Goal: Task Accomplishment & Management: Manage account settings

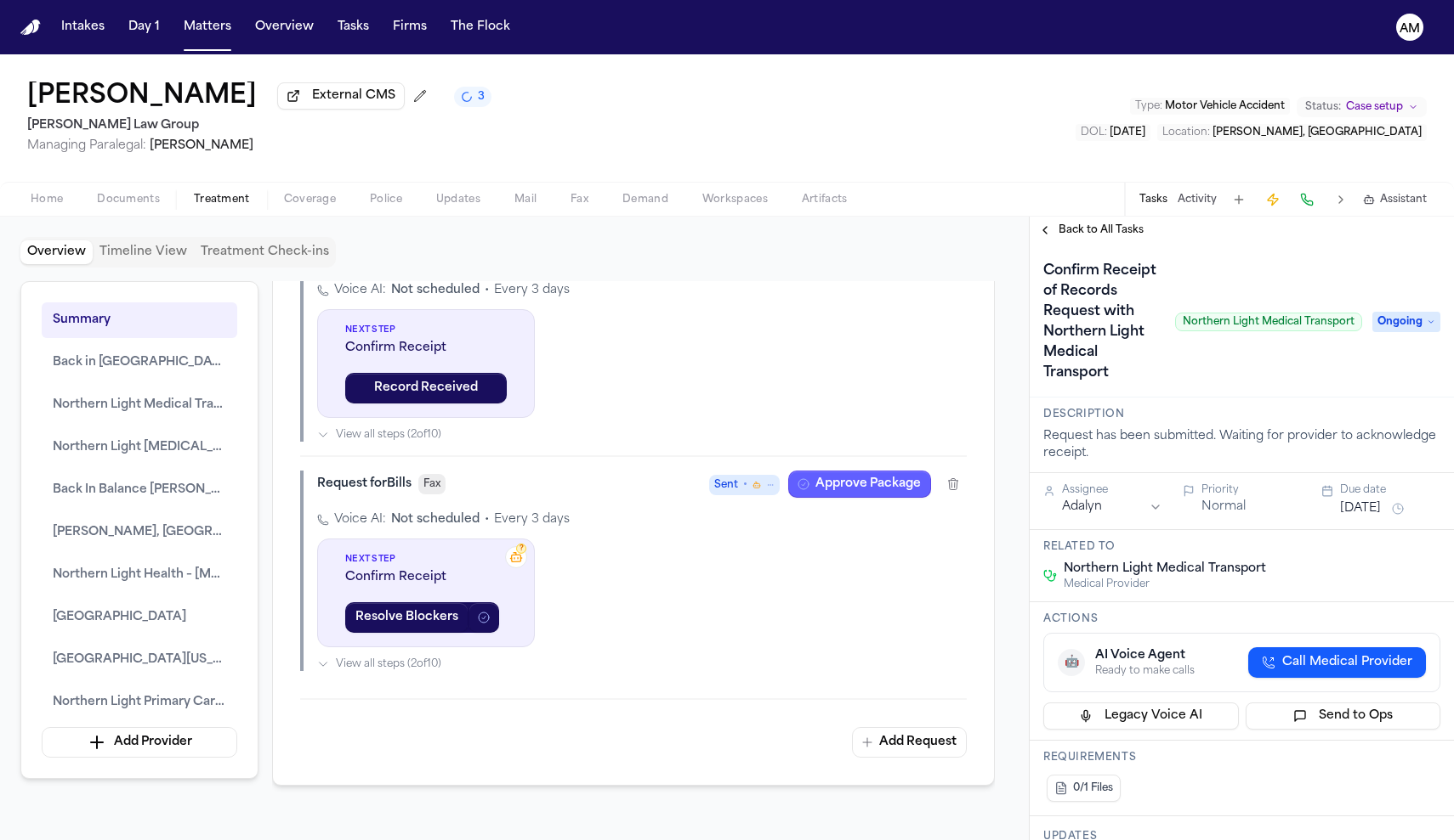
scroll to position [2803, 0]
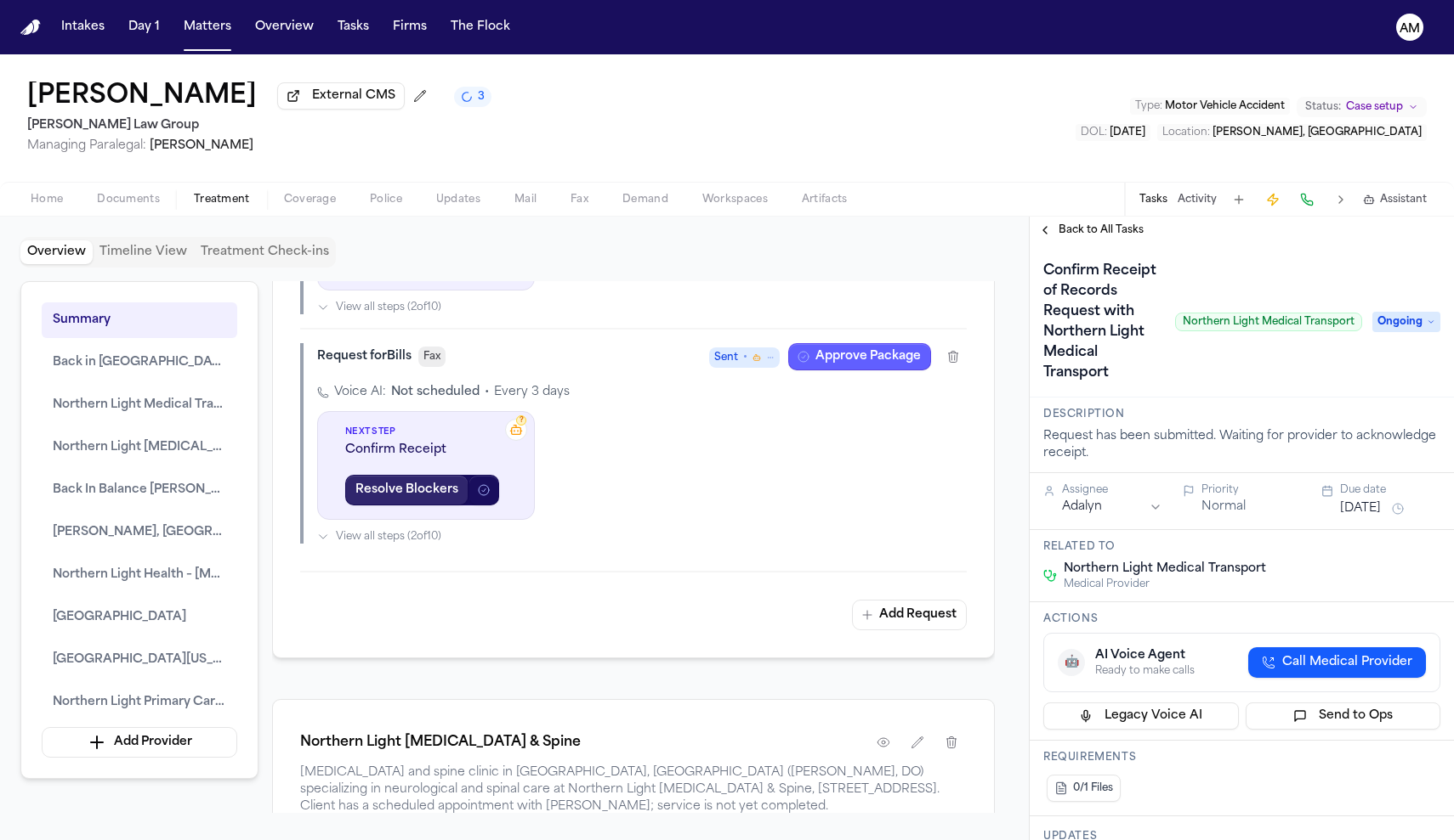
click at [435, 506] on button "Resolve Blockers" at bounding box center [407, 490] width 123 height 30
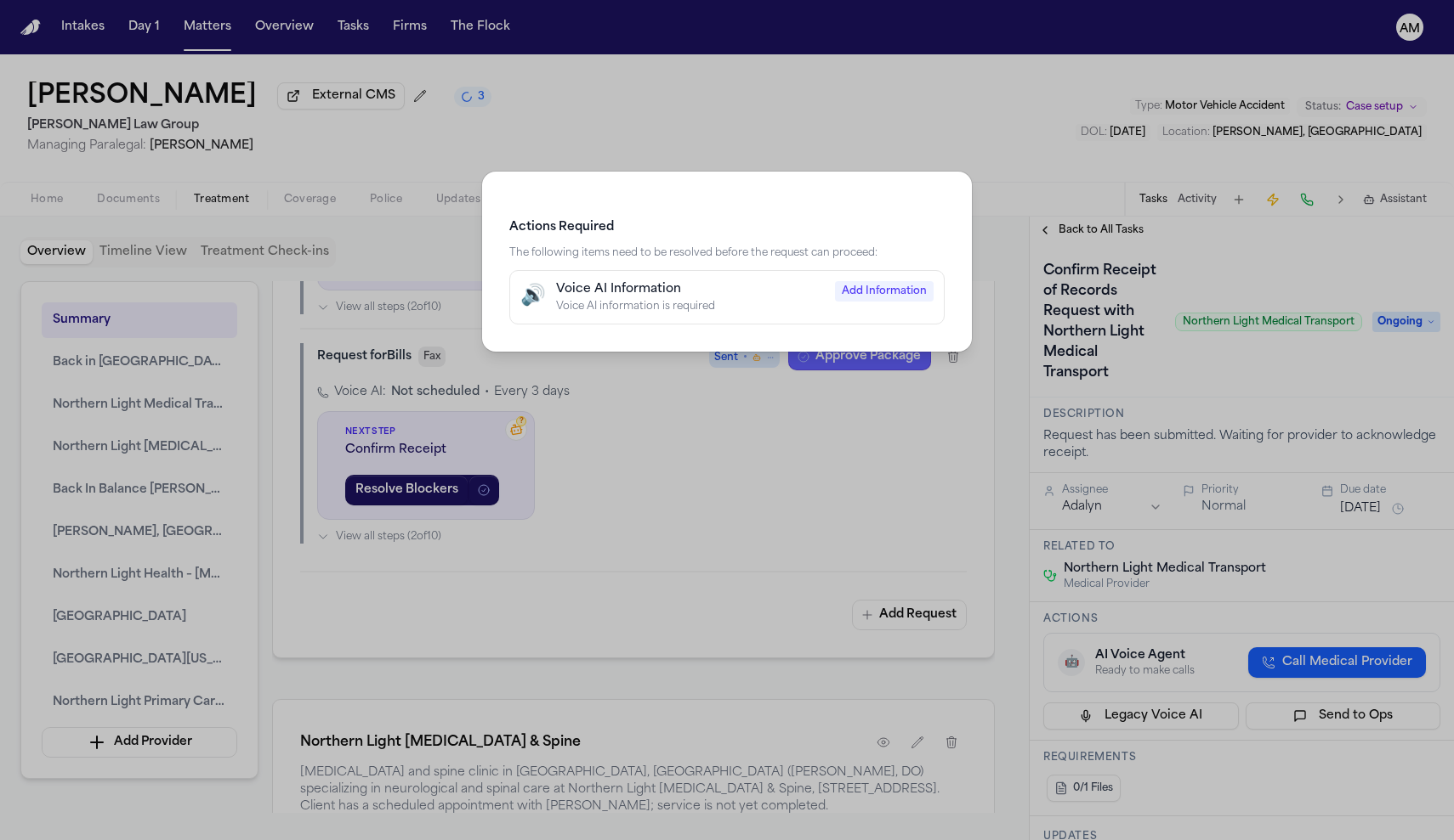
click at [812, 323] on button "🔊 Voice AI Information Voice AI information is required Add Information" at bounding box center [727, 298] width 435 height 55
select select "***"
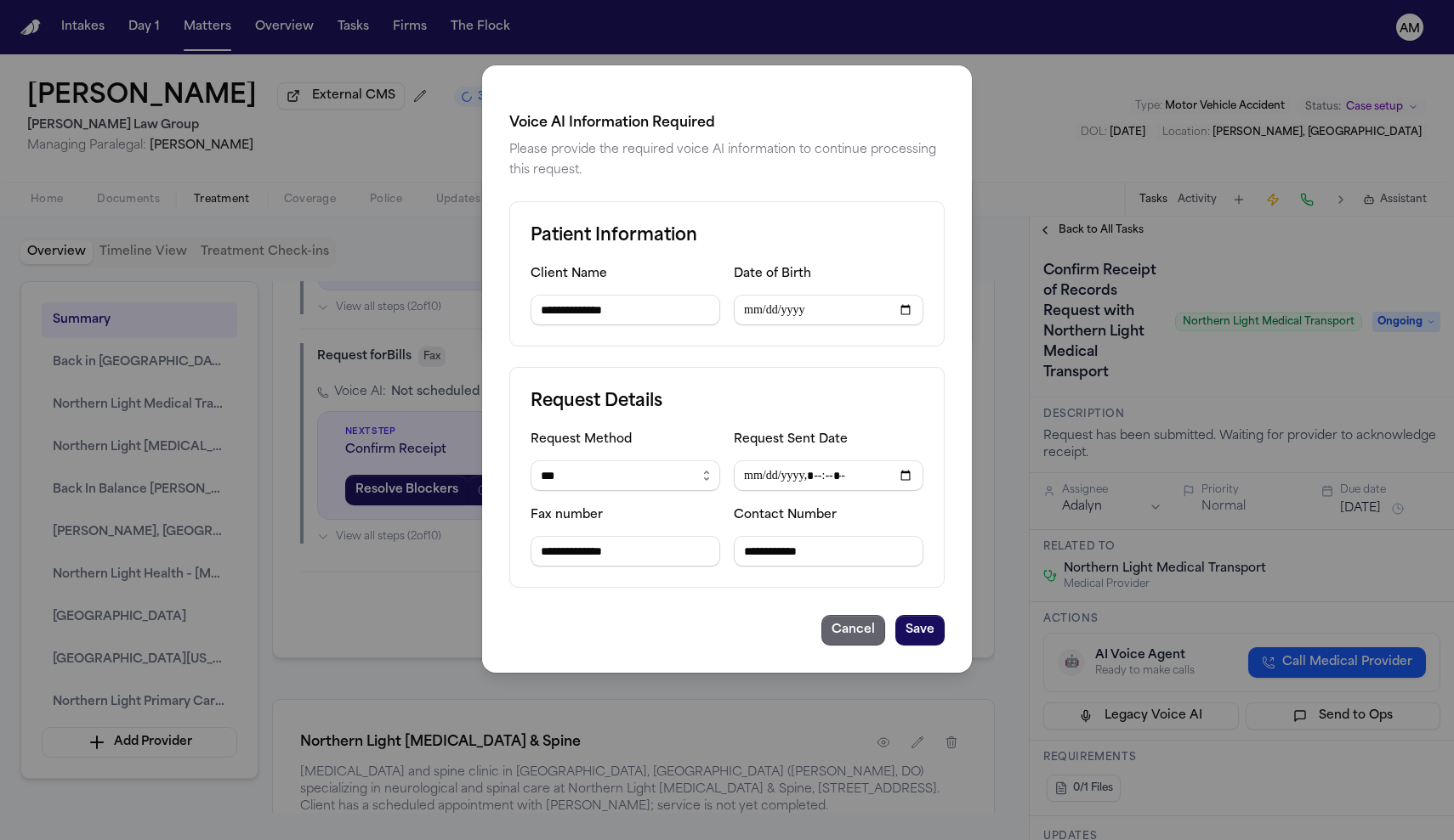
click at [860, 636] on button "Cancel" at bounding box center [853, 630] width 63 height 30
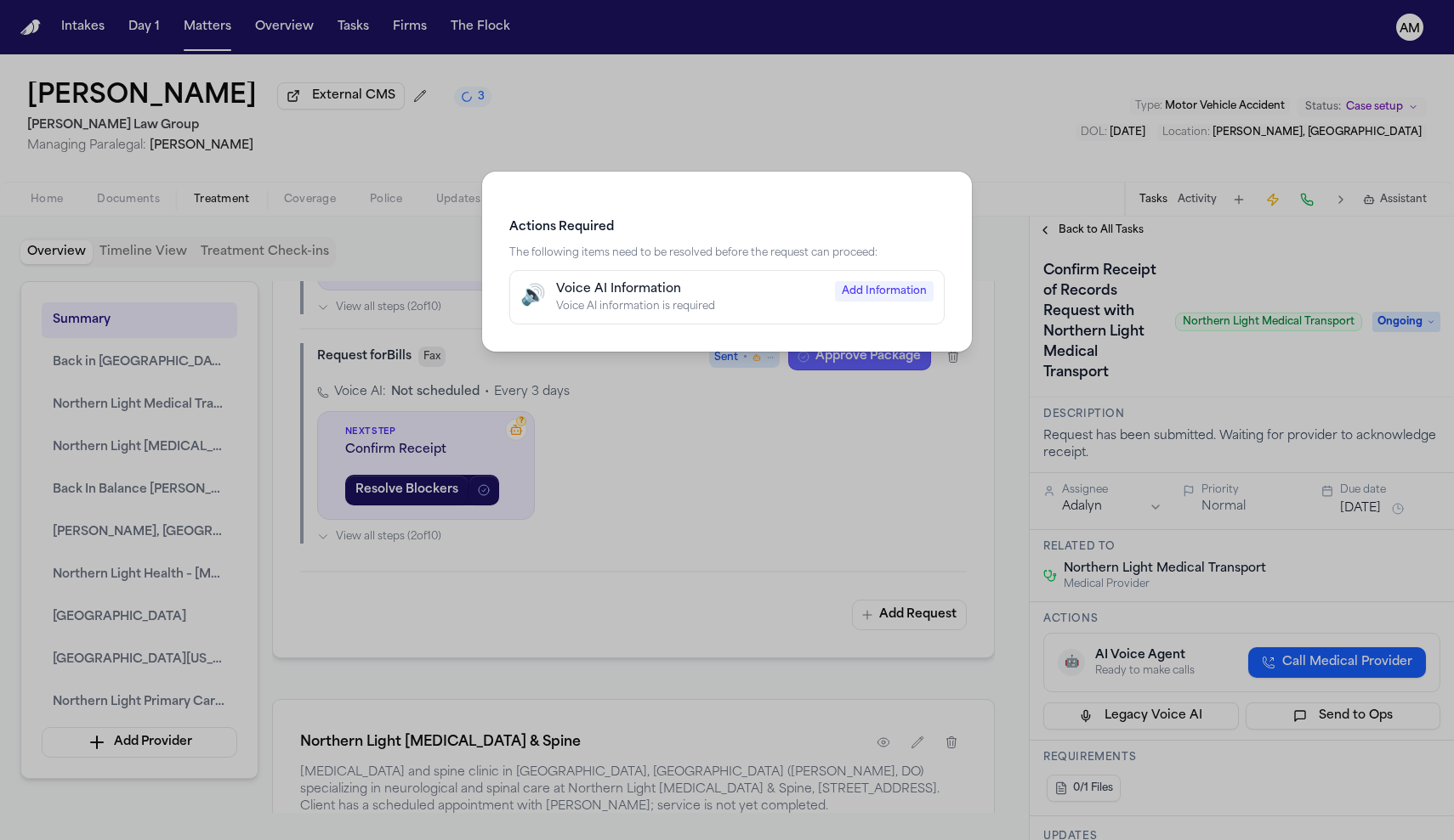
click at [879, 485] on div "Actions Required The following items need to be resolved before the request can…" at bounding box center [727, 420] width 1454 height 840
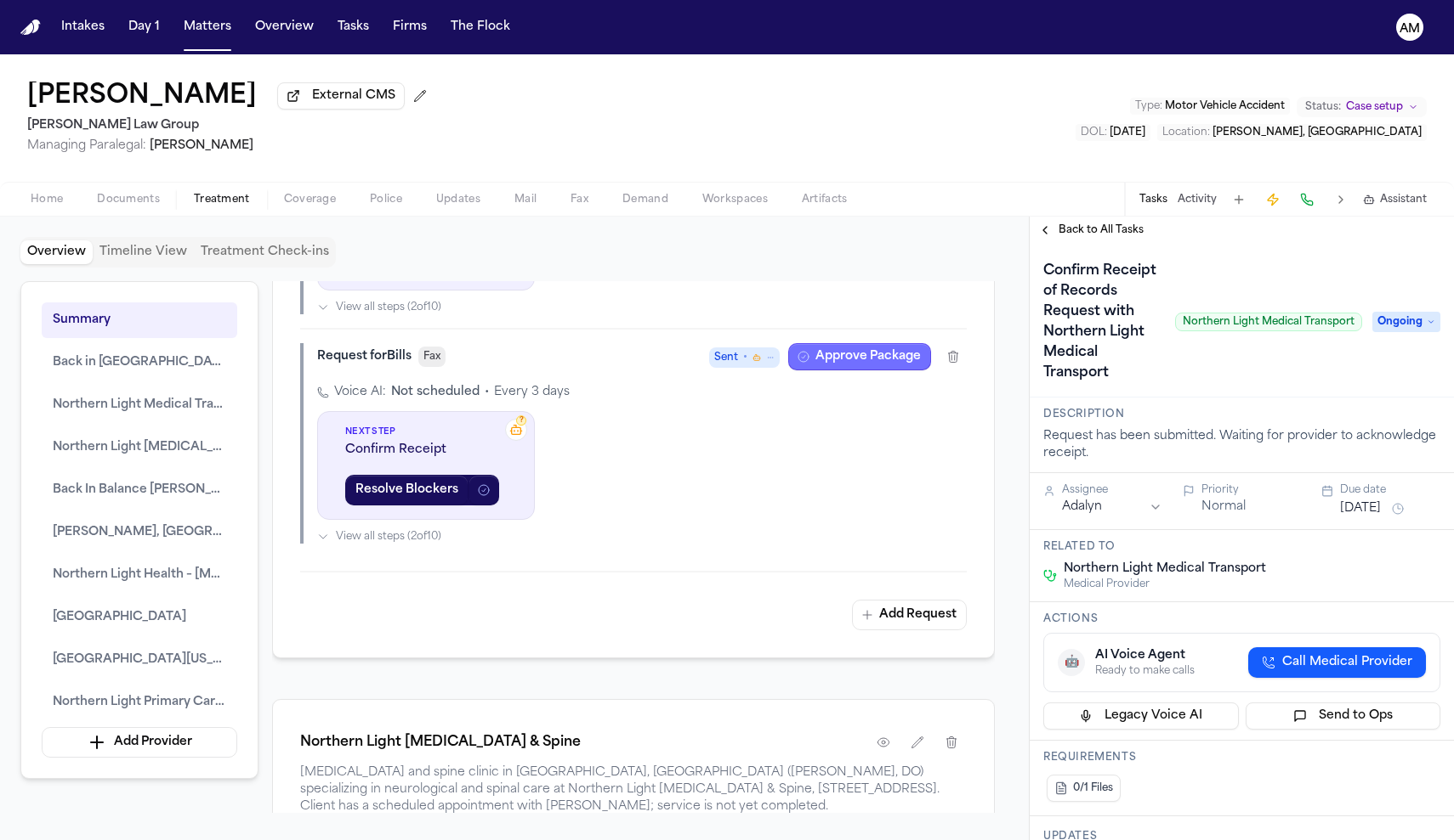
click at [873, 370] on button "Approve Package" at bounding box center [859, 356] width 143 height 27
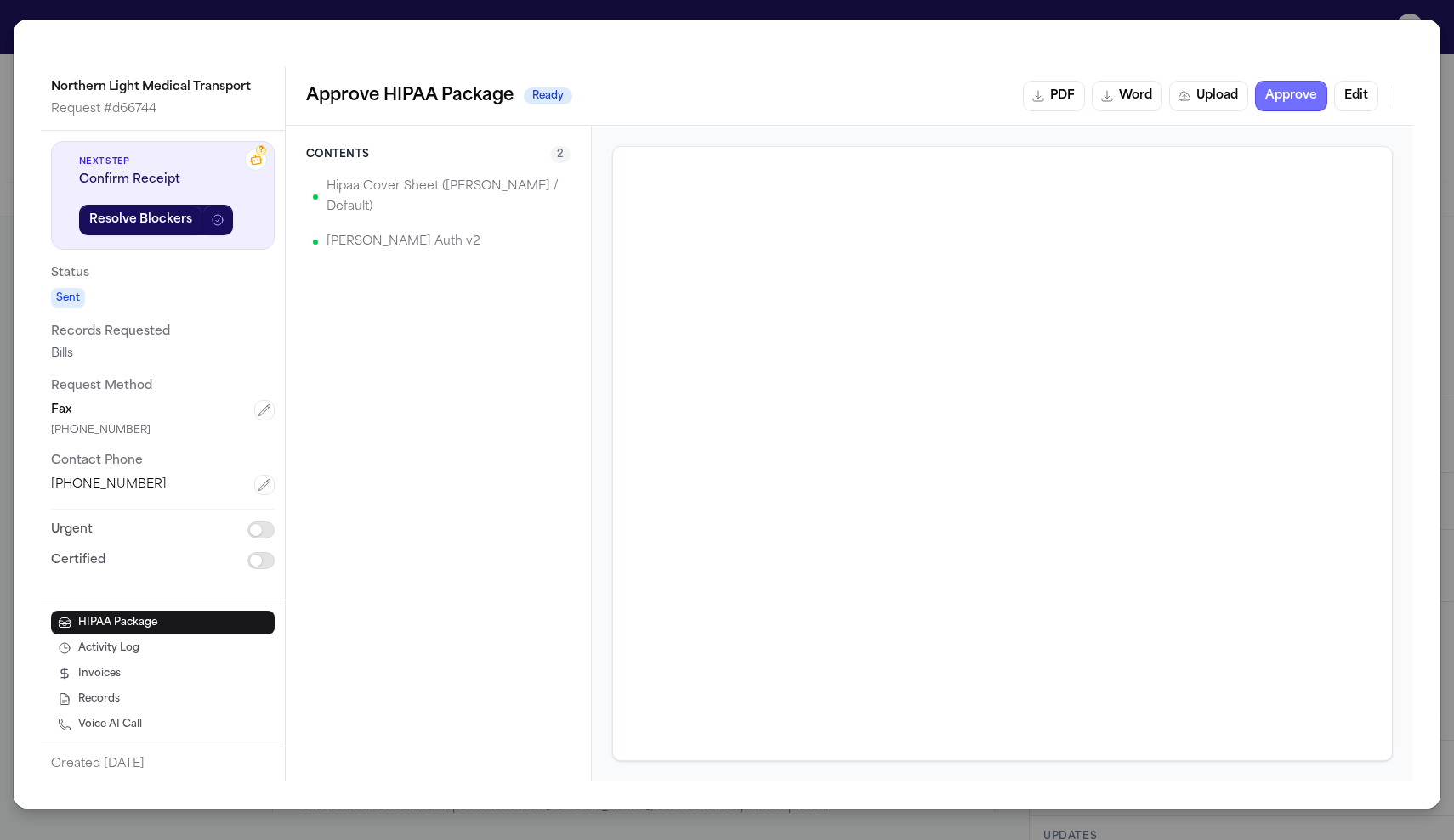
click at [1310, 100] on button "Approve" at bounding box center [1290, 95] width 72 height 30
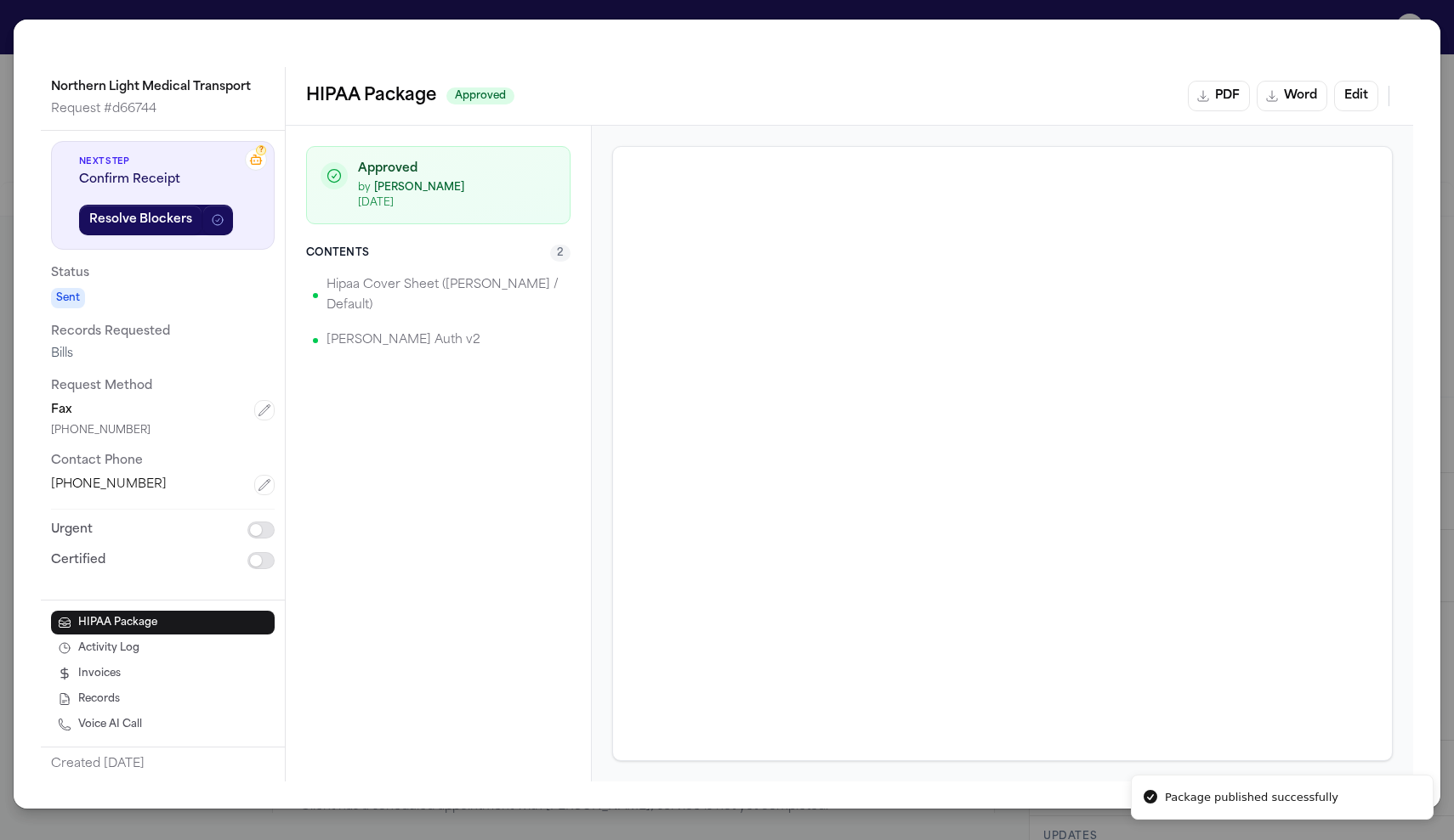
click at [252, 158] on rect at bounding box center [256, 160] width 9 height 7
click at [266, 155] on div "?" at bounding box center [261, 150] width 10 height 10
click at [1225, 13] on div "Northern Light Medical Transport Request # d66744 ? Next Step Confirm Receipt R…" at bounding box center [727, 420] width 1454 height 840
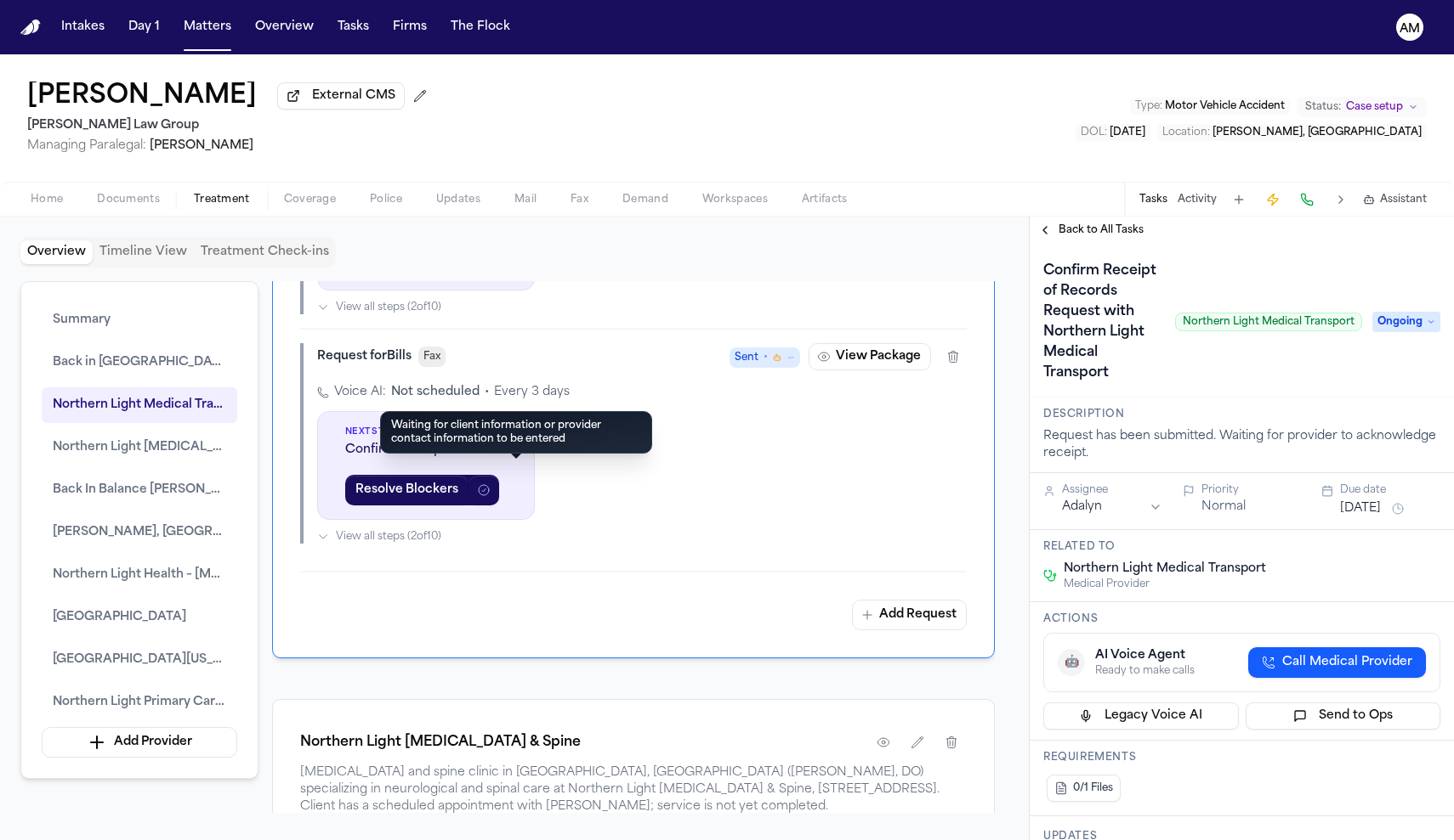
click at [517, 437] on icon at bounding box center [516, 430] width 13 height 13
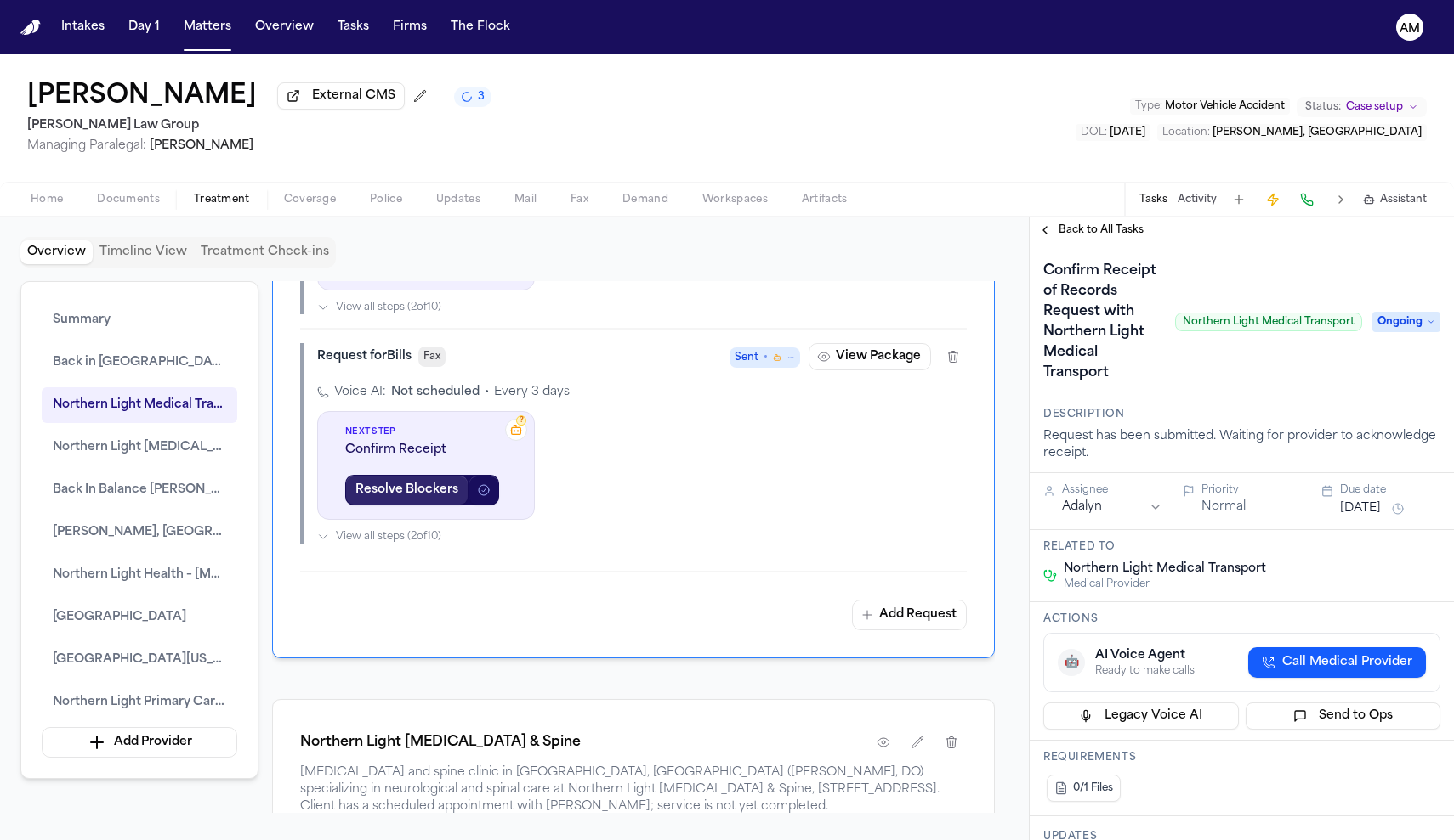
click at [460, 506] on button "Resolve Blockers" at bounding box center [407, 490] width 123 height 30
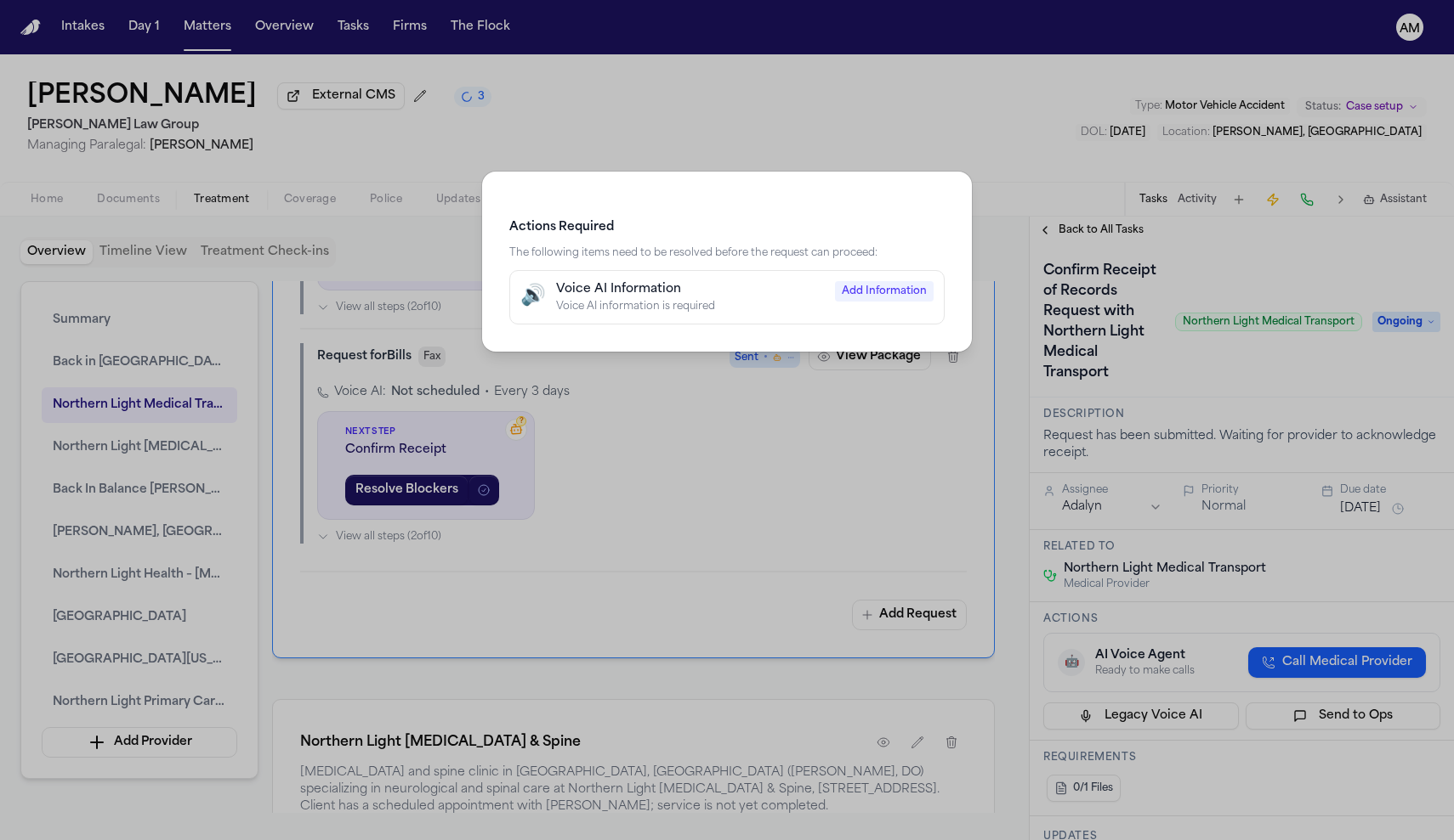
click at [771, 320] on button "🔊 Voice AI Information Voice AI information is required Add Information" at bounding box center [727, 298] width 435 height 55
select select "***"
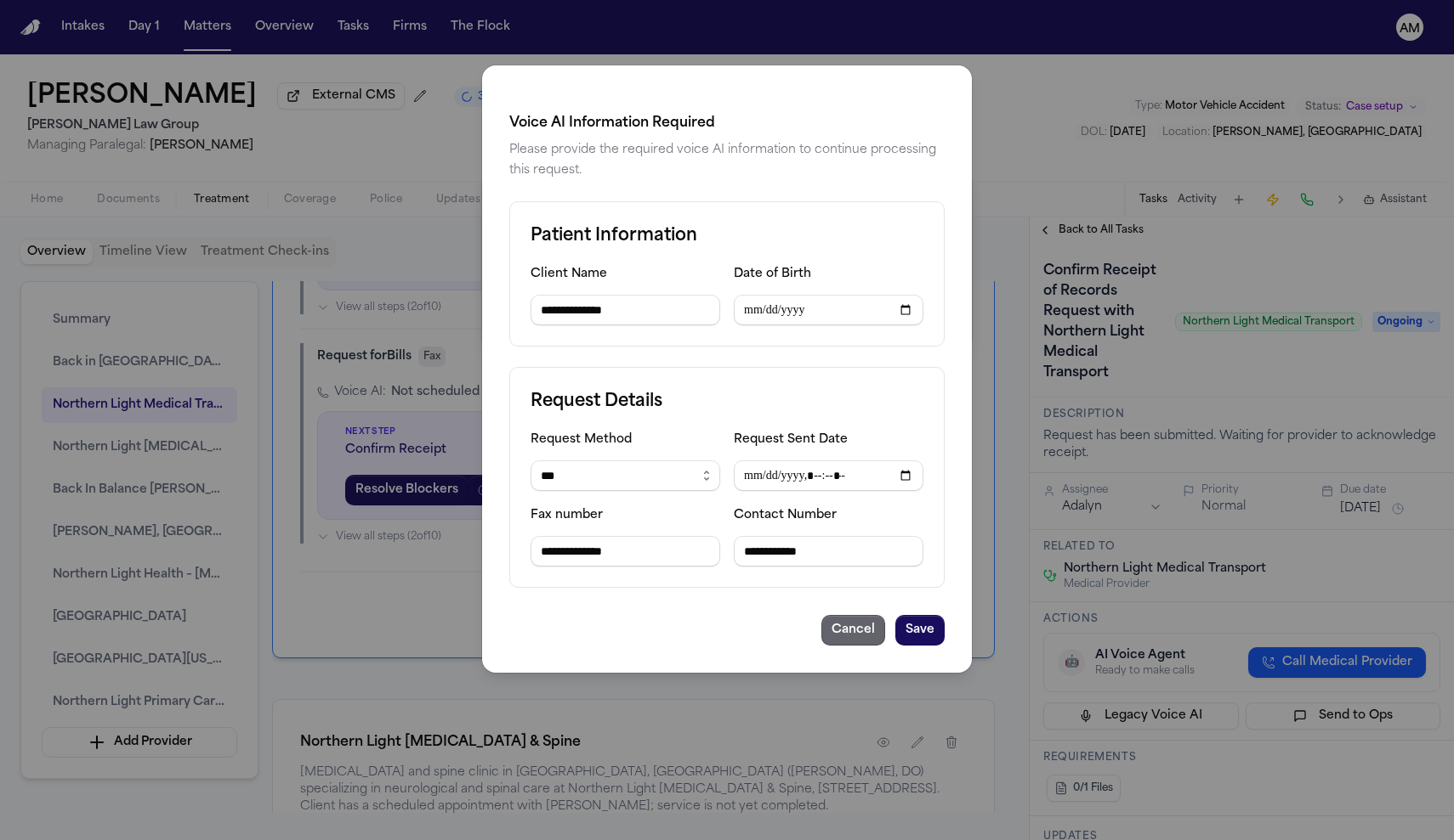
click at [831, 628] on button "Cancel" at bounding box center [853, 630] width 63 height 30
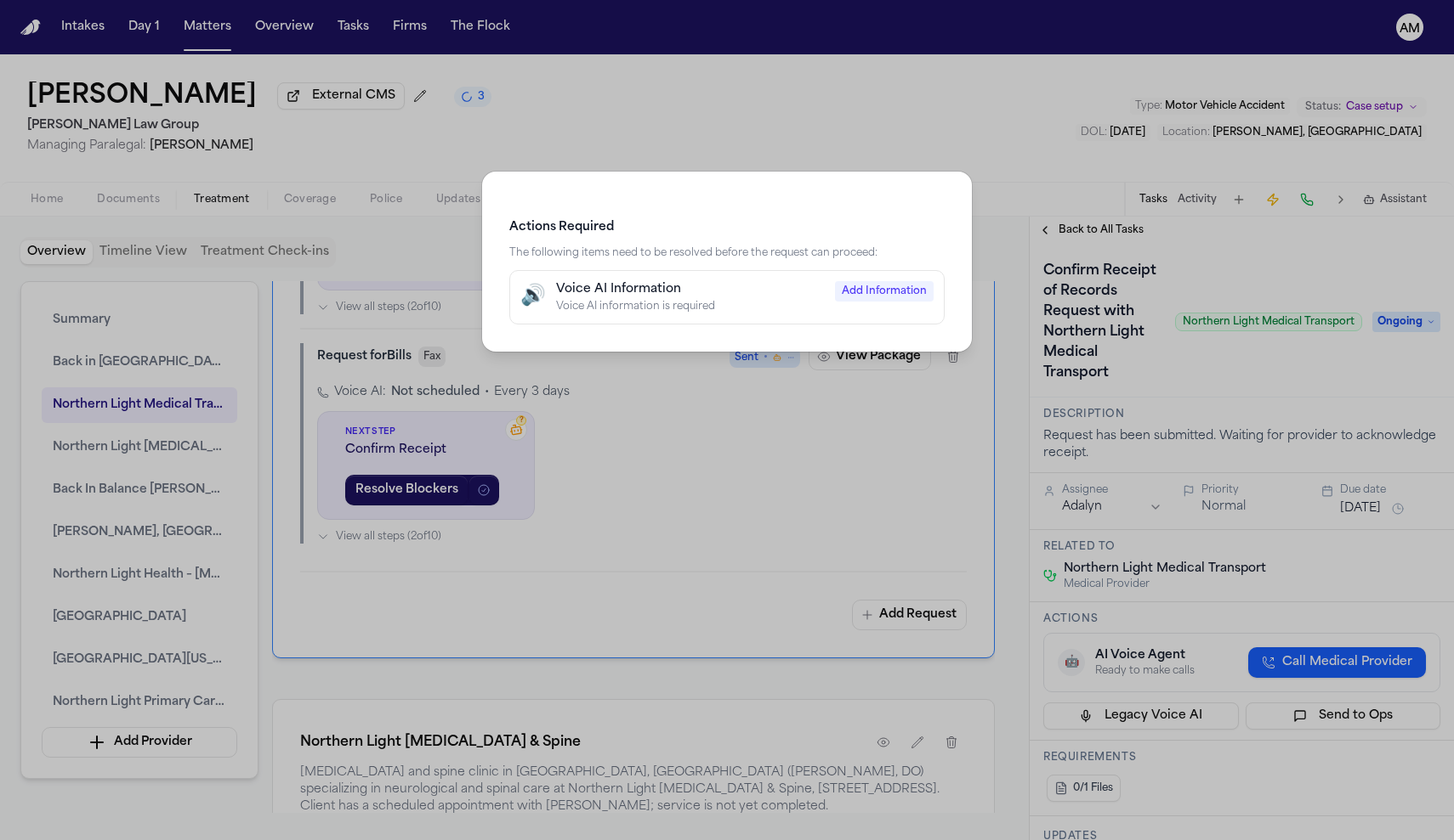
click at [884, 384] on div "Actions Required The following items need to be resolved before the request can…" at bounding box center [727, 420] width 1454 height 840
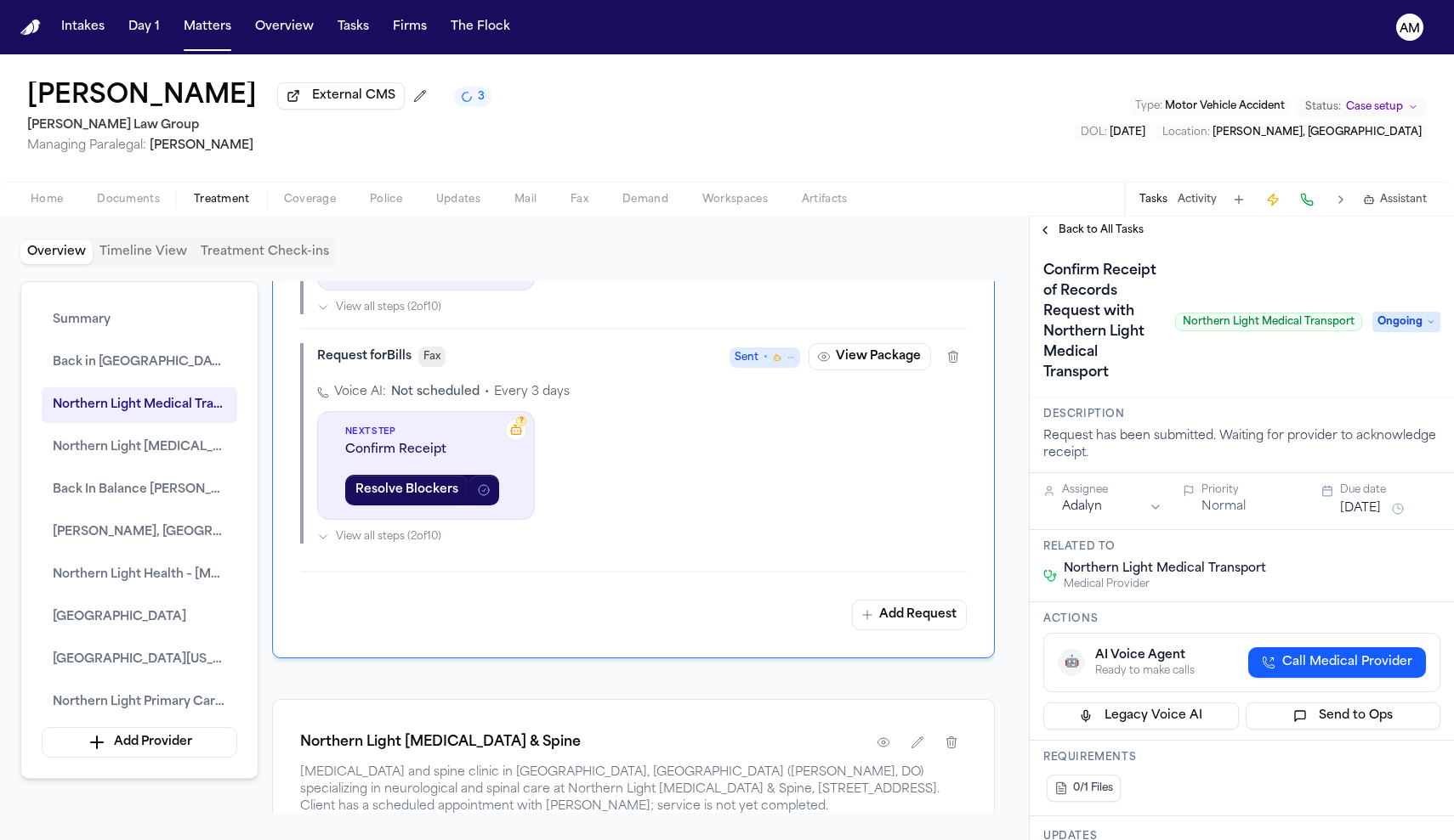
click at [867, 384] on div "Request for Bills Fax Sent • View Package Voice AI: Not scheduled • Every 3 day…" at bounding box center [632, 436] width 666 height 215
click at [869, 370] on button "View Package" at bounding box center [869, 356] width 122 height 27
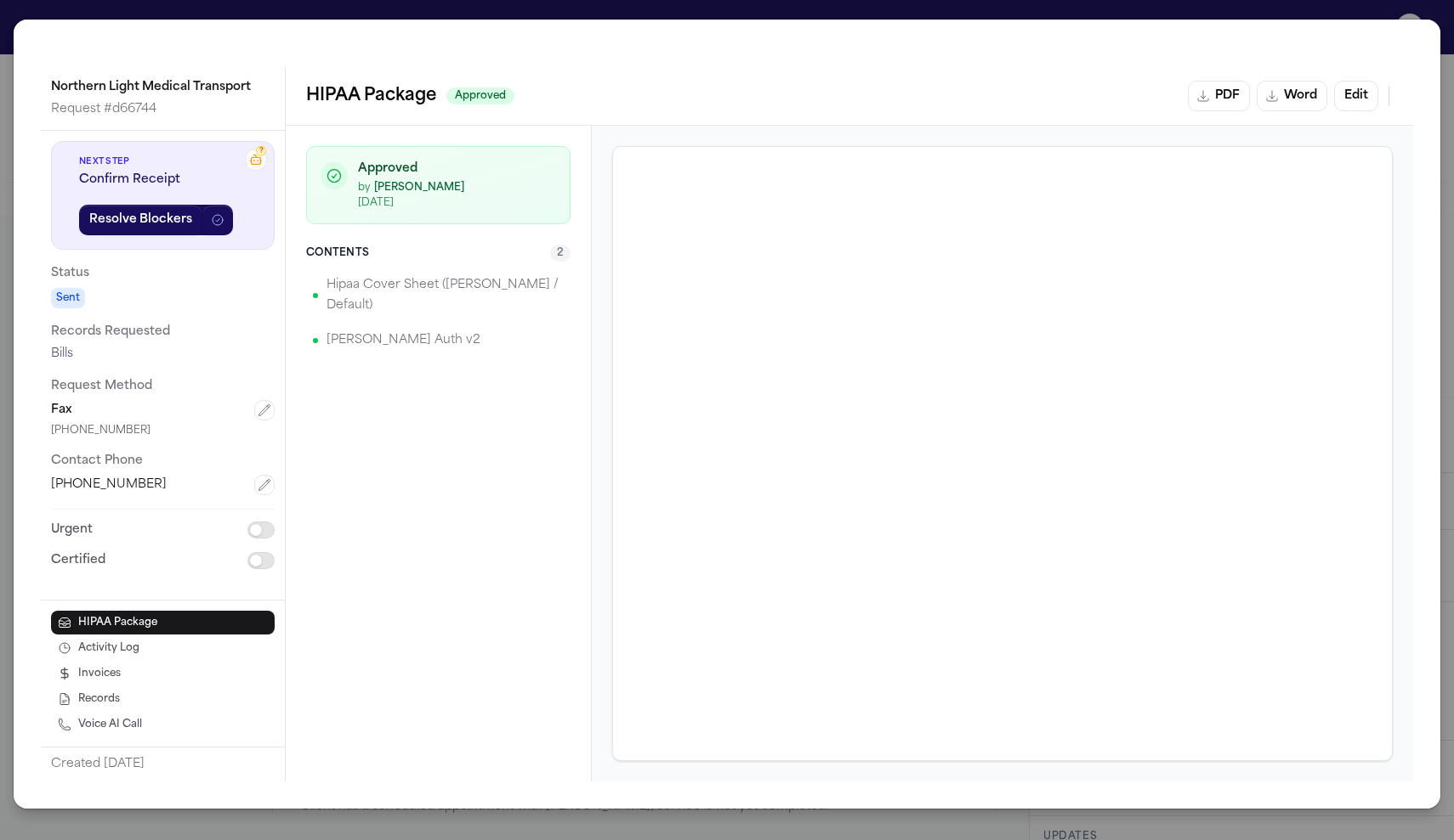
click at [372, 283] on p "Hipaa Cover Sheet ([PERSON_NAME] / Default)" at bounding box center [444, 295] width 237 height 41
click at [695, 15] on div "Northern Light Medical Transport Request # d66744 ? Next Step Confirm Receipt R…" at bounding box center [727, 420] width 1454 height 840
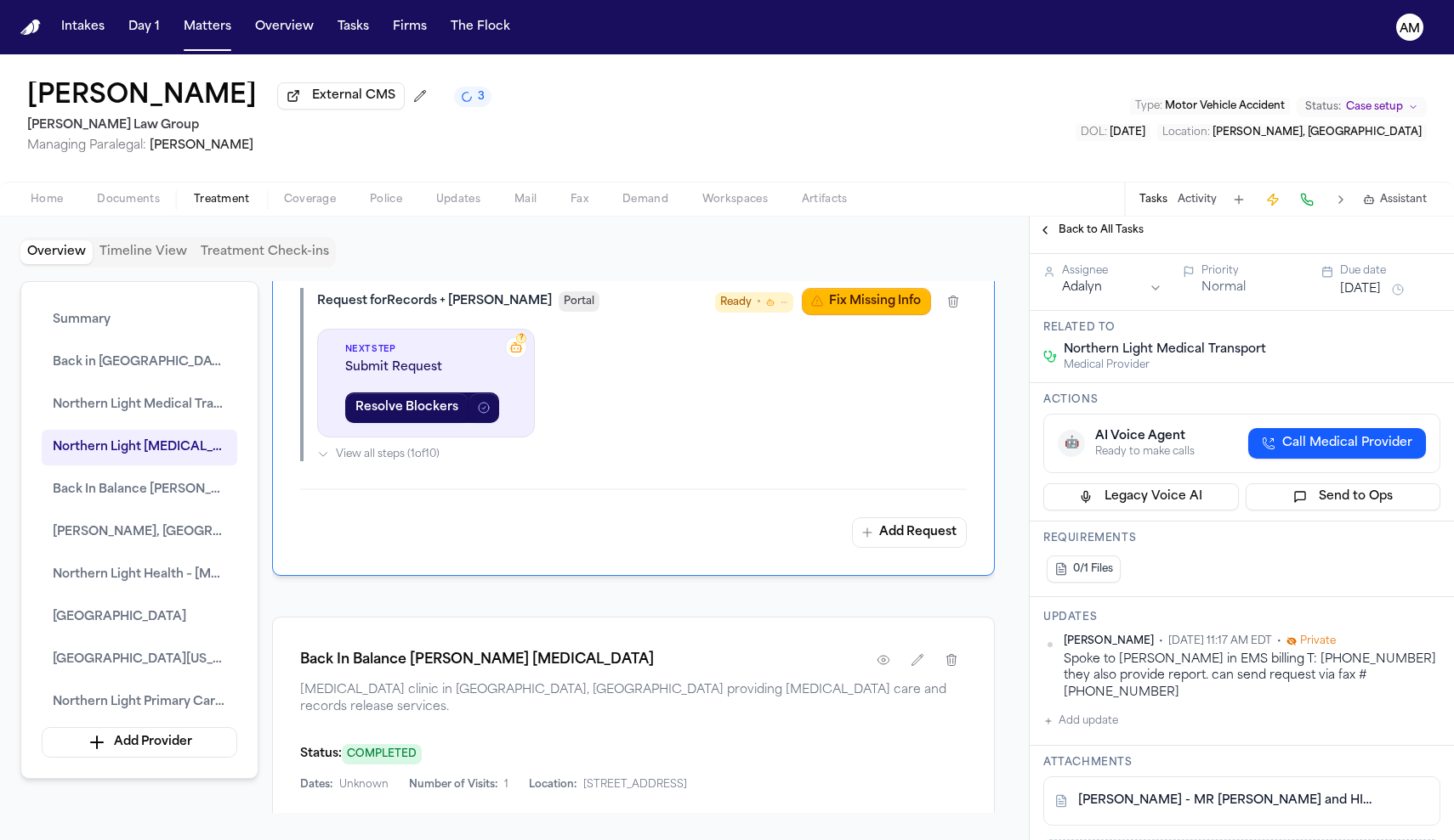
scroll to position [244, 0]
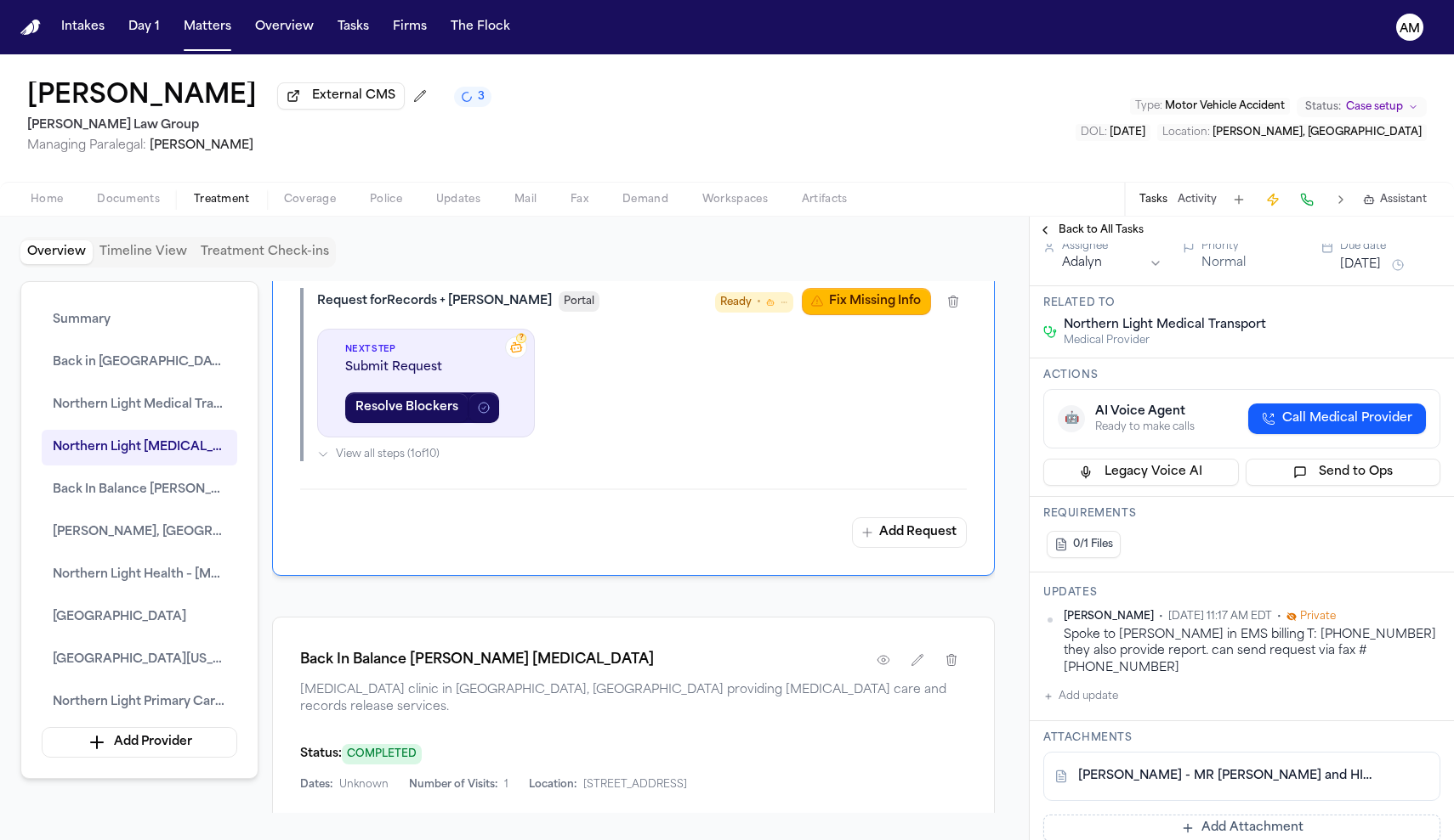
click at [1100, 687] on button "Add update" at bounding box center [1080, 697] width 75 height 21
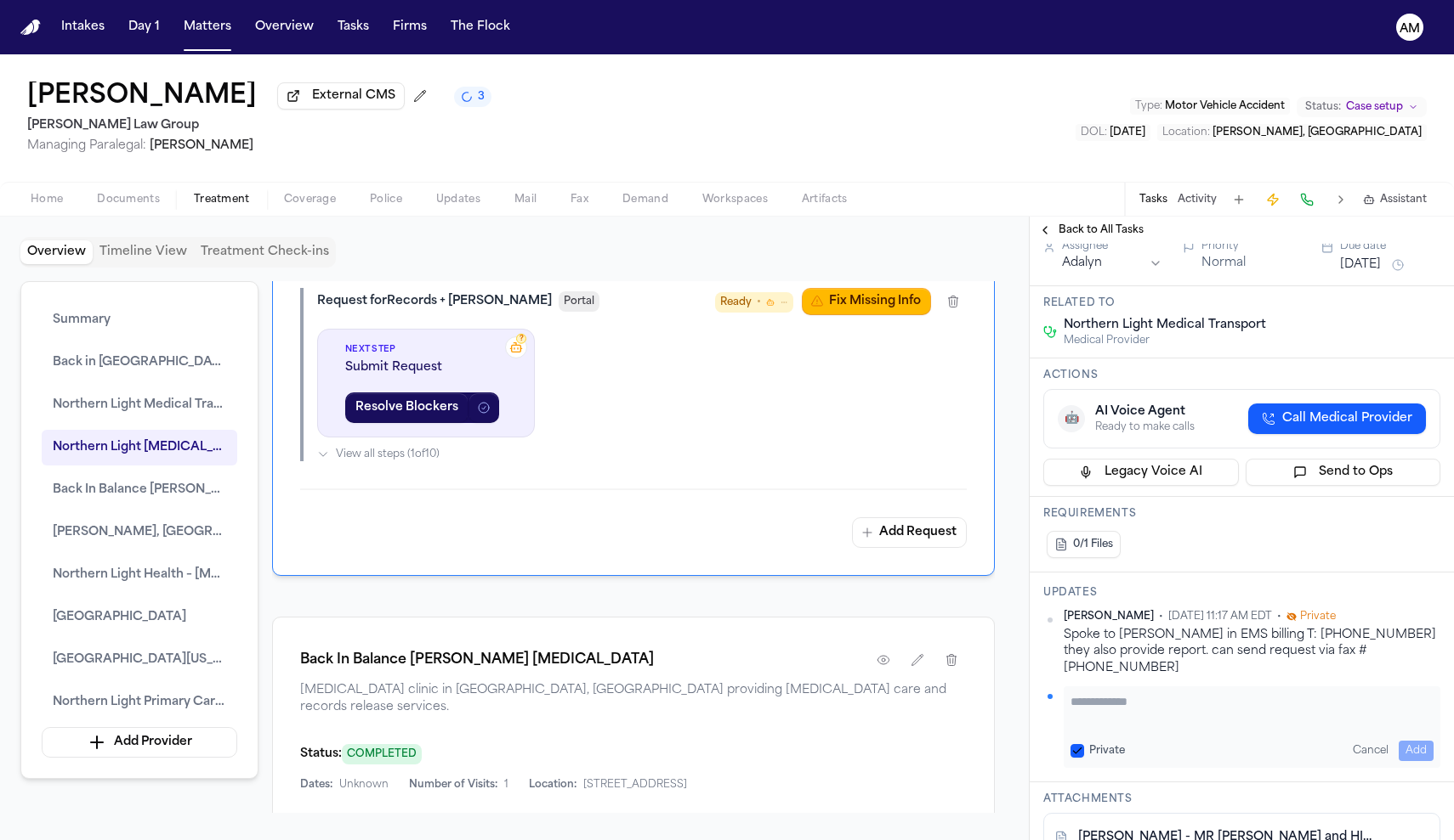
click at [1080, 745] on button "Private" at bounding box center [1077, 751] width 13 height 13
click at [1093, 700] on textarea "Add your update" at bounding box center [1252, 711] width 363 height 34
type textarea "*"
type textarea "**********"
click at [1415, 741] on button "Add" at bounding box center [1415, 751] width 35 height 21
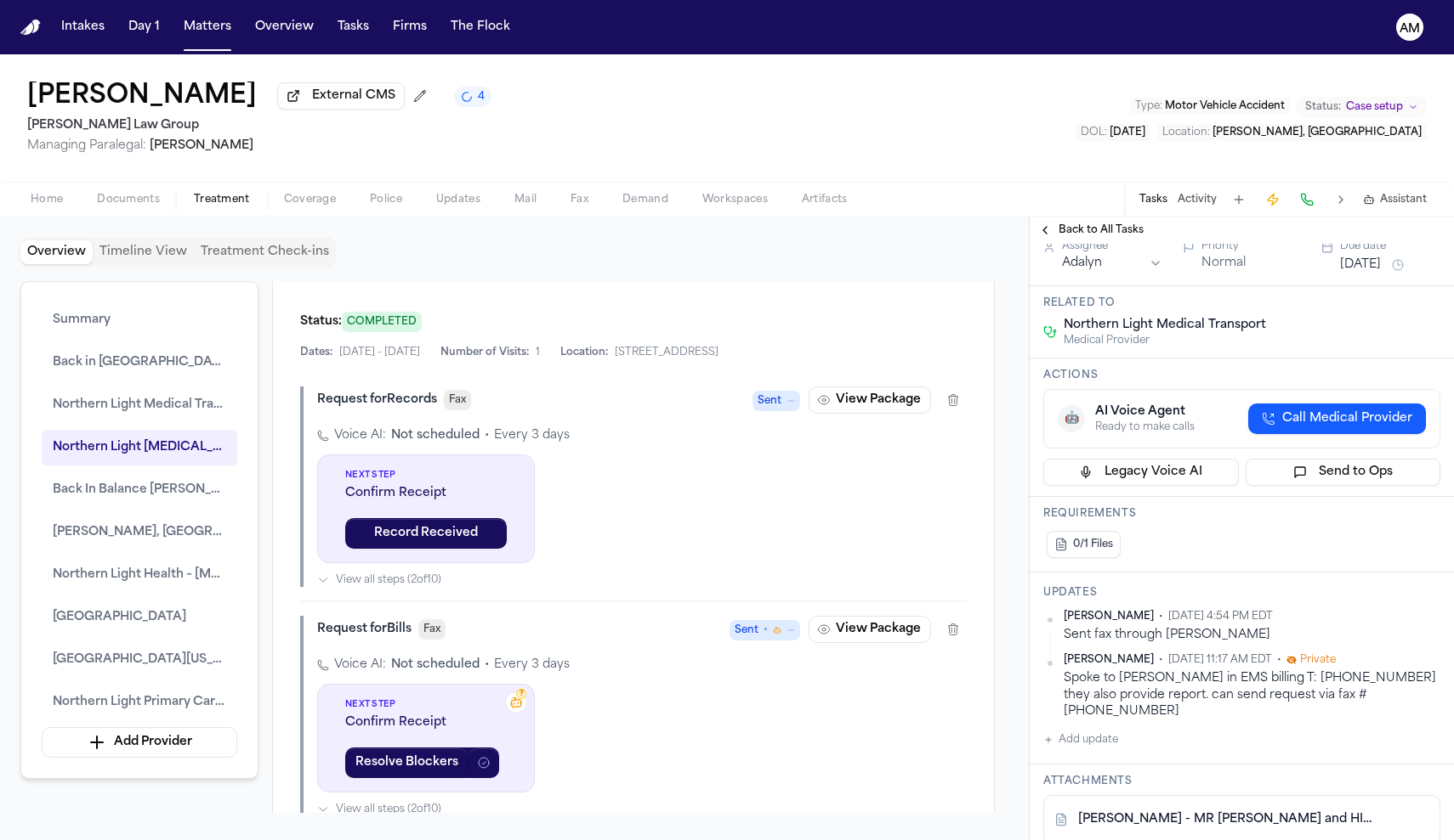
scroll to position [2496, 0]
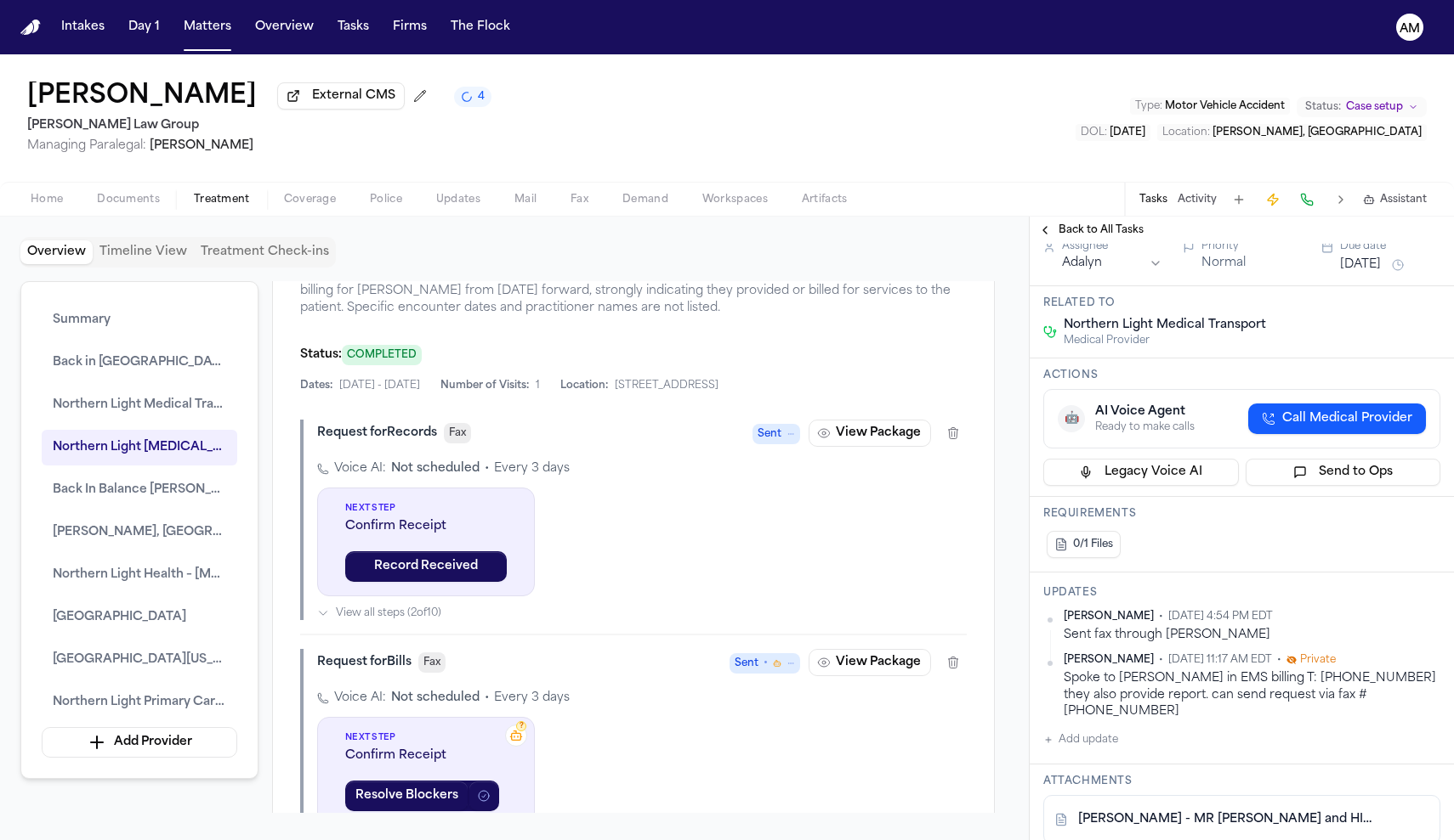
click at [1359, 274] on button "Oct 3, 2025" at bounding box center [1359, 266] width 41 height 17
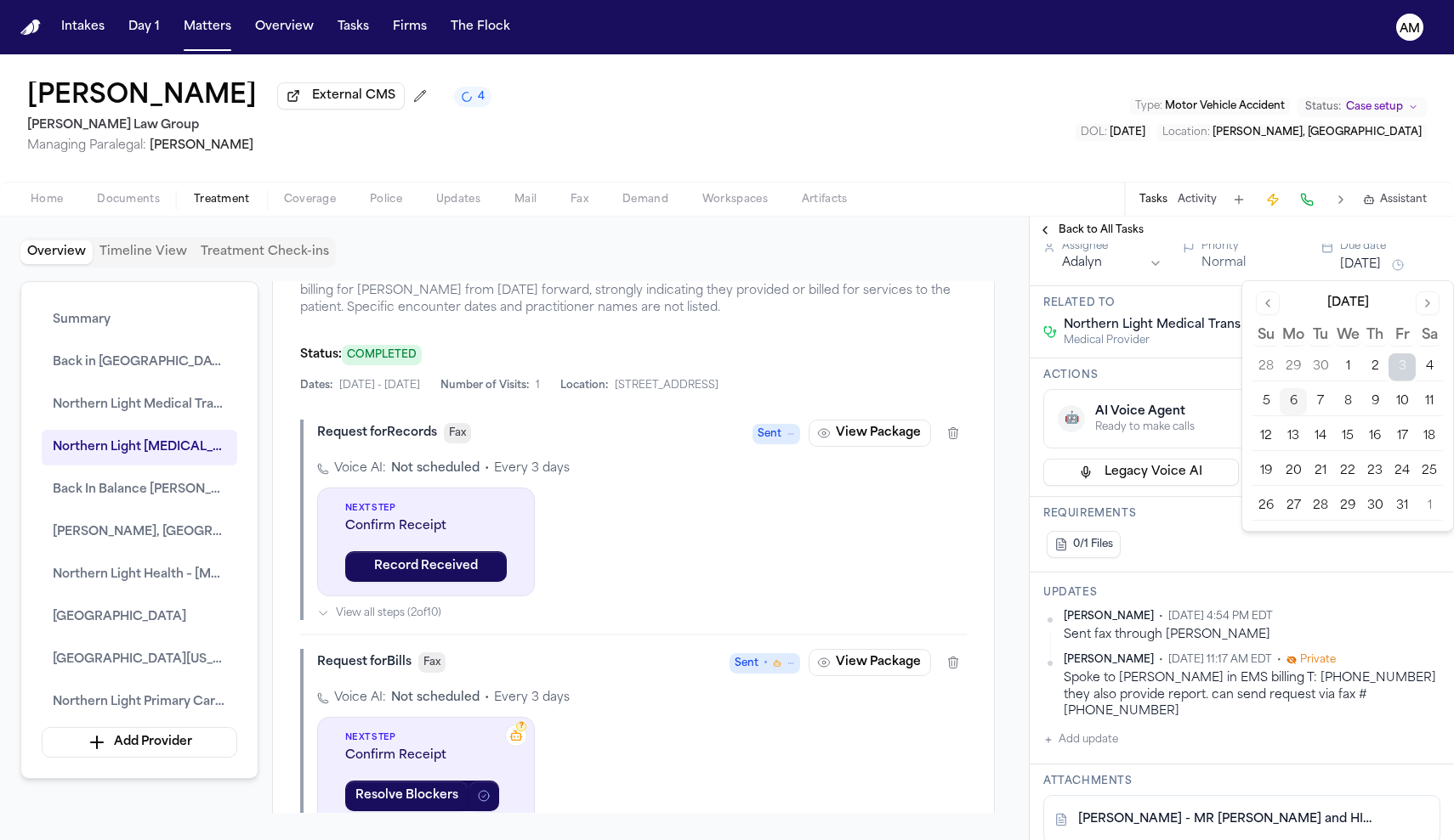
click at [1408, 406] on button "10" at bounding box center [1401, 402] width 27 height 27
click at [1051, 231] on button "Back to All Tasks" at bounding box center [1090, 231] width 122 height 13
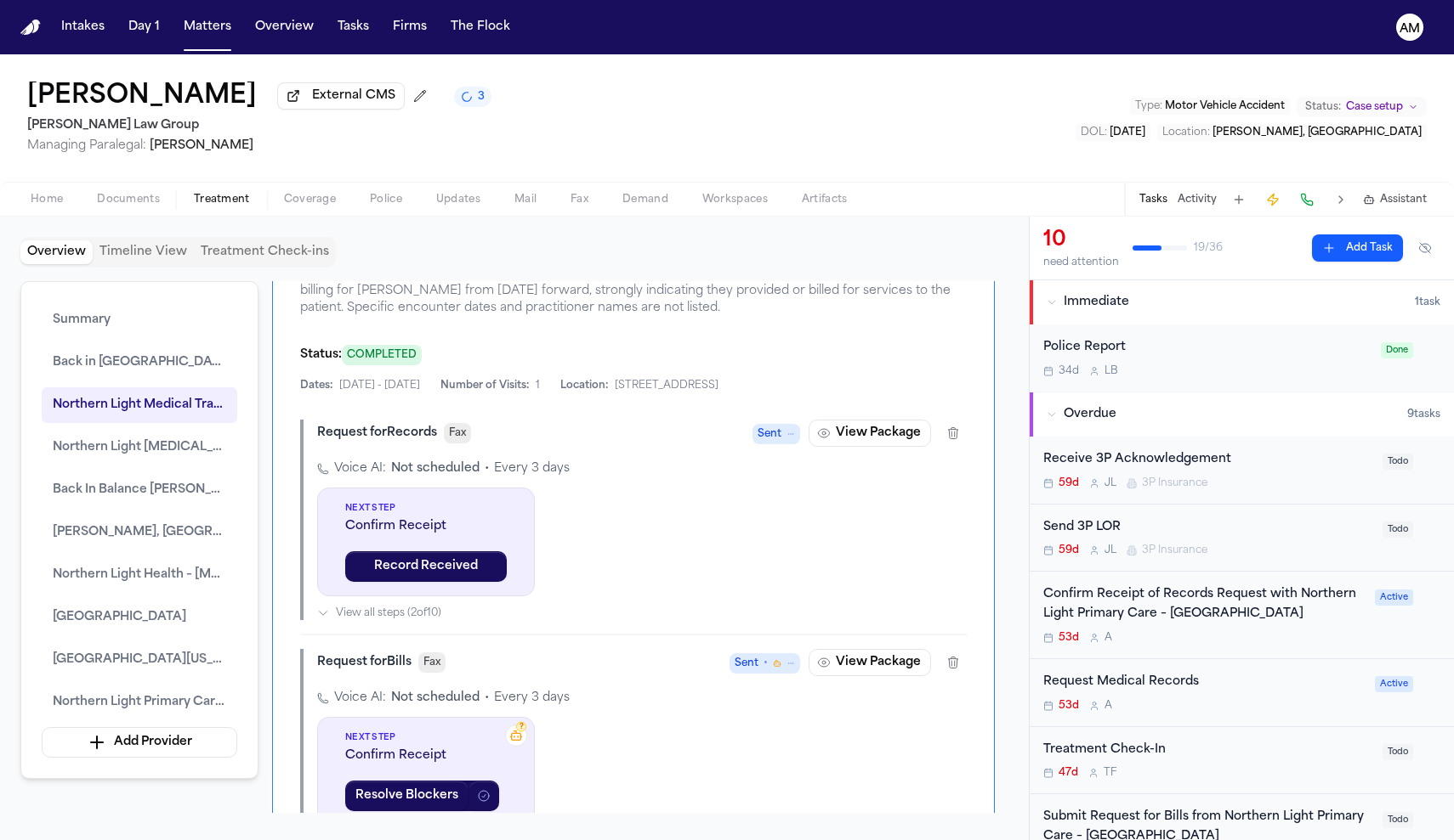
click at [1220, 719] on div "Request Medical Records 53d A Active" at bounding box center [1241, 694] width 424 height 68
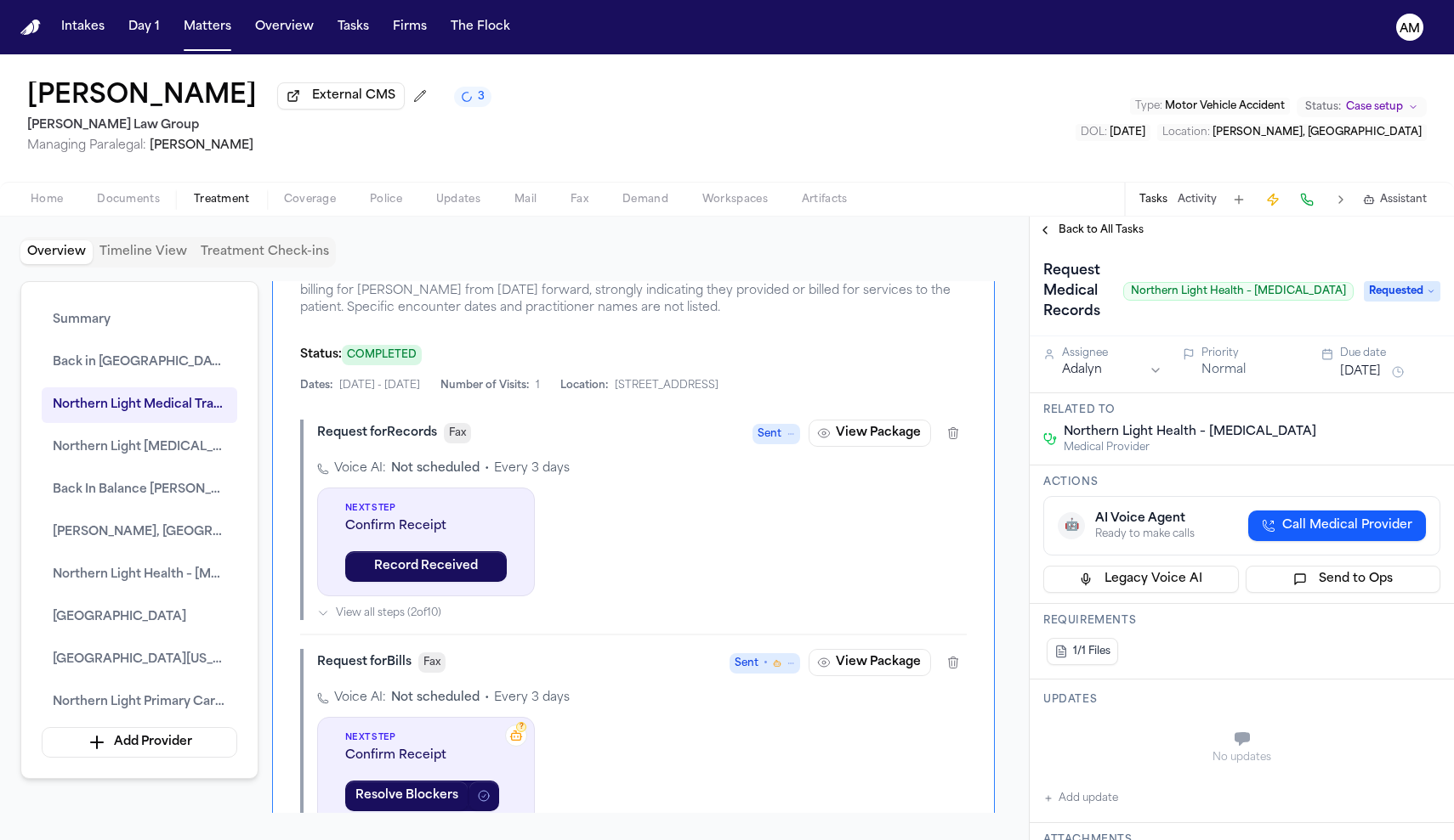
click at [1085, 237] on span "Back to All Tasks" at bounding box center [1101, 231] width 85 height 13
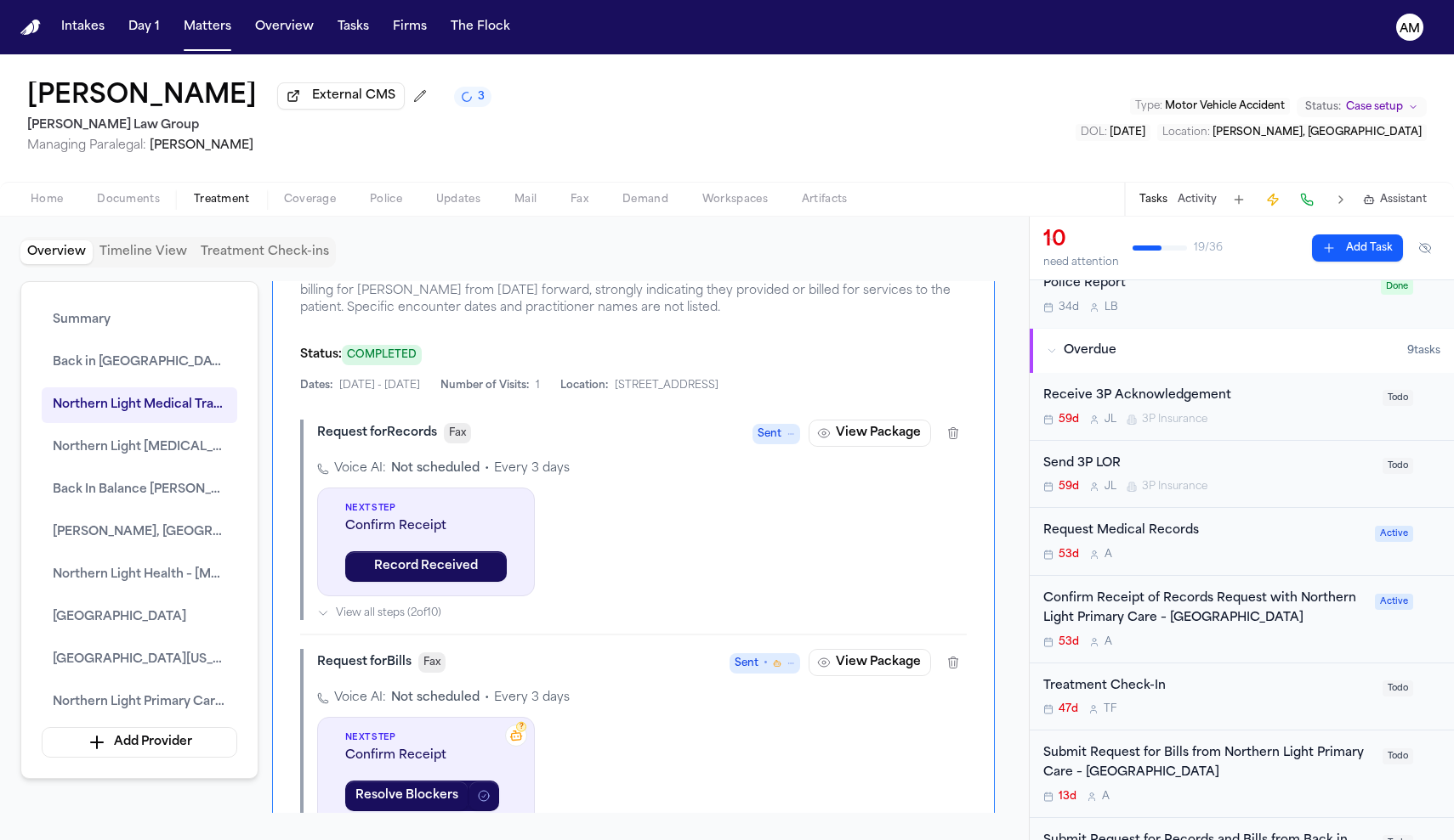
scroll to position [70, 0]
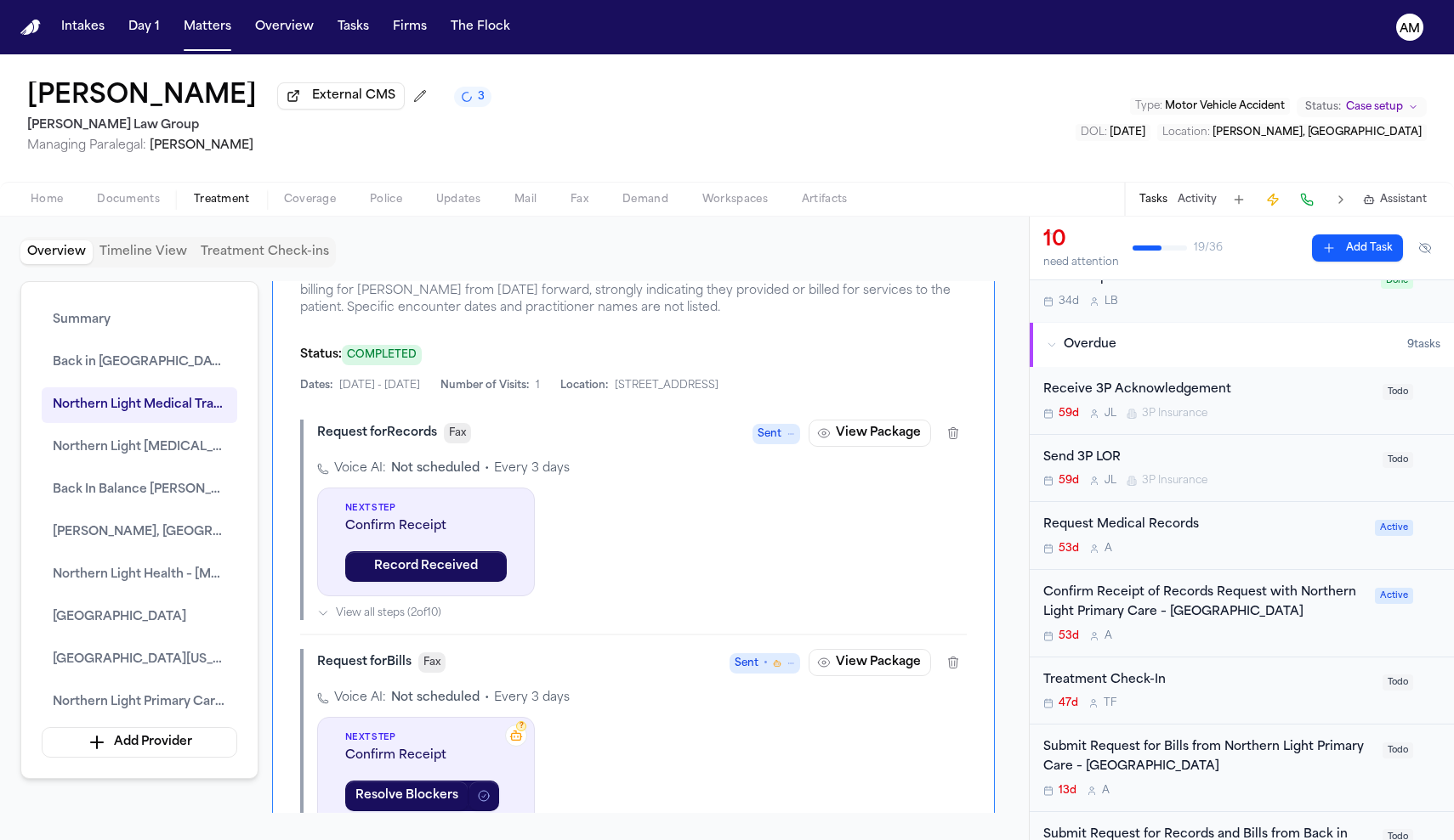
click at [1200, 538] on div "Request Medical Records 53d A" at bounding box center [1203, 536] width 321 height 40
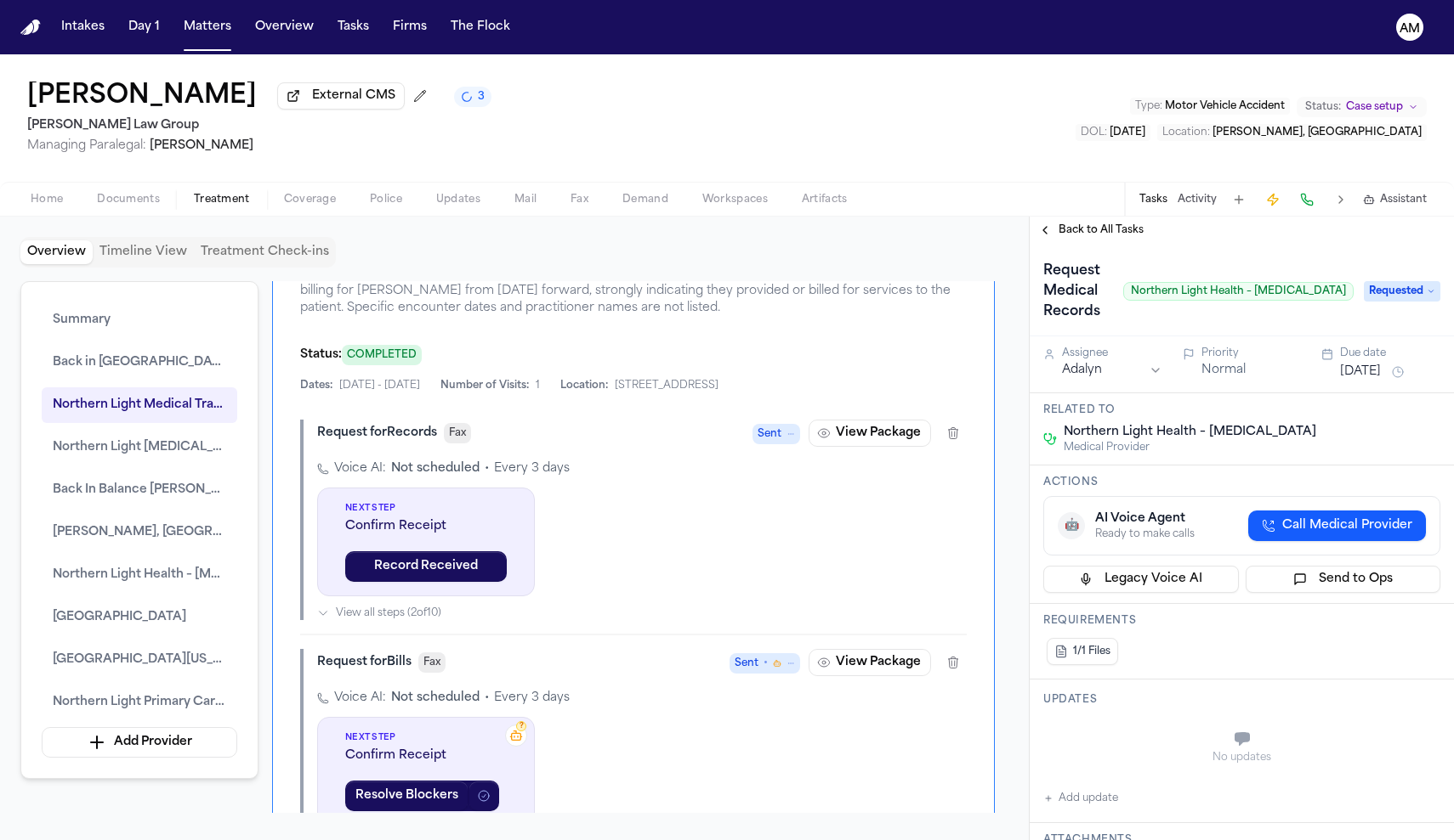
click at [1112, 231] on span "Back to All Tasks" at bounding box center [1101, 231] width 85 height 13
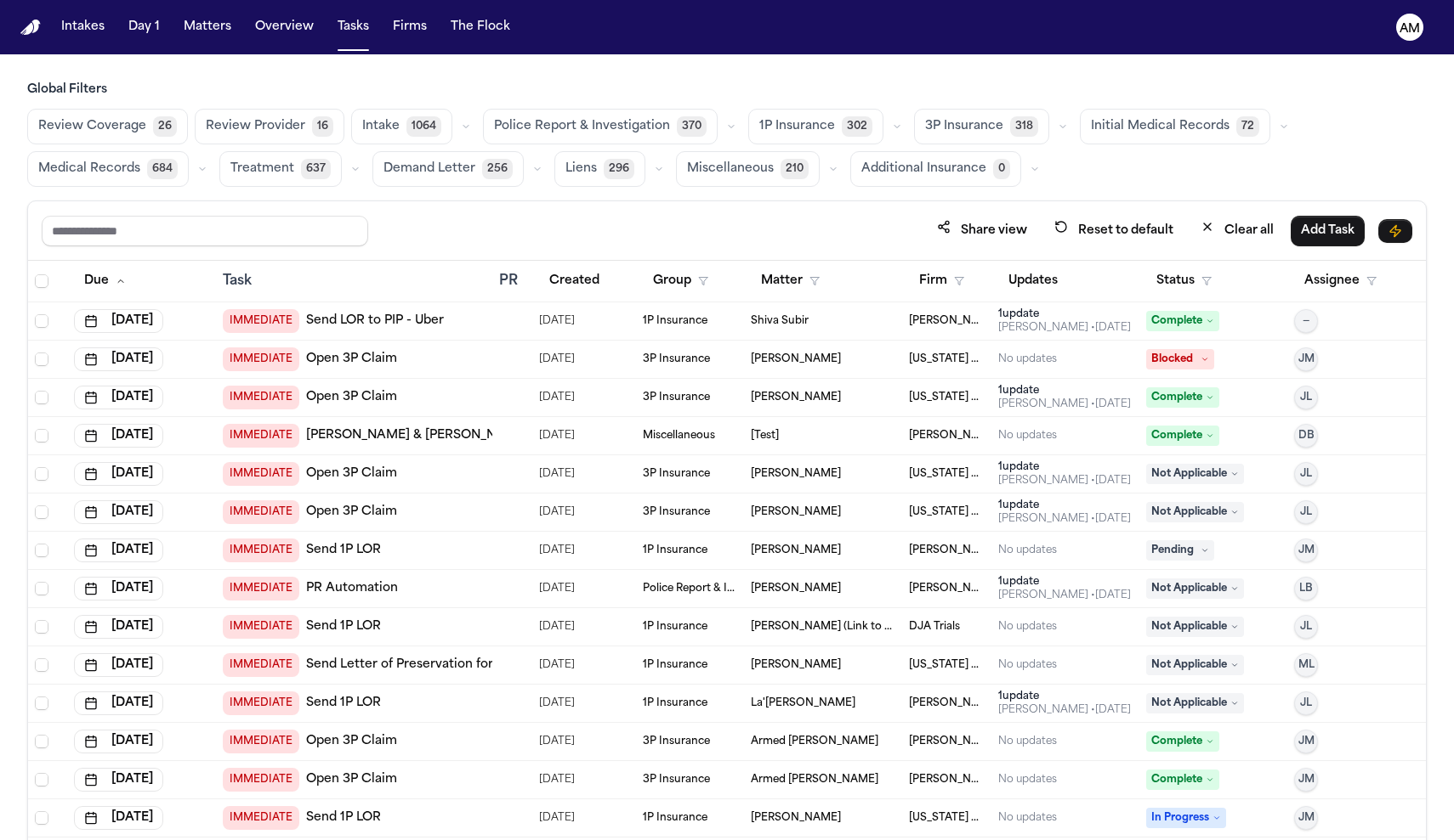
click at [99, 154] on button "Medical Records 684" at bounding box center [108, 169] width 162 height 36
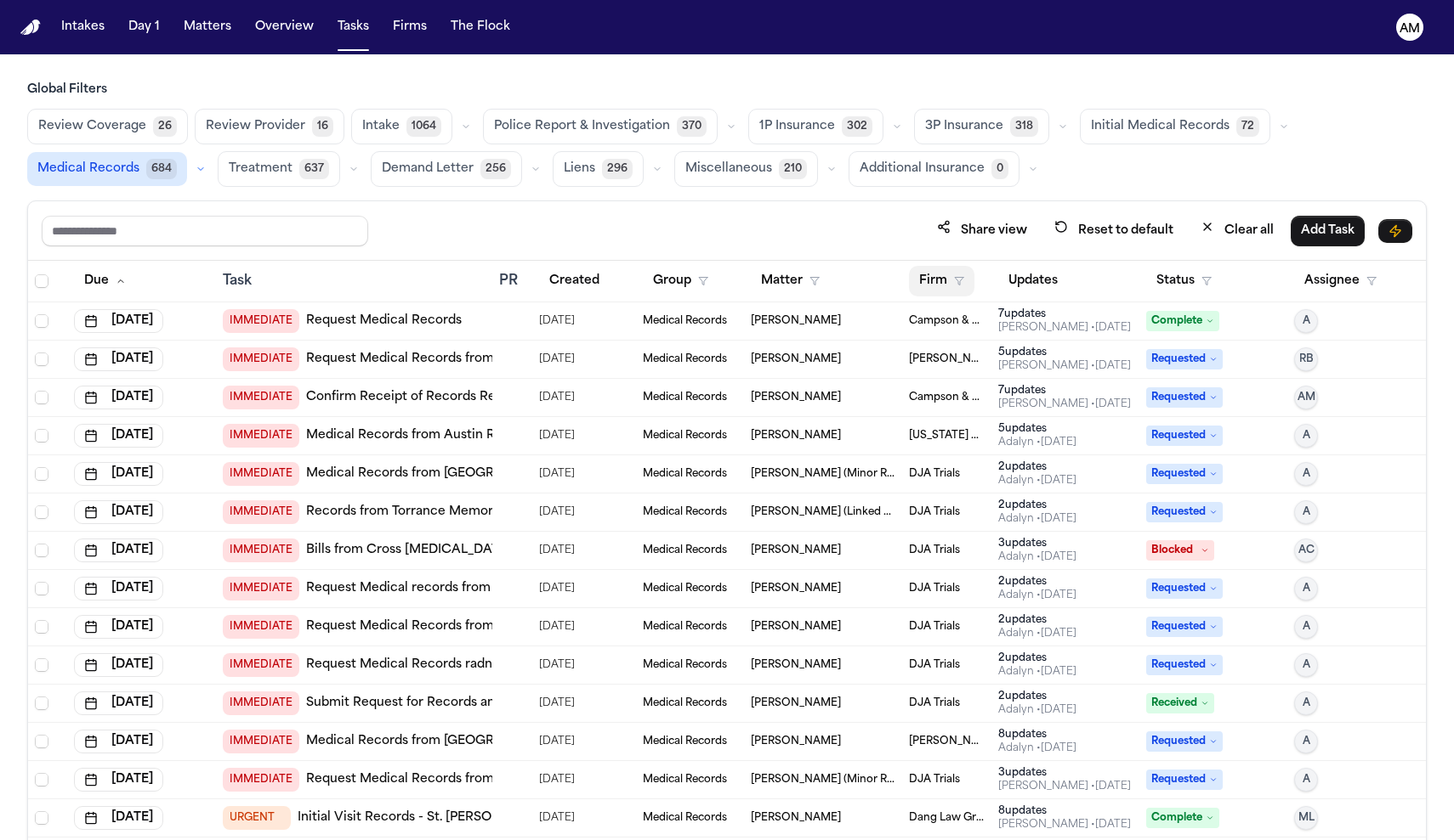
click at [959, 291] on button "Firm" at bounding box center [941, 281] width 65 height 30
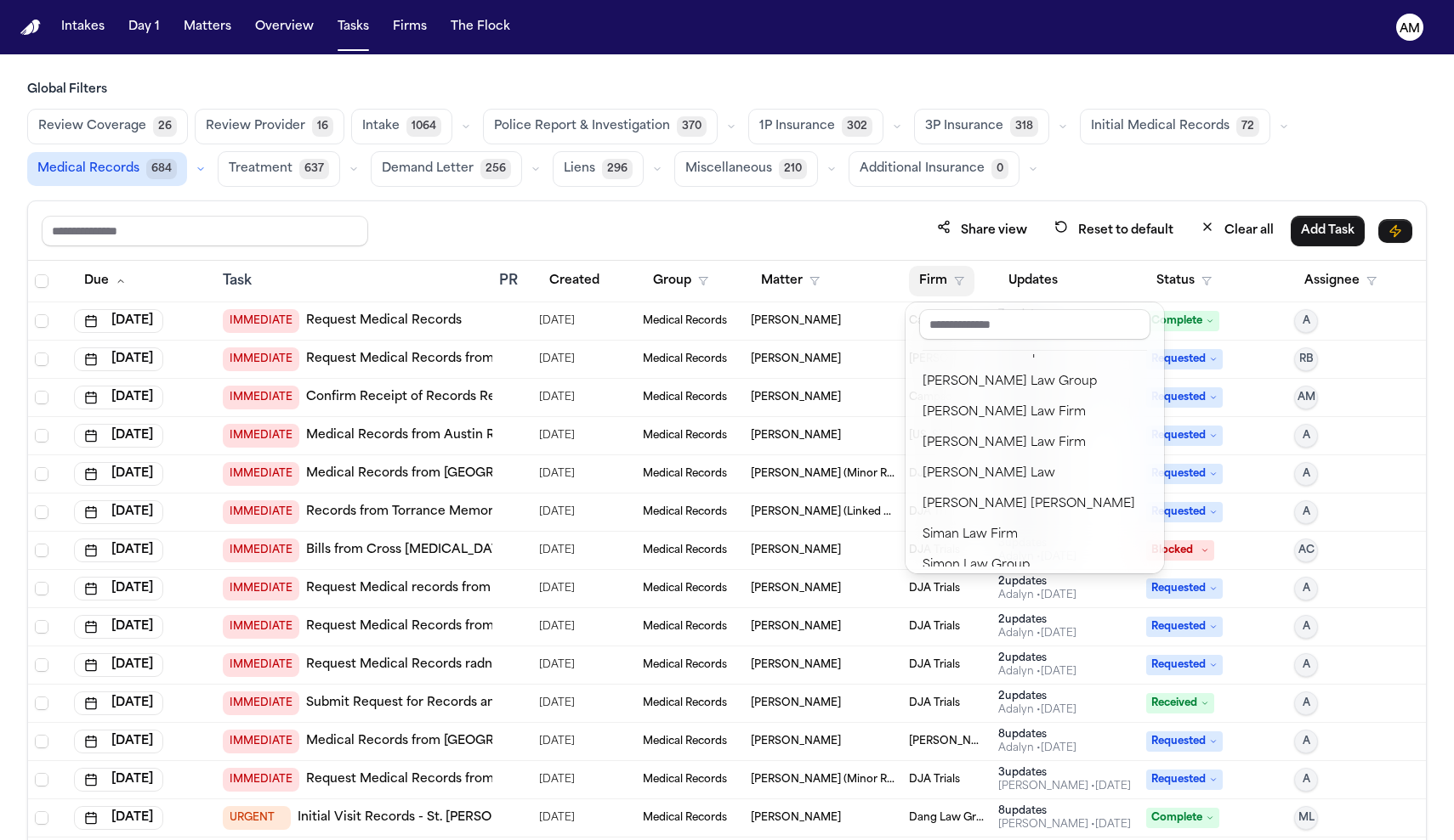
scroll to position [1846, 0]
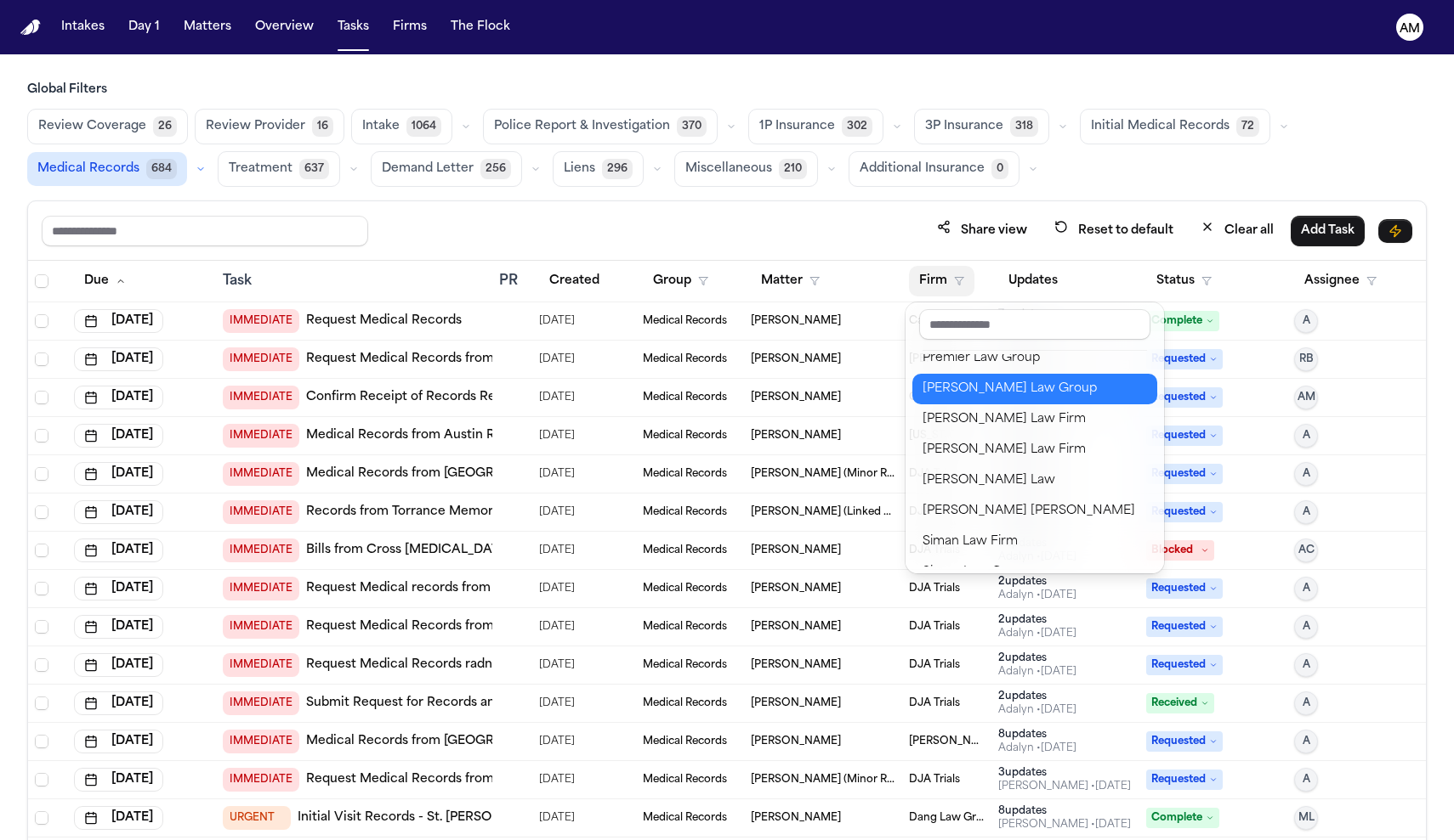
click at [963, 392] on div "[PERSON_NAME] Law Group" at bounding box center [1034, 389] width 224 height 21
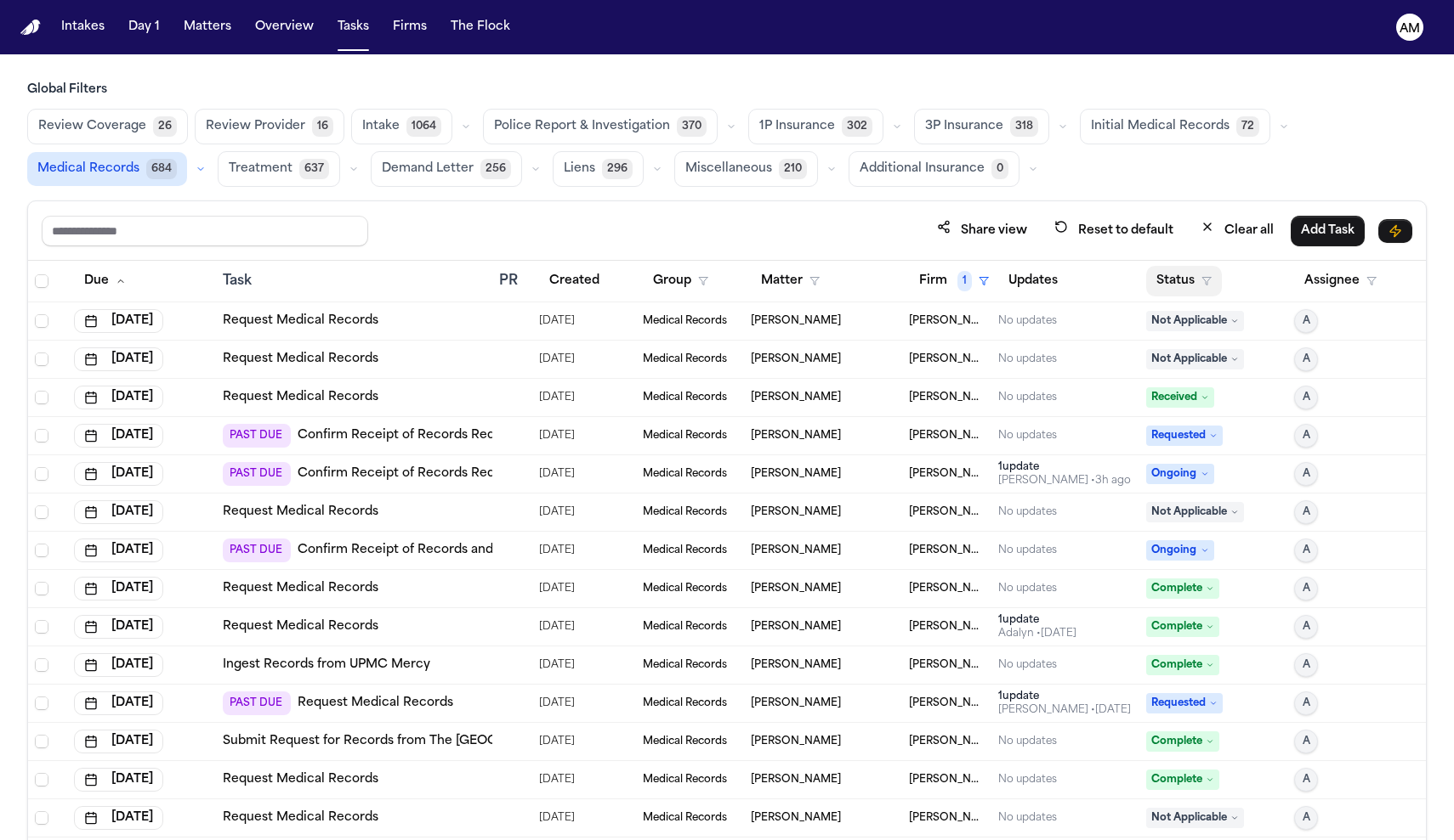
click at [1174, 278] on button "Status" at bounding box center [1184, 281] width 76 height 30
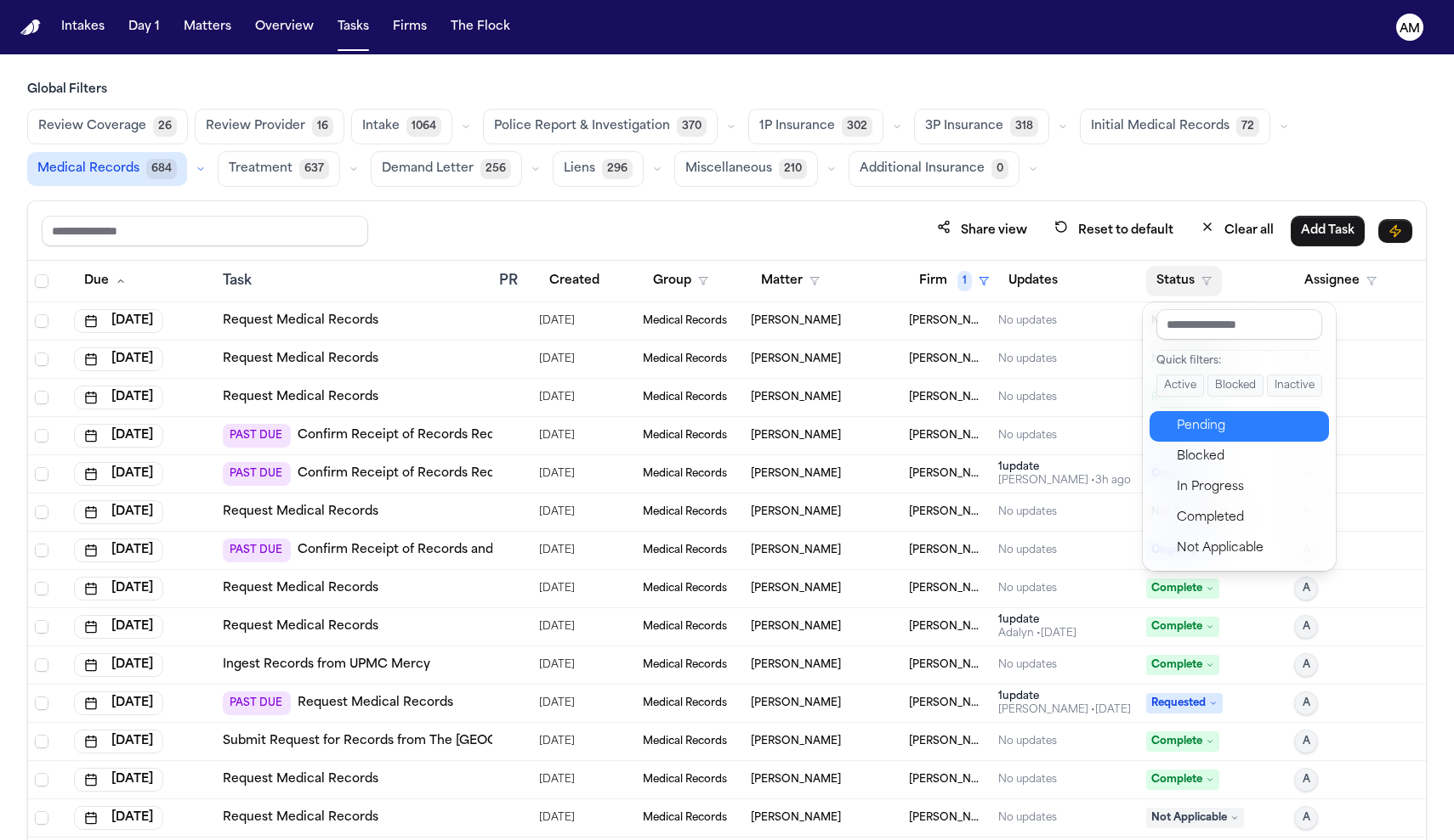
click at [1194, 420] on div "Pending" at bounding box center [1248, 427] width 142 height 21
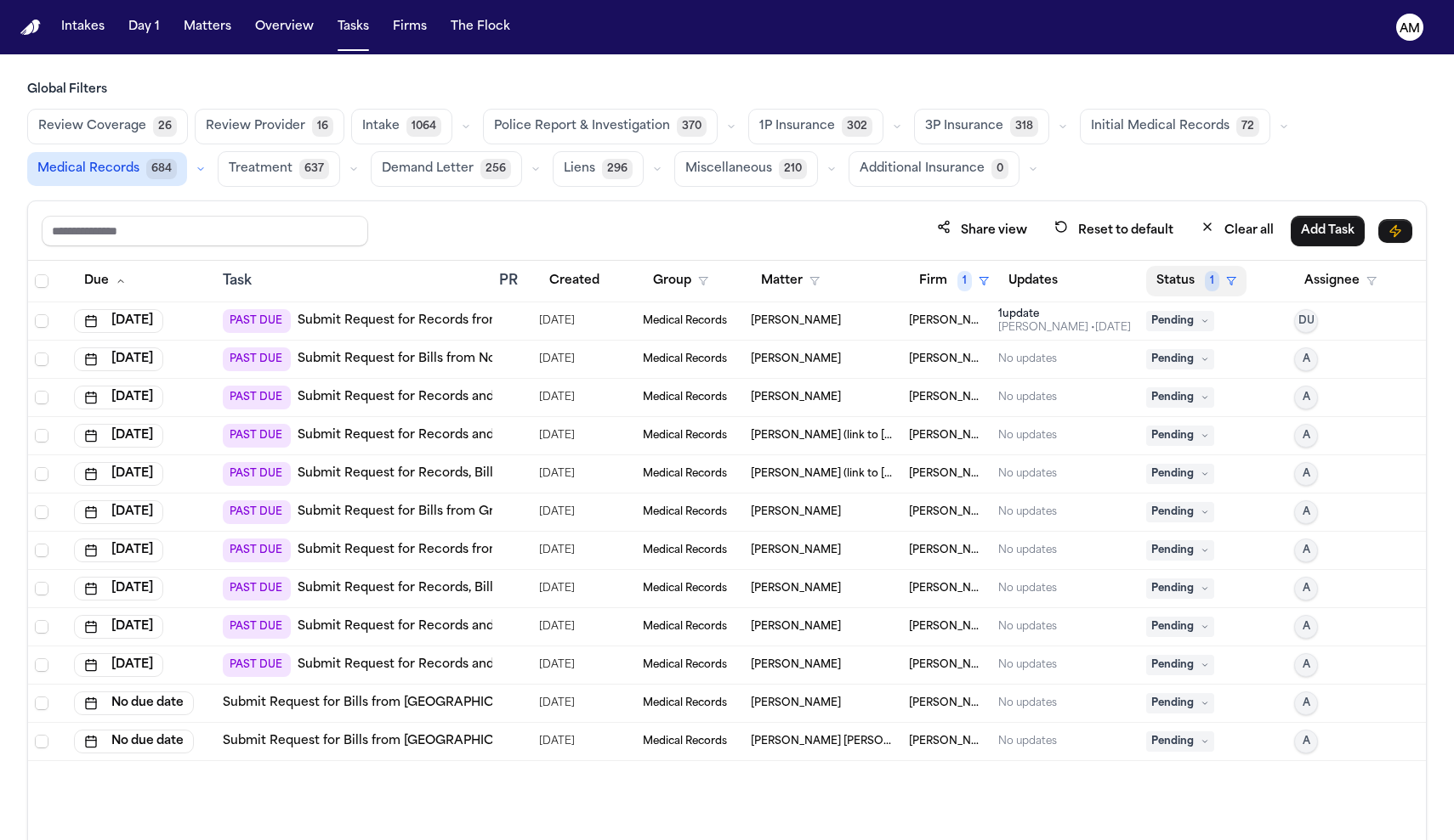
click at [1227, 278] on icon "button" at bounding box center [1231, 281] width 10 height 10
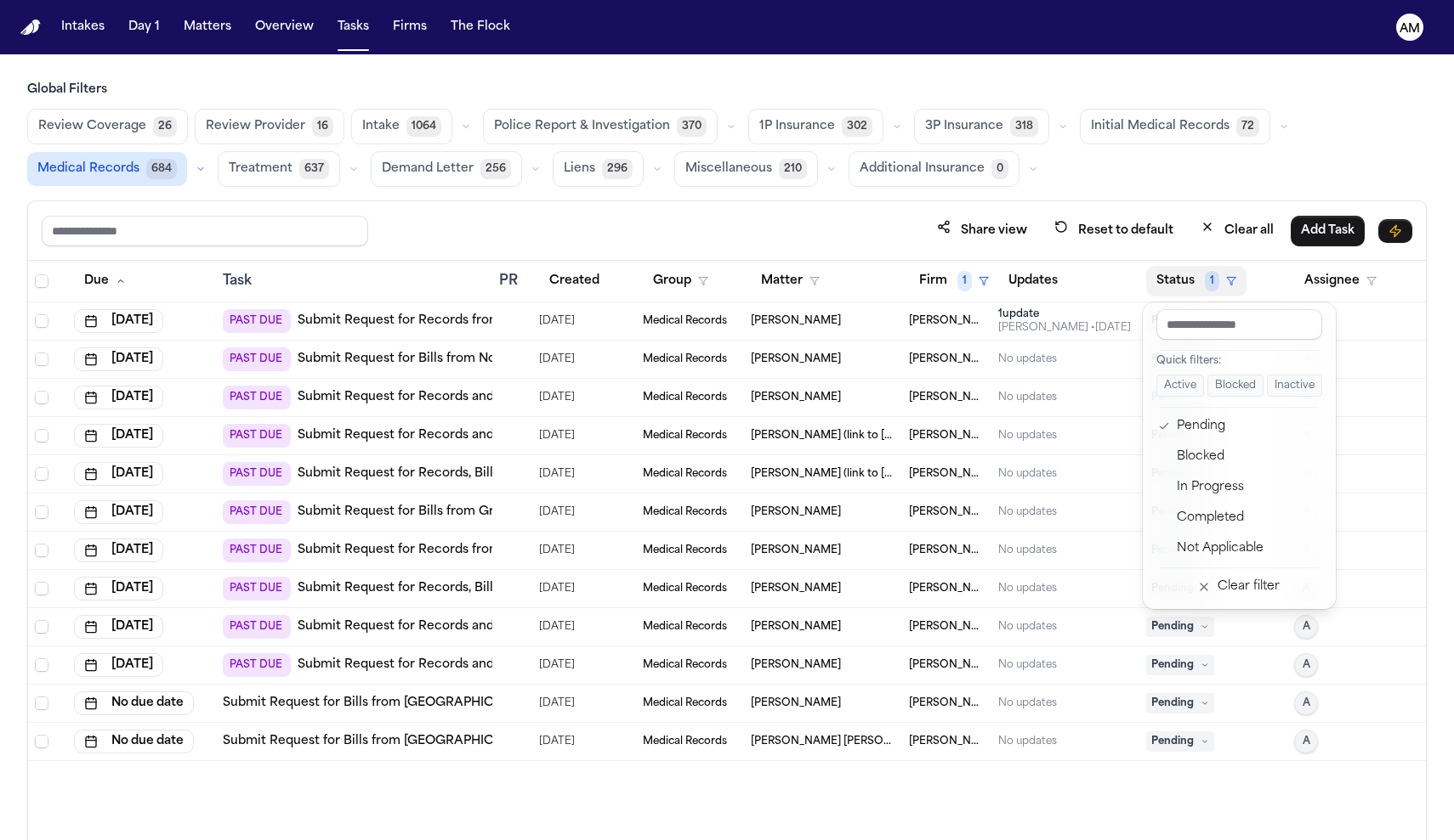
click at [1199, 170] on div "Global Filters Review Coverage 26 Review Provider 16 Intake 1064 Police Report …" at bounding box center [727, 498] width 1399 height 833
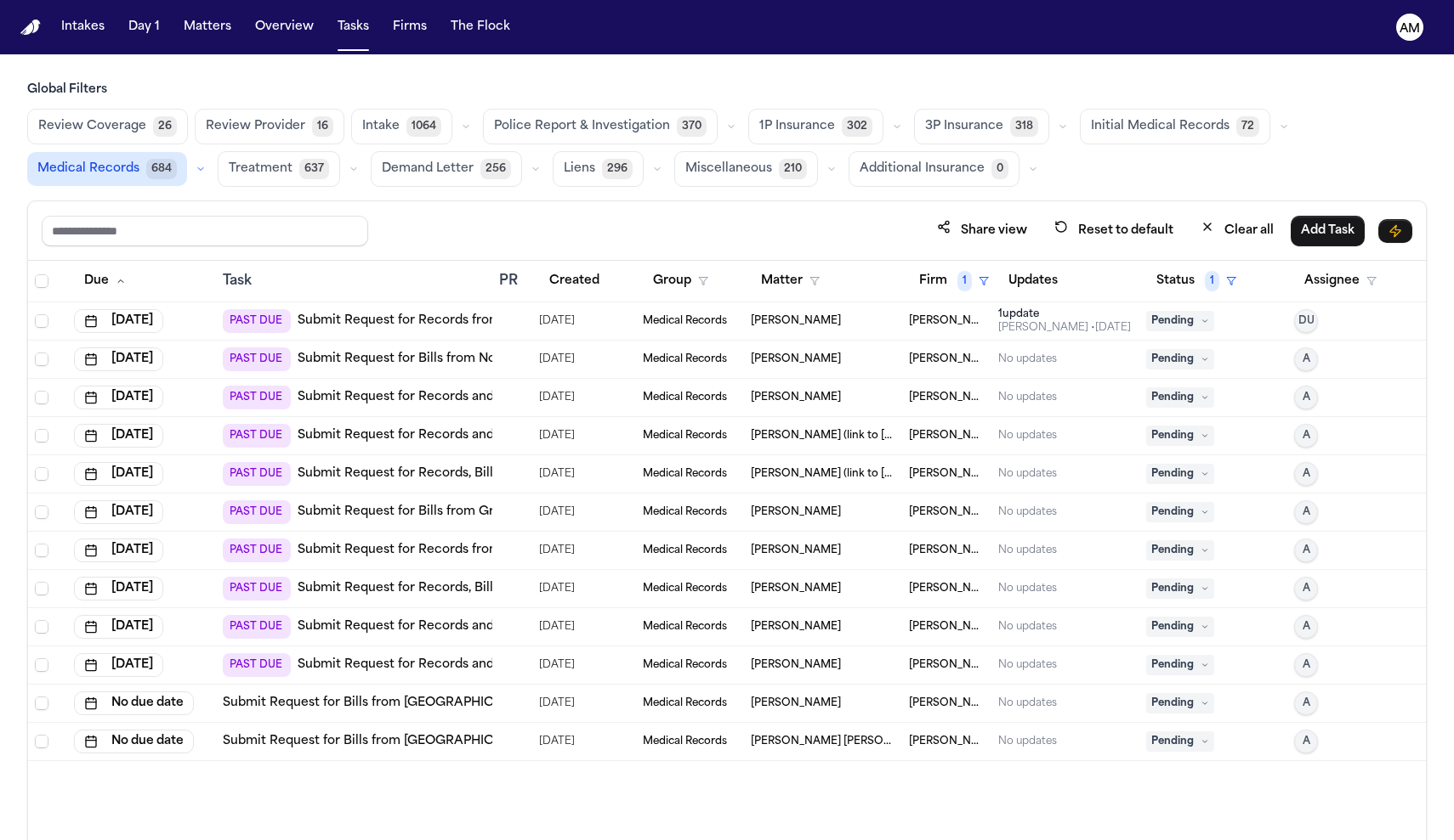
click at [436, 367] on link "Submit Request for Bills from Northern Light Primary Care – [GEOGRAPHIC_DATA]" at bounding box center [547, 359] width 500 height 17
click at [459, 352] on link "Submit Request for Bills from Northern Light Primary Care – [GEOGRAPHIC_DATA]" at bounding box center [547, 359] width 500 height 17
click at [437, 399] on link "Submit Request for Records and Bills from Back in Balance Wellness Center" at bounding box center [528, 398] width 460 height 17
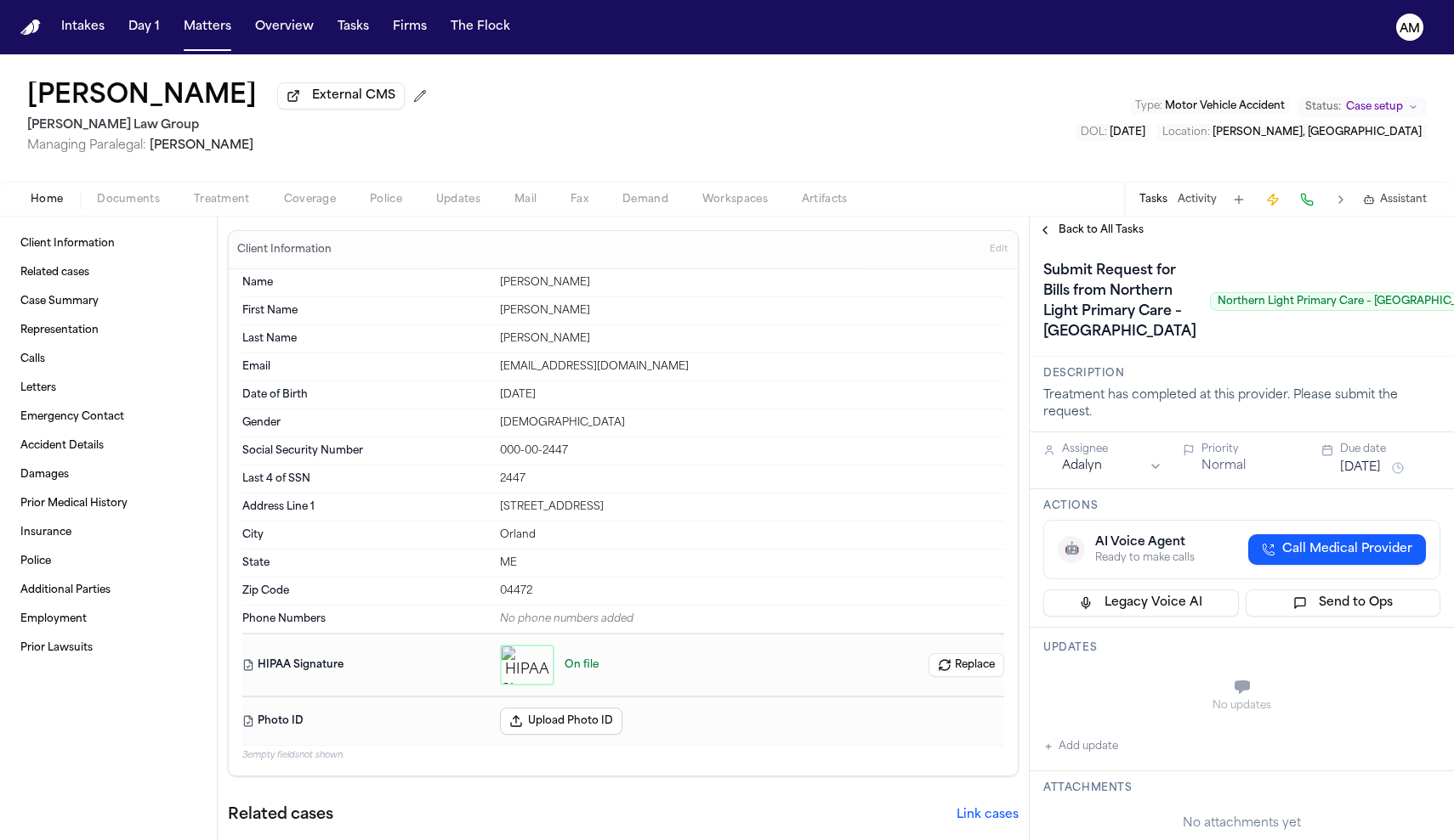
click at [207, 198] on span "Treatment" at bounding box center [221, 199] width 56 height 13
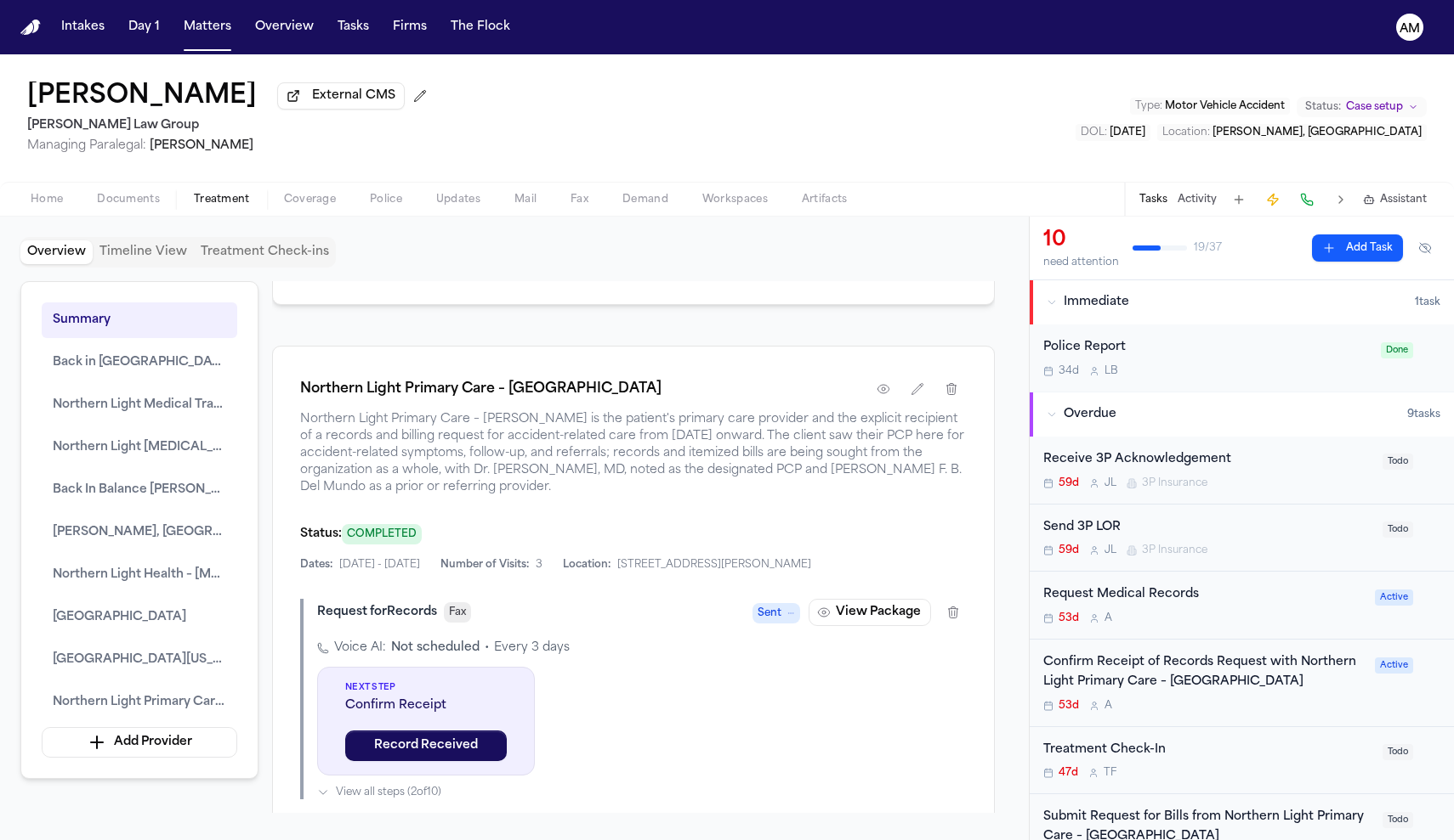
scroll to position [6591, 0]
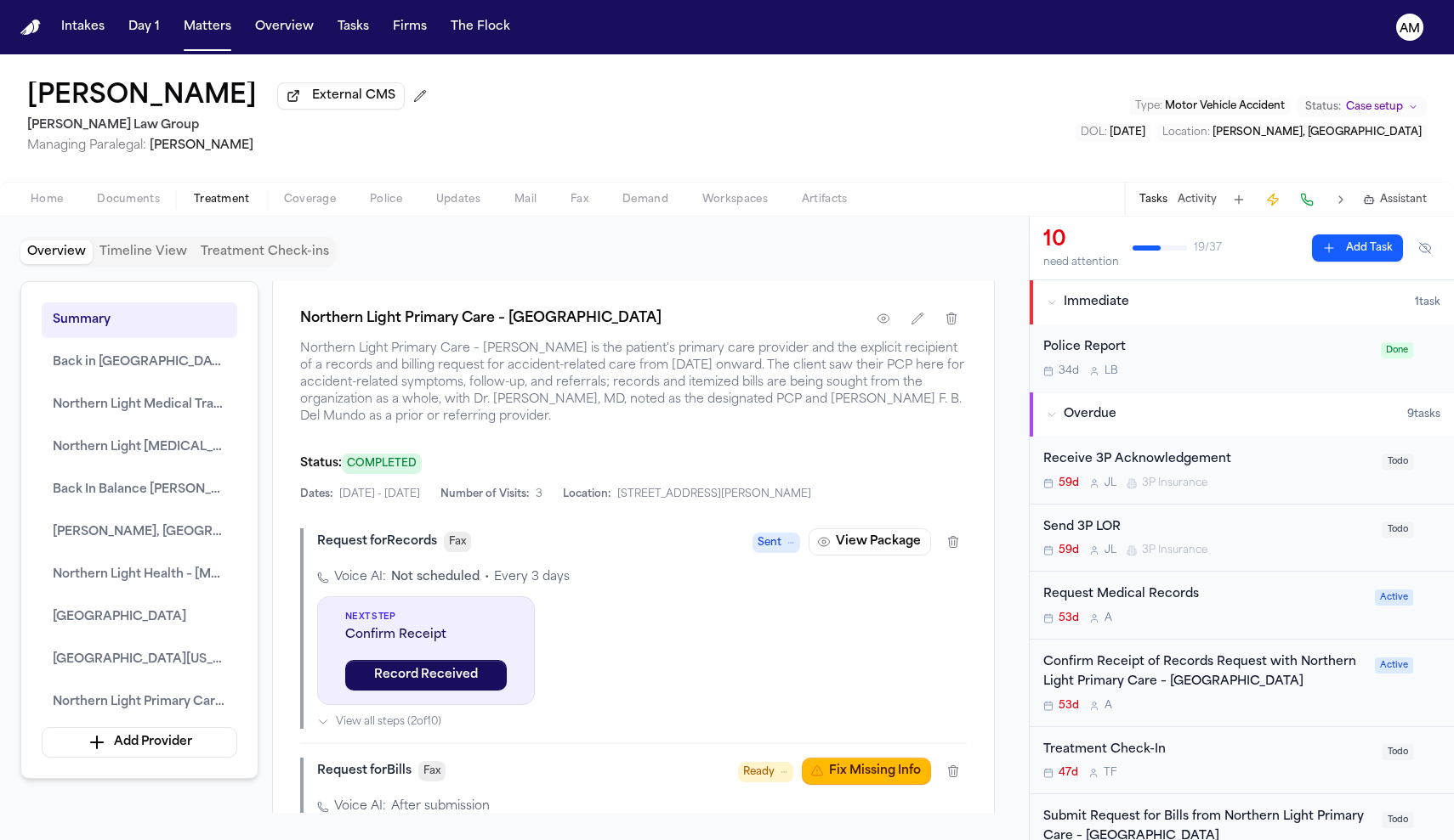
click at [1289, 704] on div "53d A" at bounding box center [1203, 706] width 321 height 13
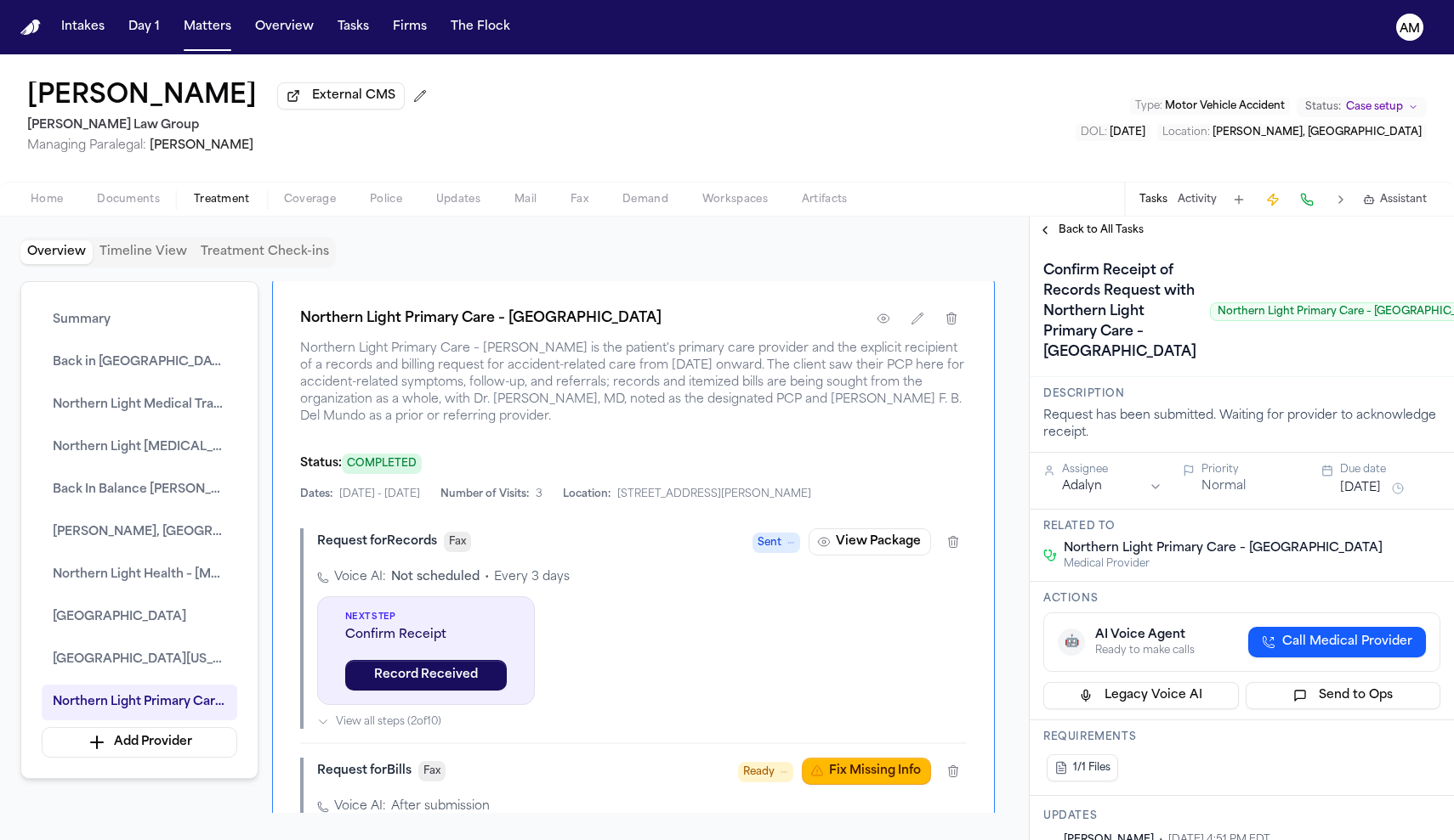
click at [1074, 224] on div "Back to All Tasks" at bounding box center [1241, 230] width 424 height 27
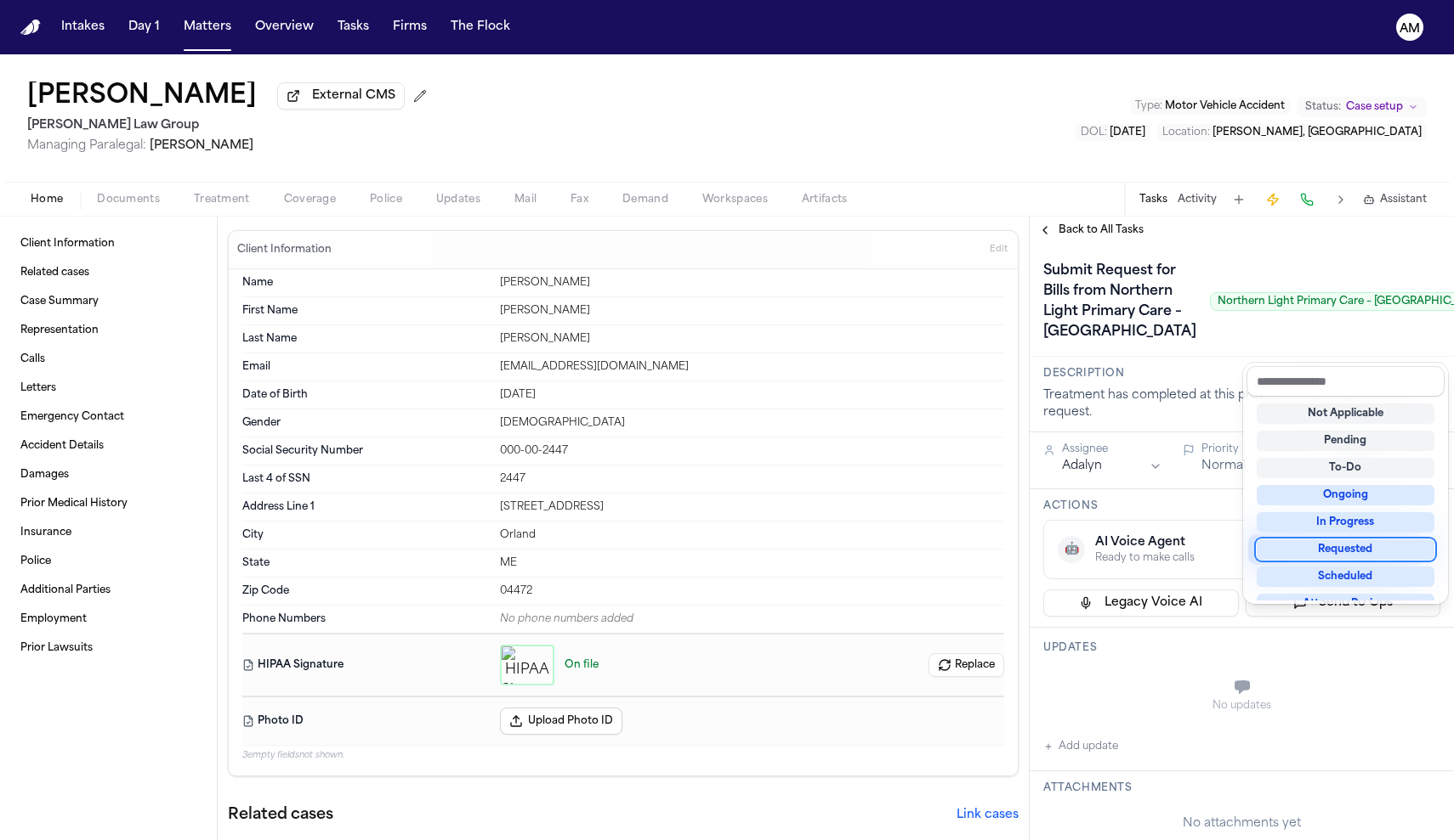
click at [1351, 551] on div "Requested" at bounding box center [1345, 550] width 178 height 21
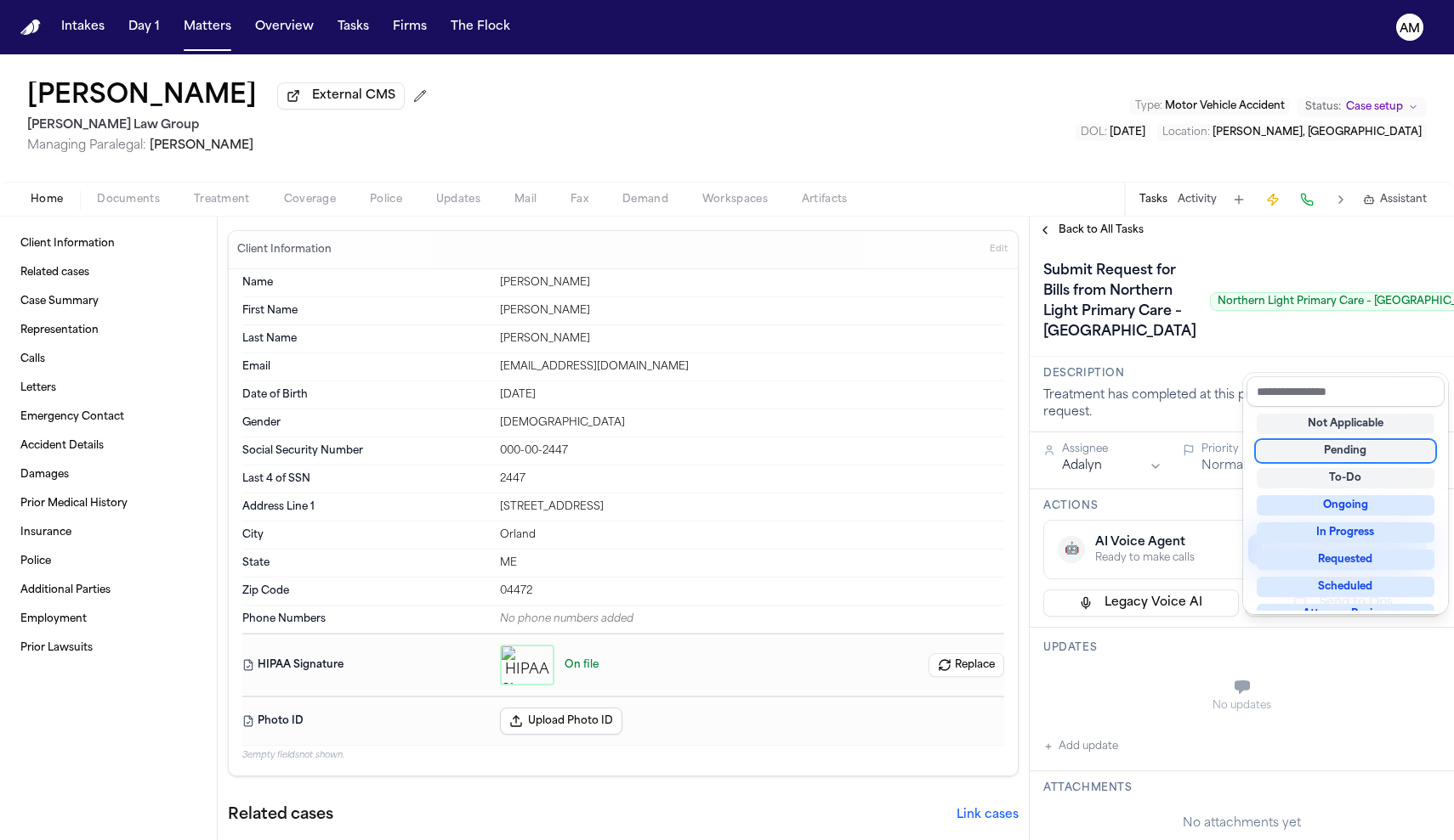
click at [1275, 264] on div "Submit Request for Bills from Northern Light Primary Care – Ellsworth Northern …" at bounding box center [1241, 301] width 397 height 89
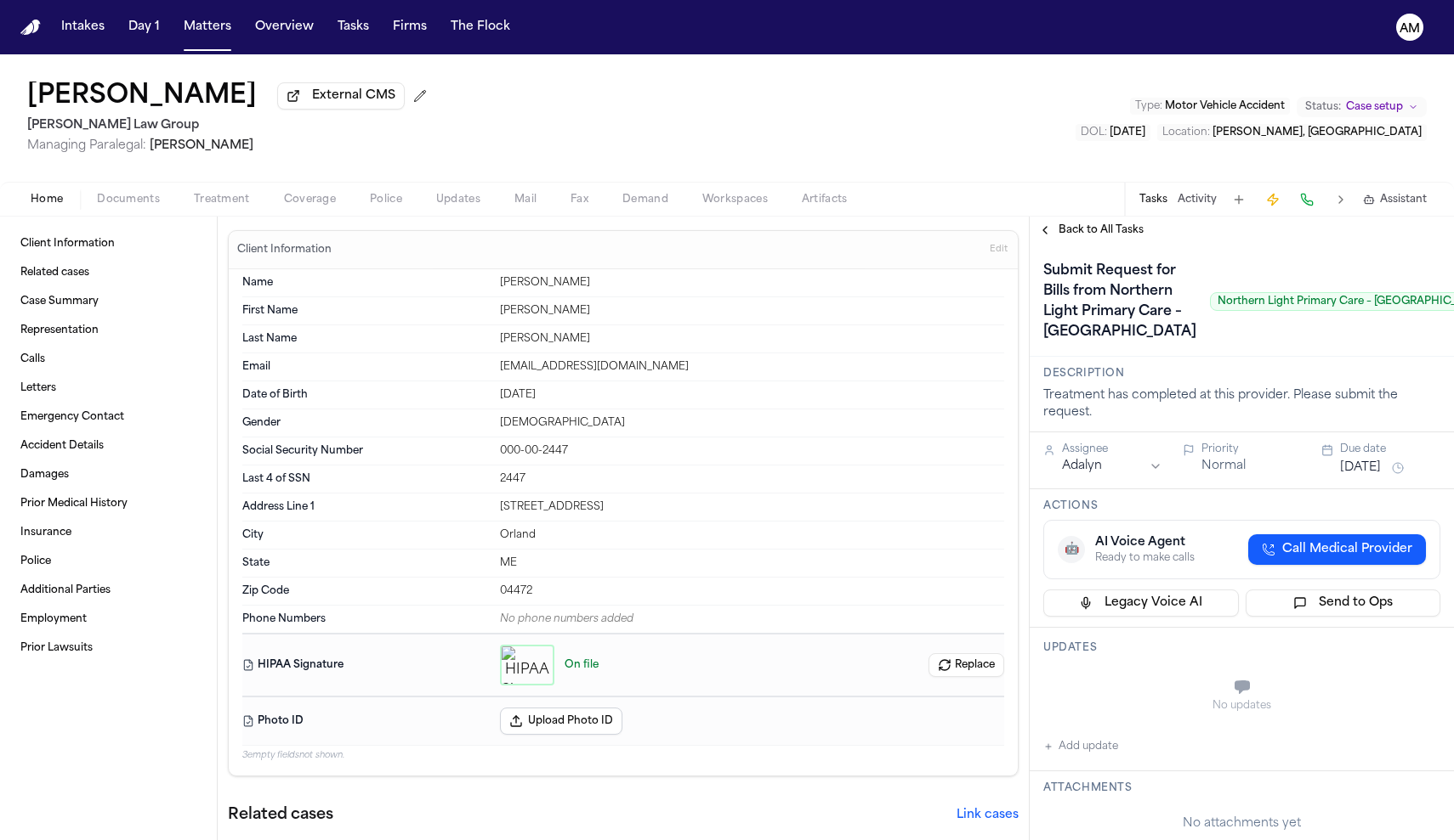
click at [1064, 226] on span "Back to All Tasks" at bounding box center [1101, 231] width 85 height 13
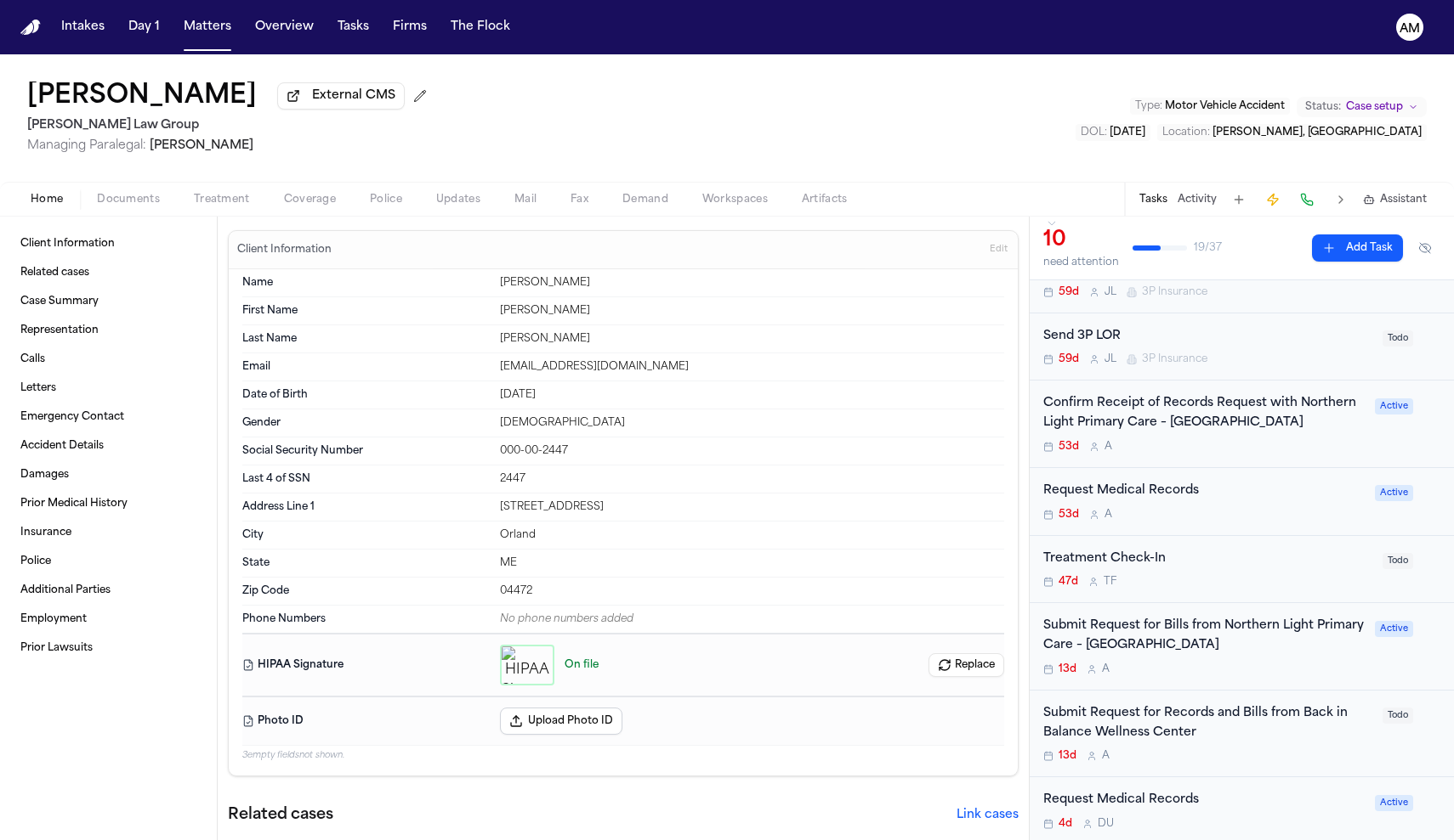
scroll to position [200, 0]
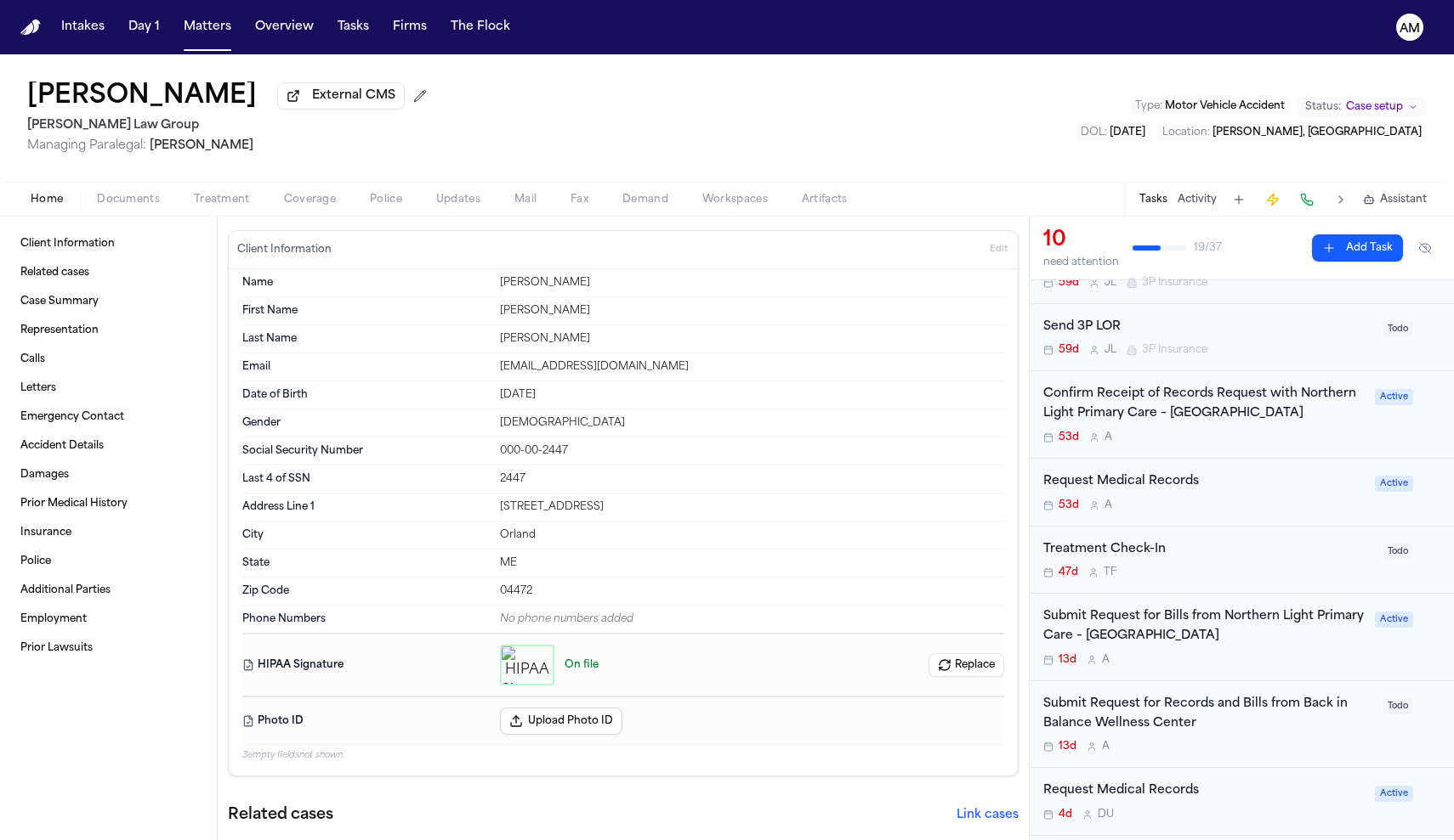
click at [1199, 420] on div "Confirm Receipt of Records Request with Northern Light Primary Care – [GEOGRAPH…" at bounding box center [1203, 403] width 321 height 39
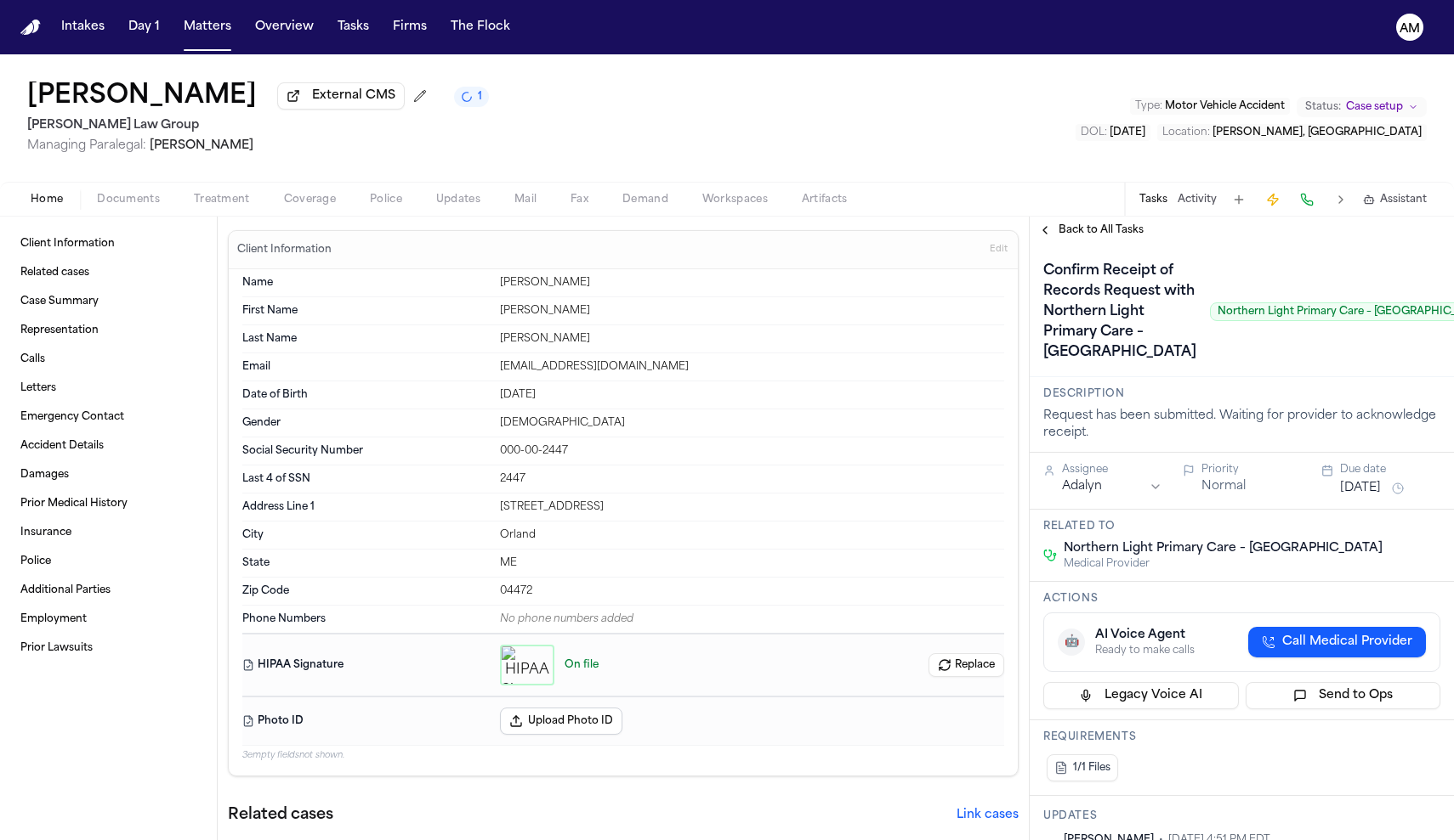
click at [1072, 235] on span "Back to All Tasks" at bounding box center [1101, 231] width 85 height 13
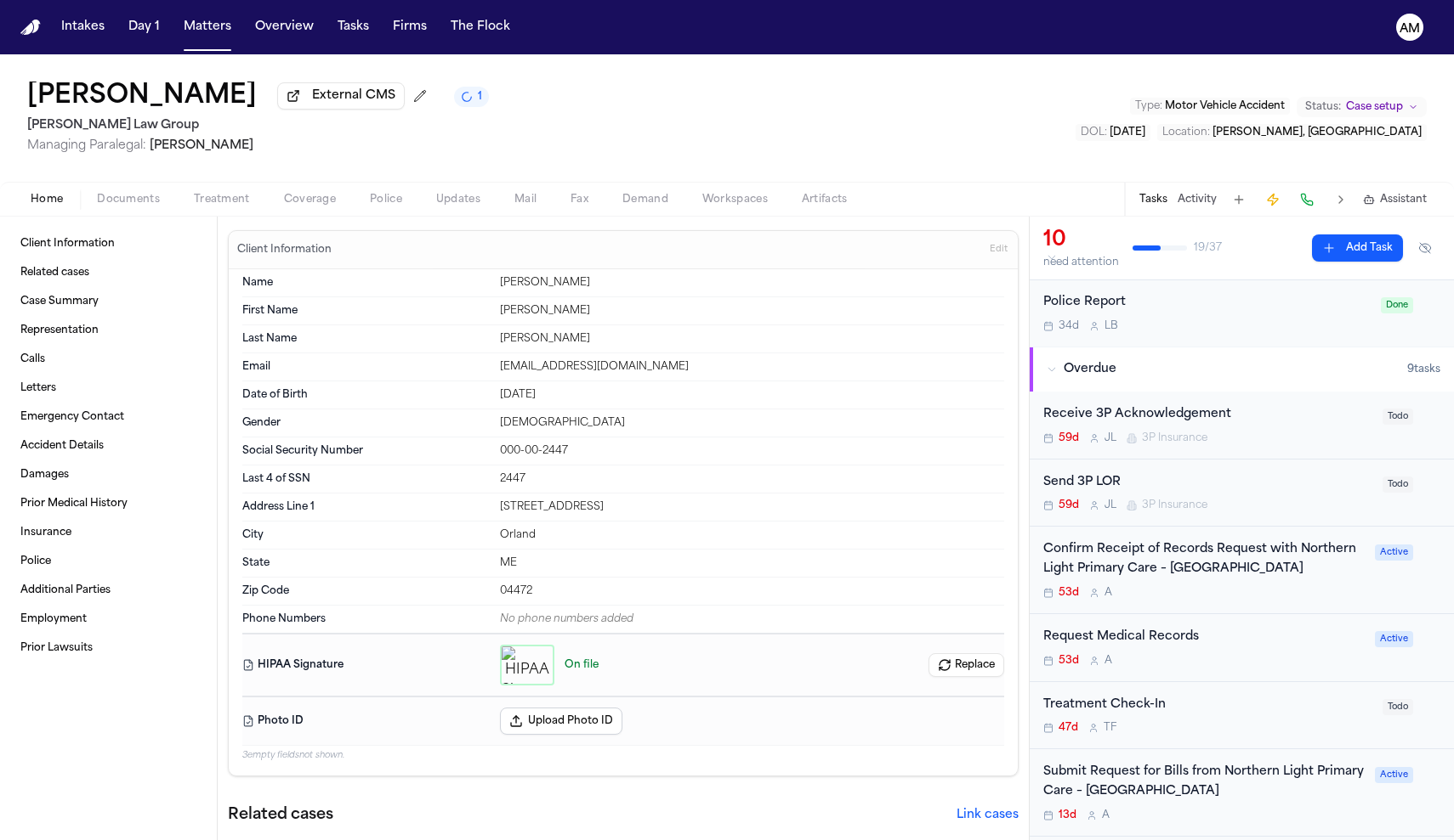
scroll to position [73, 0]
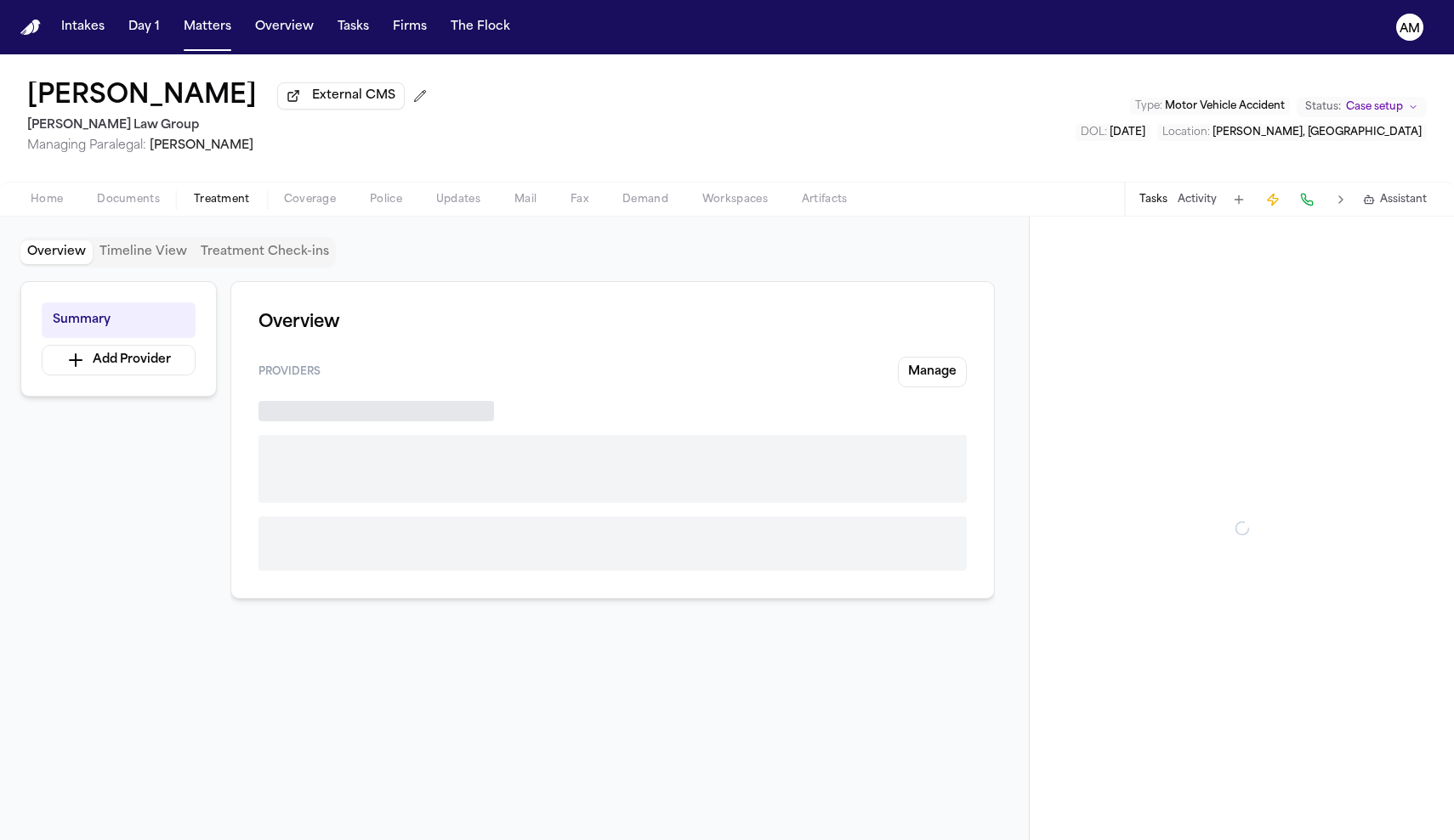
click at [224, 207] on span "Treatment" at bounding box center [221, 199] width 56 height 13
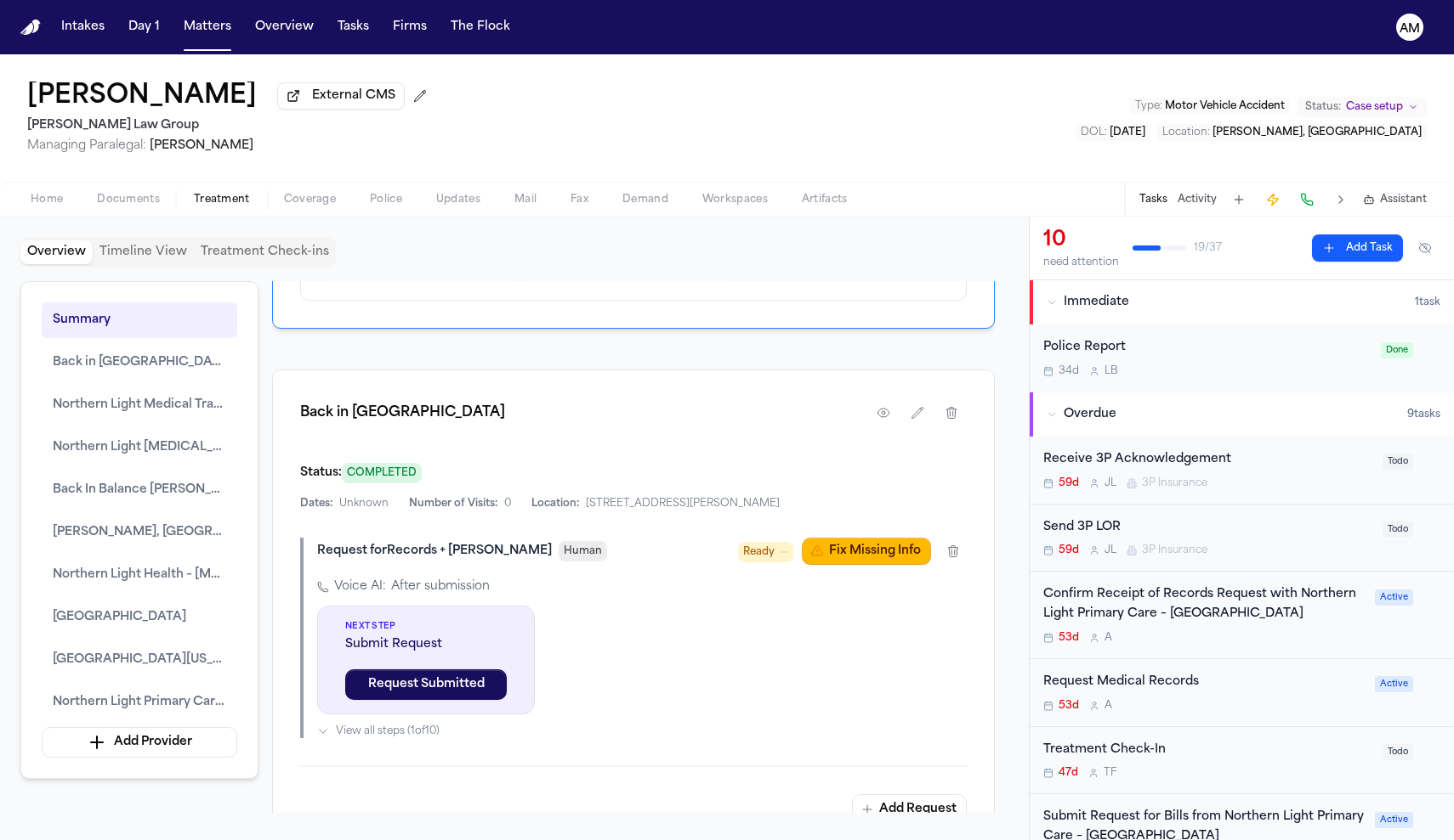
scroll to position [1795, 0]
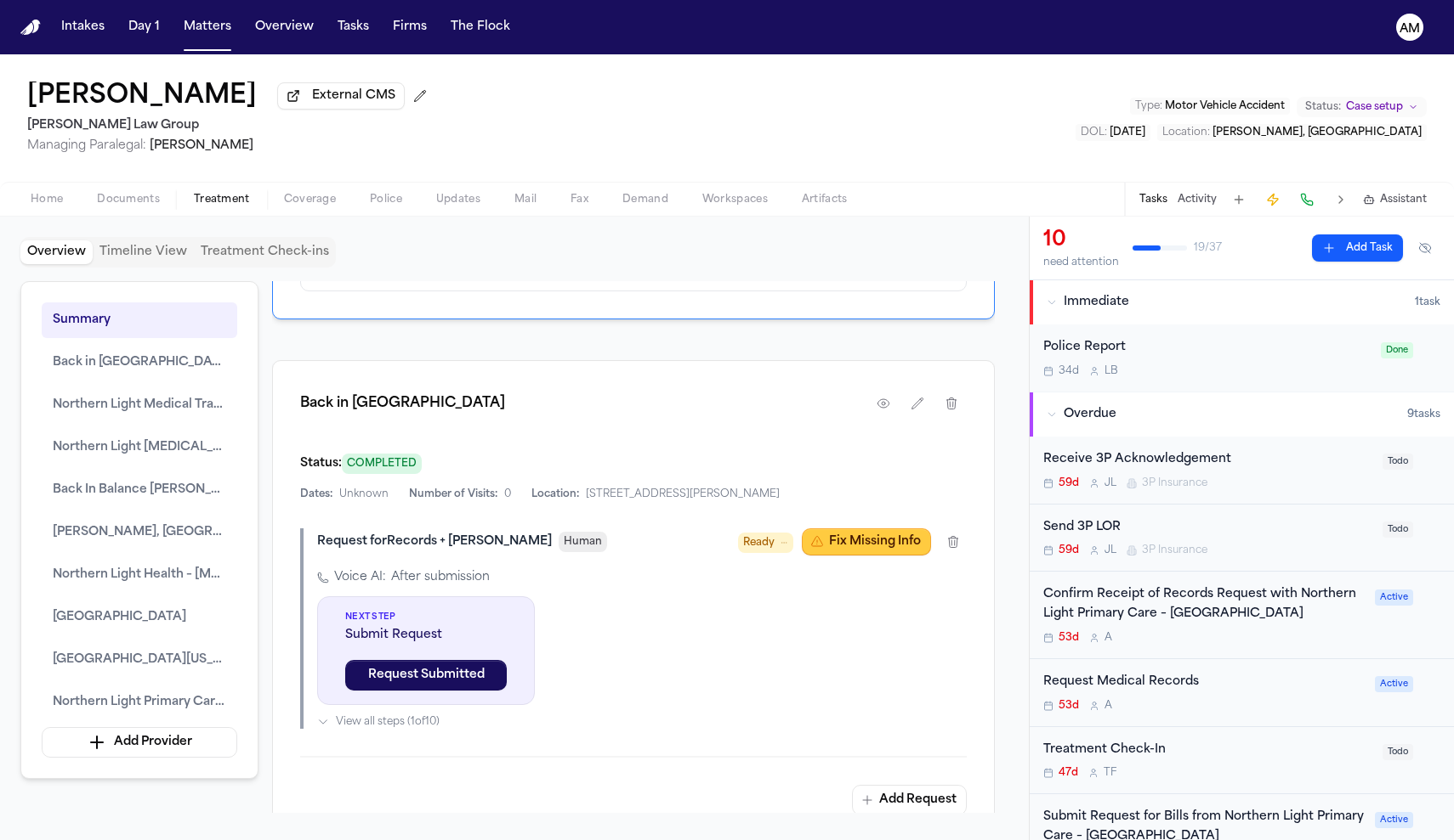
click at [899, 556] on button "Fix Missing Info" at bounding box center [866, 541] width 130 height 27
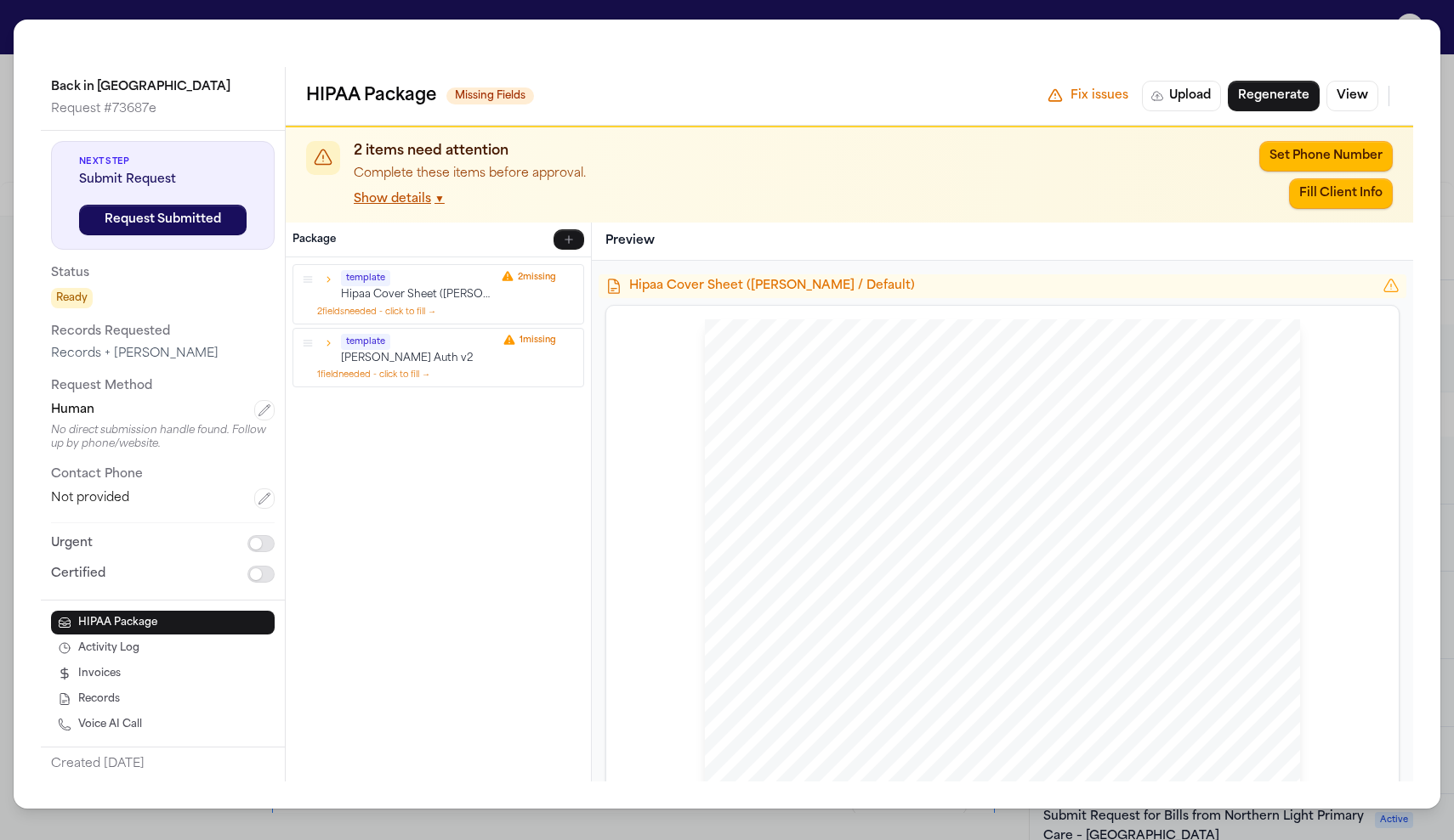
click at [369, 192] on button "Show details ▼" at bounding box center [399, 199] width 91 height 17
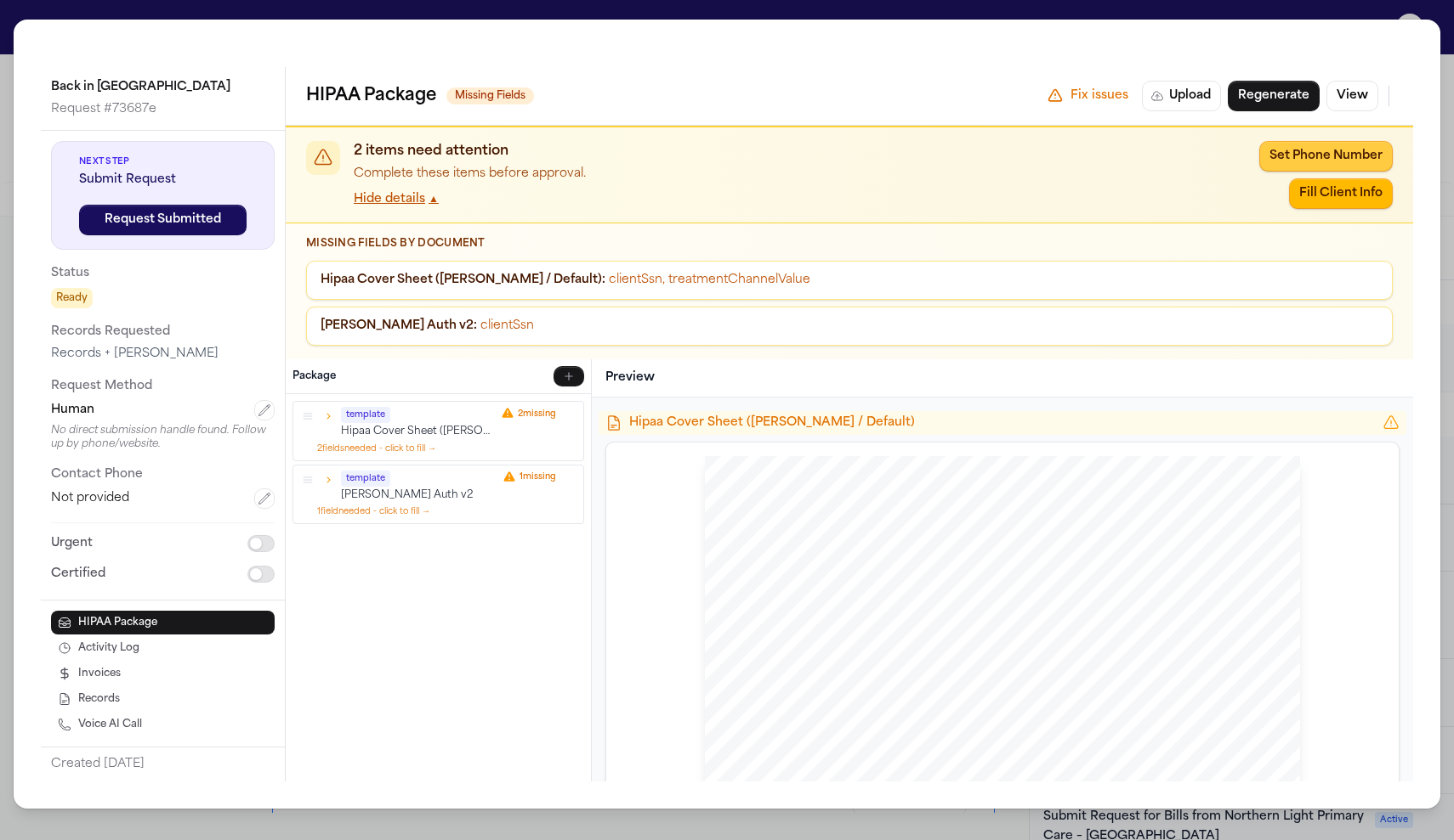
click at [1311, 161] on button "Set Phone Number" at bounding box center [1325, 156] width 133 height 30
type input "**********"
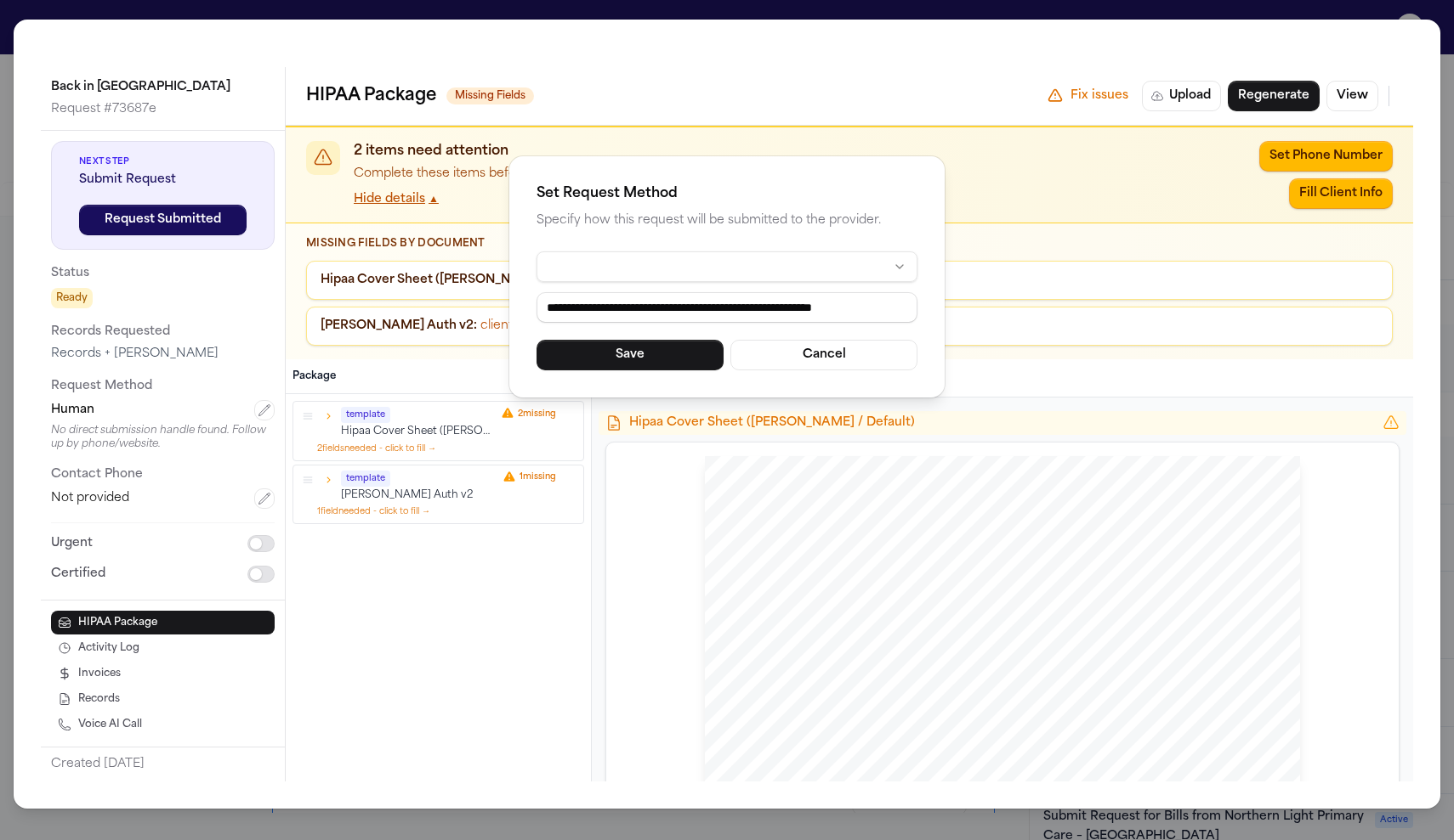
click at [831, 267] on html "Intakes Day 1 Matters Overview Tasks Firms The Flock AM [PERSON_NAME] External …" at bounding box center [727, 420] width 1454 height 840
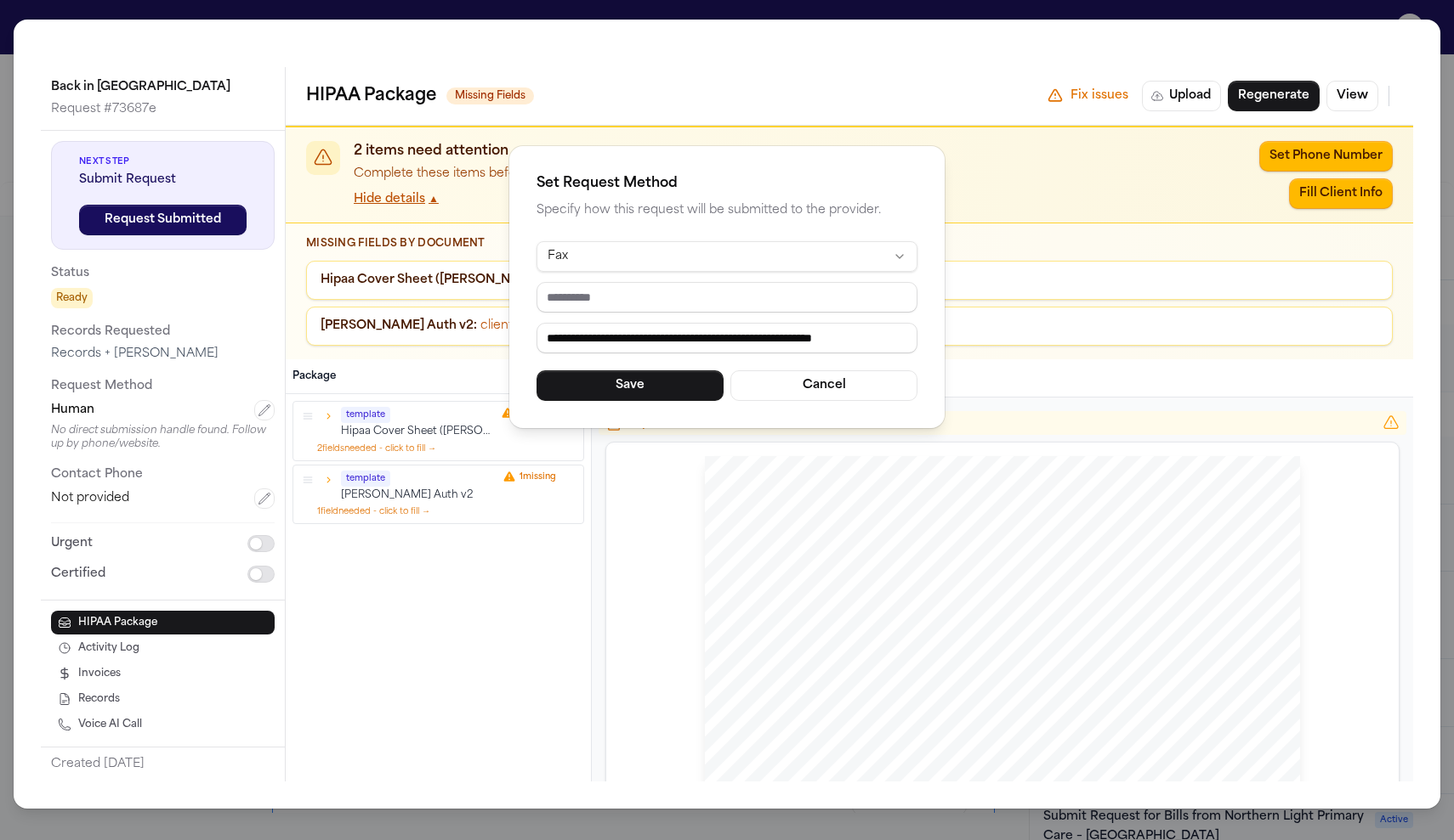
click at [1161, 14] on div "**********" at bounding box center [727, 420] width 1454 height 840
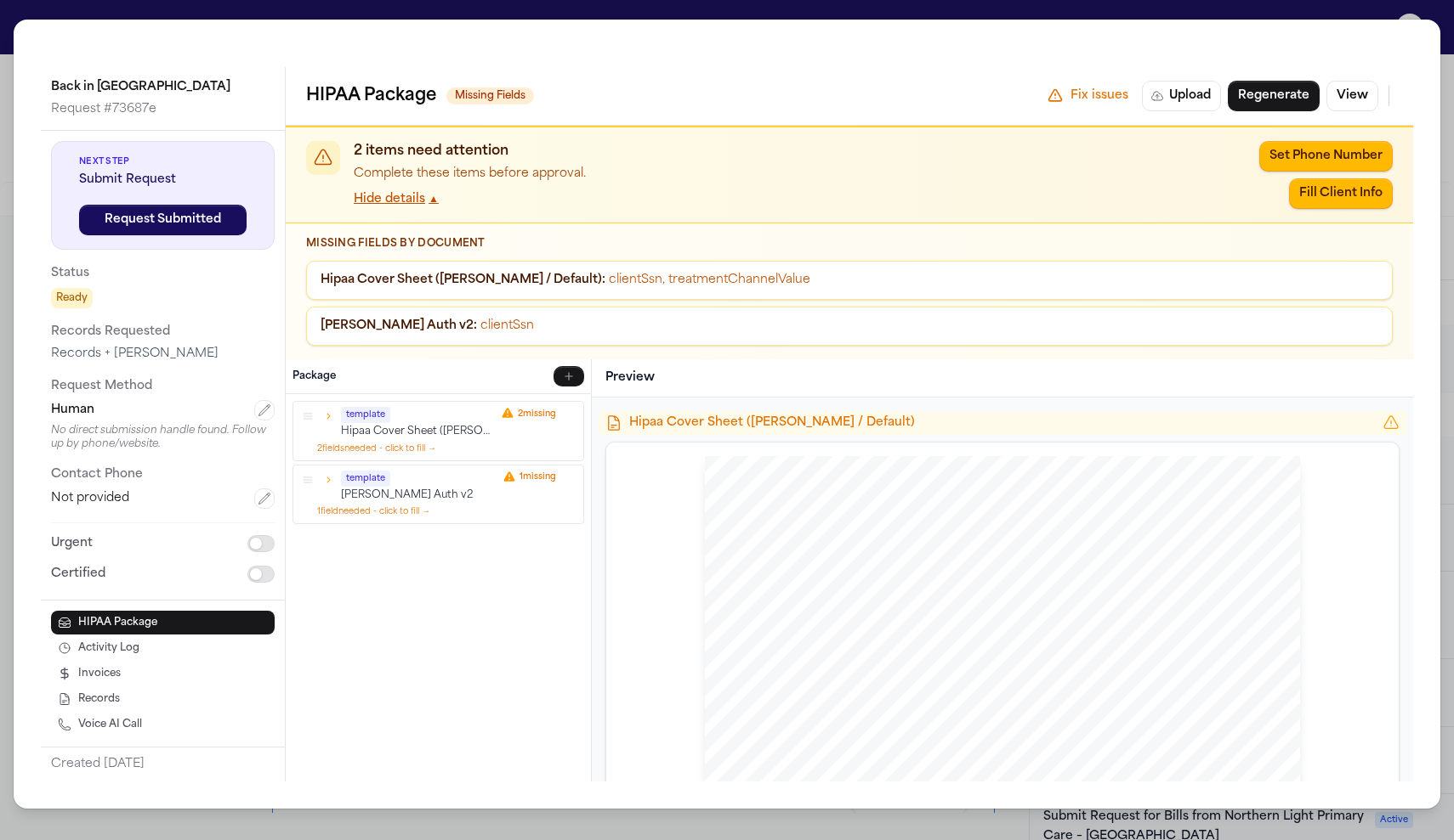
click at [831, 4] on div "Back in Balance Wellness Center Request # 73687e Next Step Submit Request Reque…" at bounding box center [727, 420] width 1454 height 840
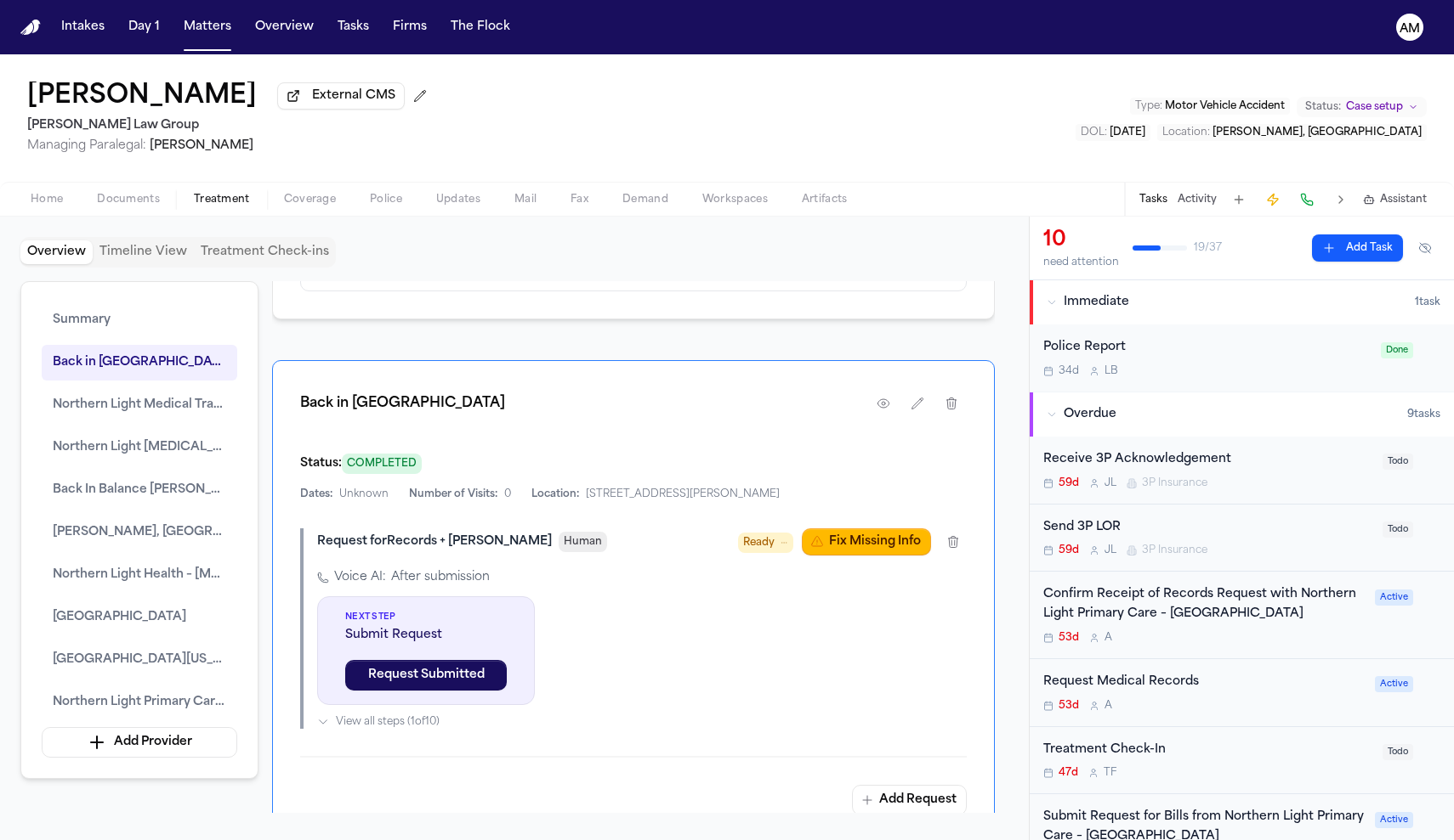
click at [212, 197] on span "Treatment" at bounding box center [221, 199] width 56 height 13
click at [877, 419] on button "button" at bounding box center [883, 403] width 30 height 30
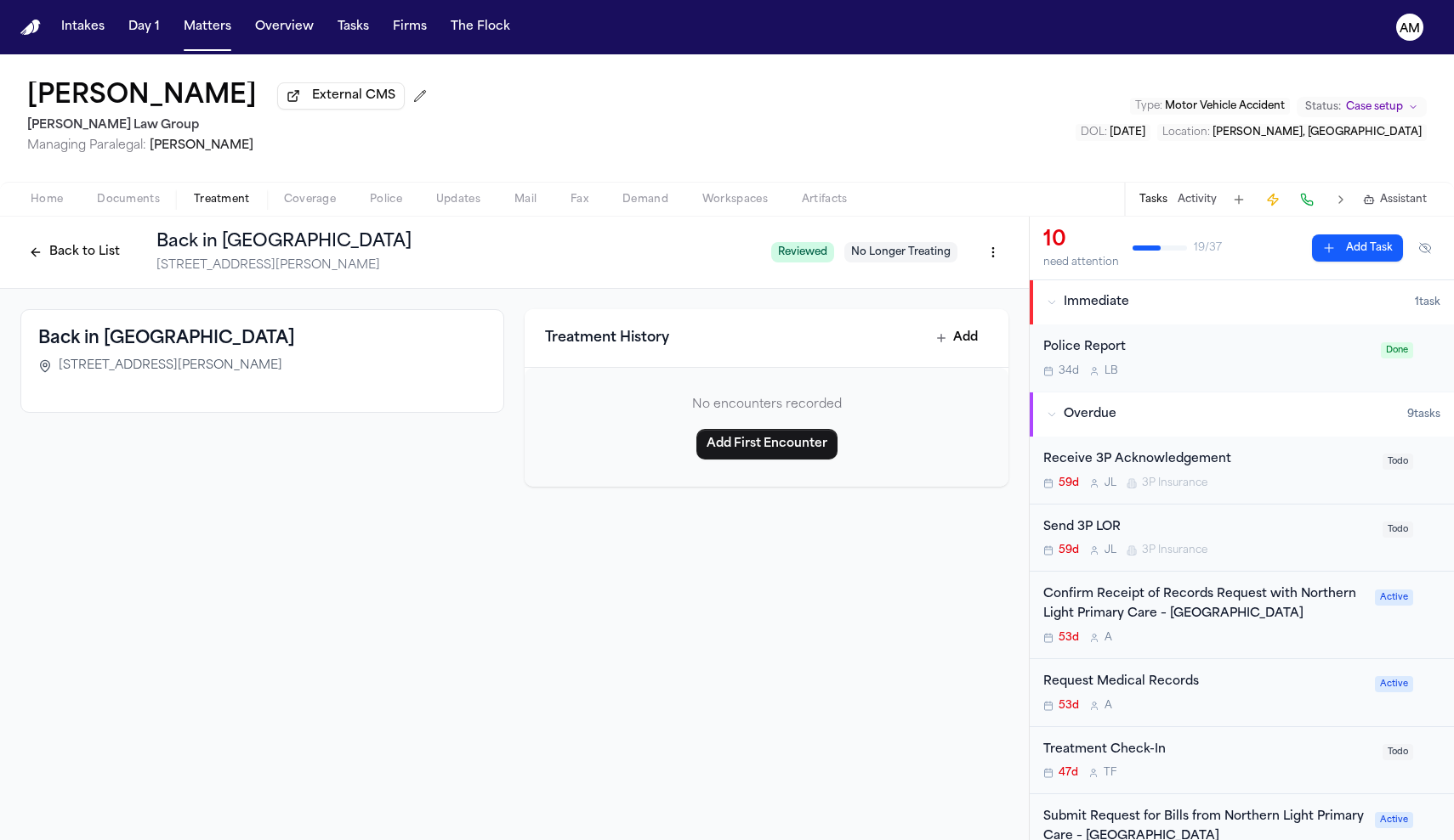
drag, startPoint x: 302, startPoint y: 372, endPoint x: 37, endPoint y: 379, distance: 265.1
click at [37, 379] on div "Back in Balance Wellness Center [STREET_ADDRESS][PERSON_NAME]" at bounding box center [263, 361] width 484 height 104
copy span "[STREET_ADDRESS][PERSON_NAME]"
click at [91, 251] on button "Back to List" at bounding box center [75, 252] width 108 height 27
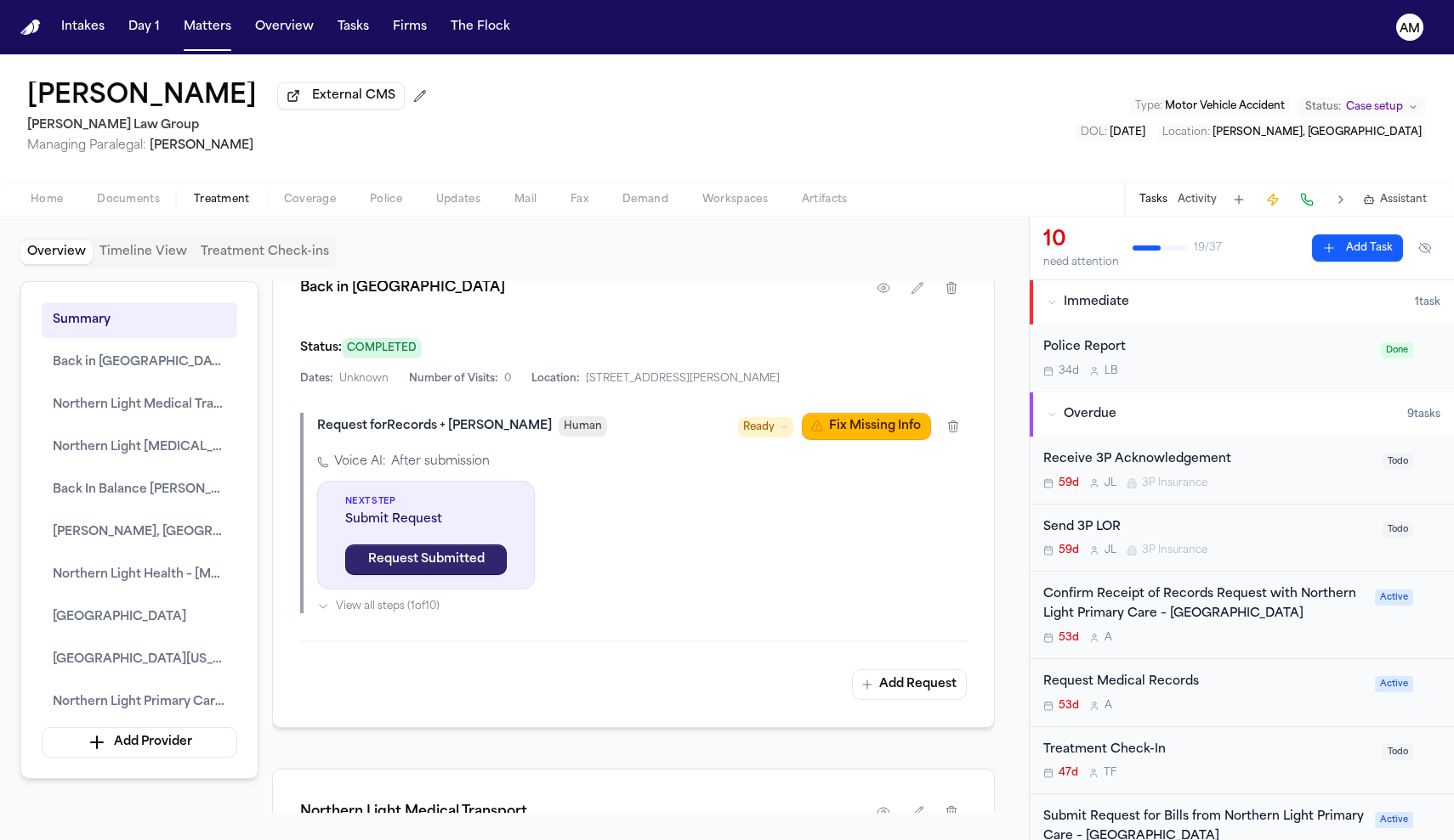
scroll to position [1877, 0]
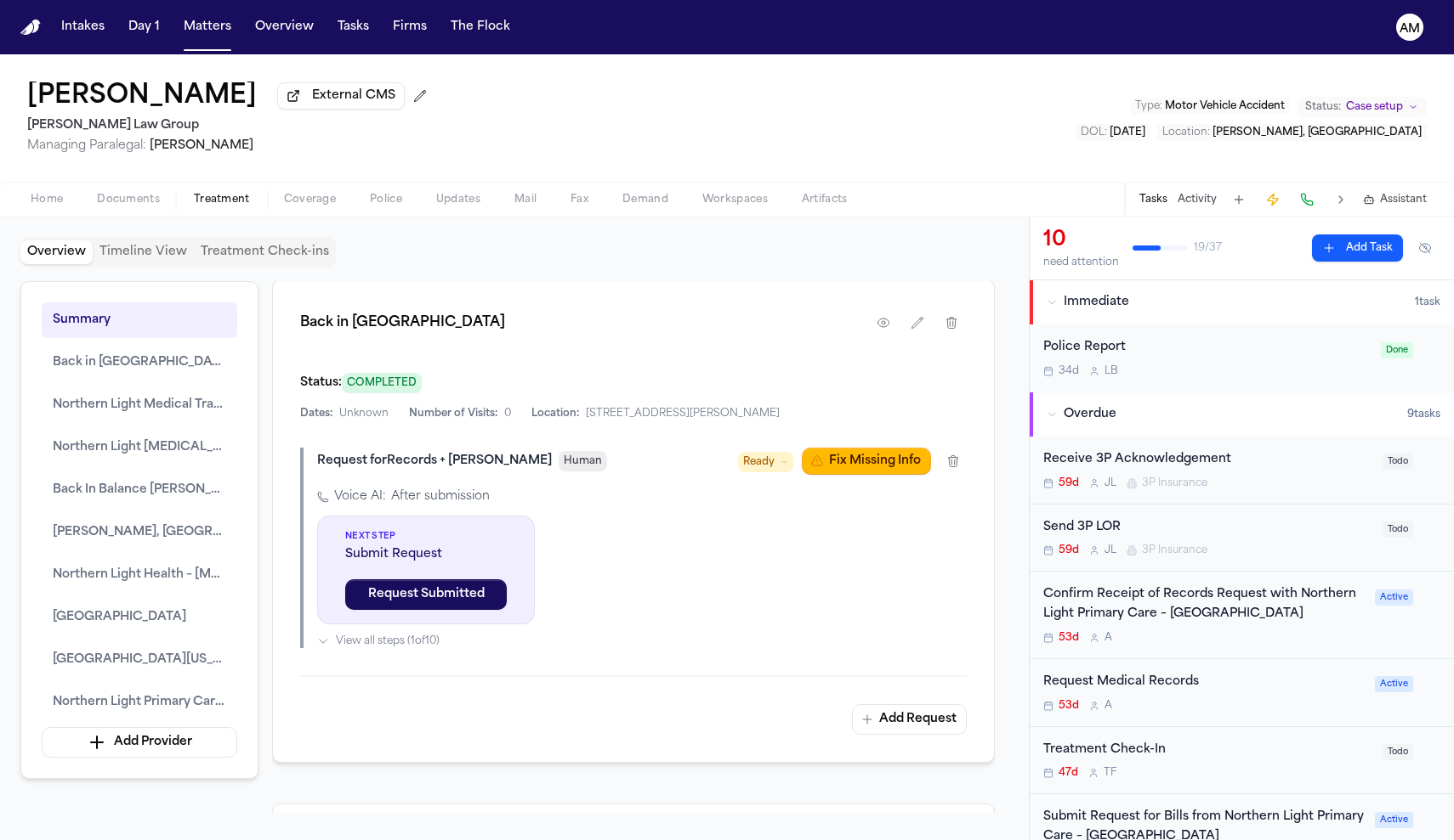
click at [908, 486] on div "Back in Balance Wellness Center Status: COMPLETED Dates: Unknown Number of Visi…" at bounding box center [633, 522] width 722 height 484
click at [908, 475] on button "Fix Missing Info" at bounding box center [866, 461] width 130 height 27
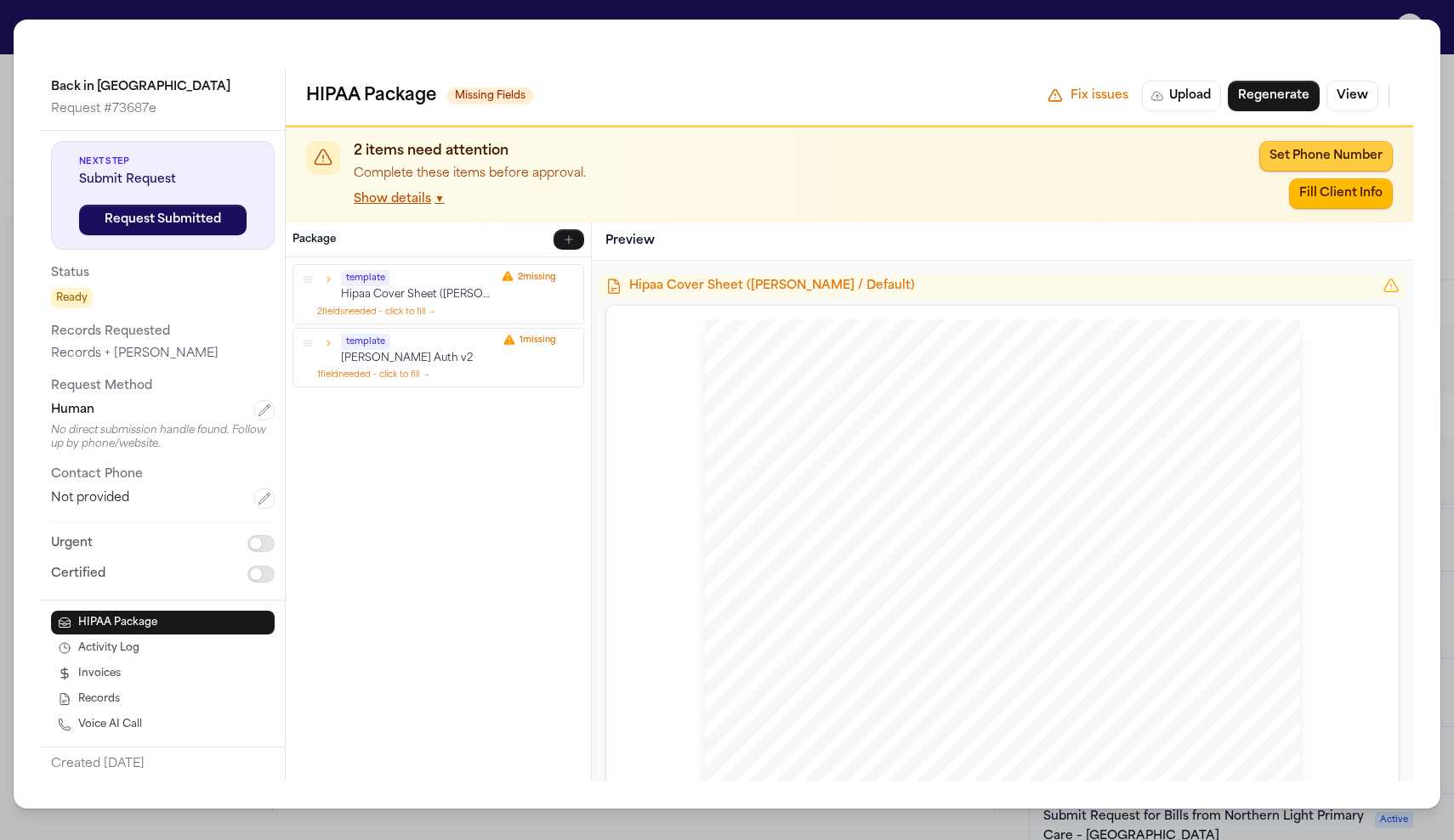
click at [1328, 161] on button "Set Phone Number" at bounding box center [1325, 156] width 133 height 30
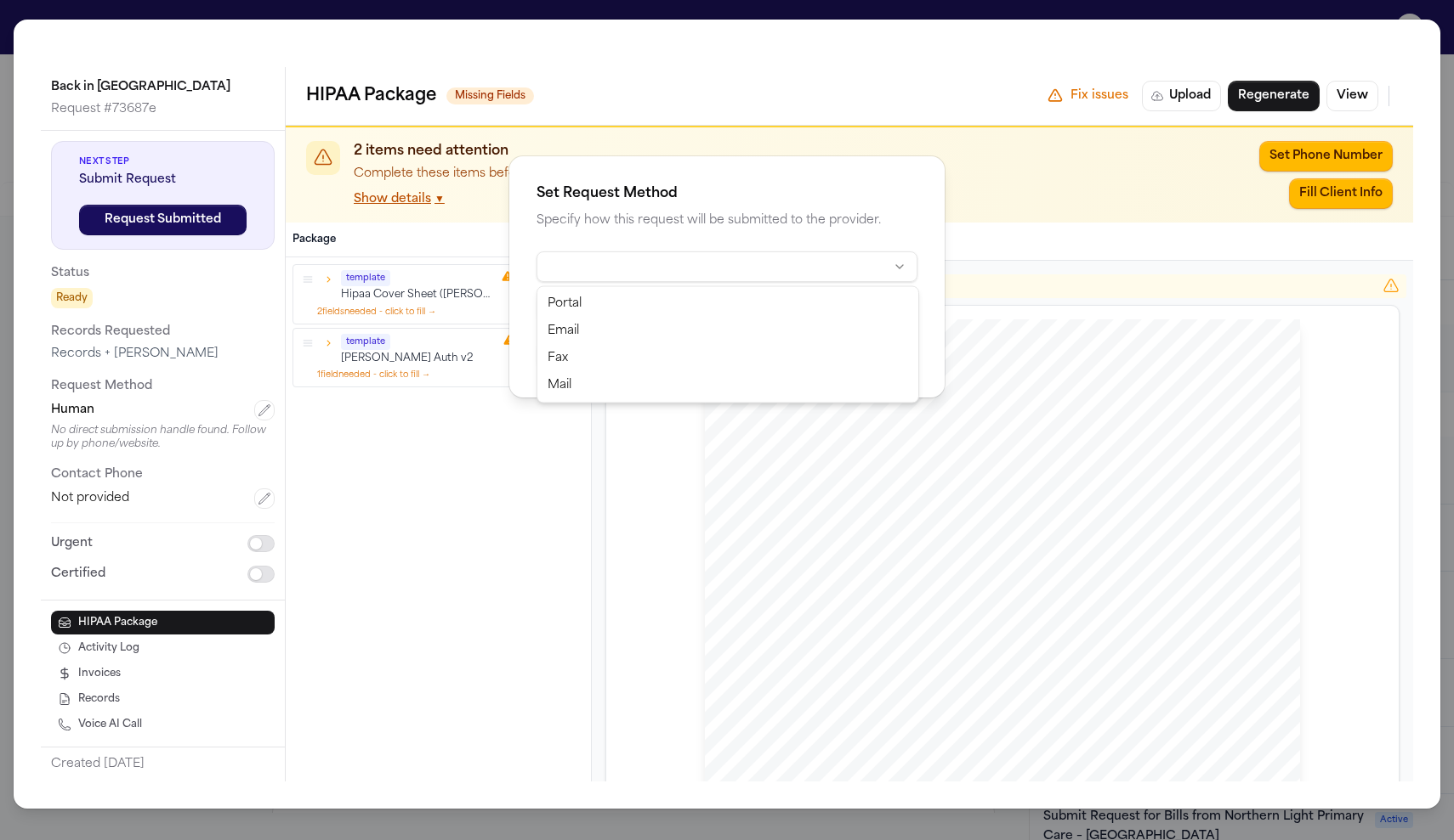
click at [769, 266] on html "Intakes Day 1 Matters Overview Tasks Firms The Flock AM [PERSON_NAME] External …" at bounding box center [727, 420] width 1454 height 840
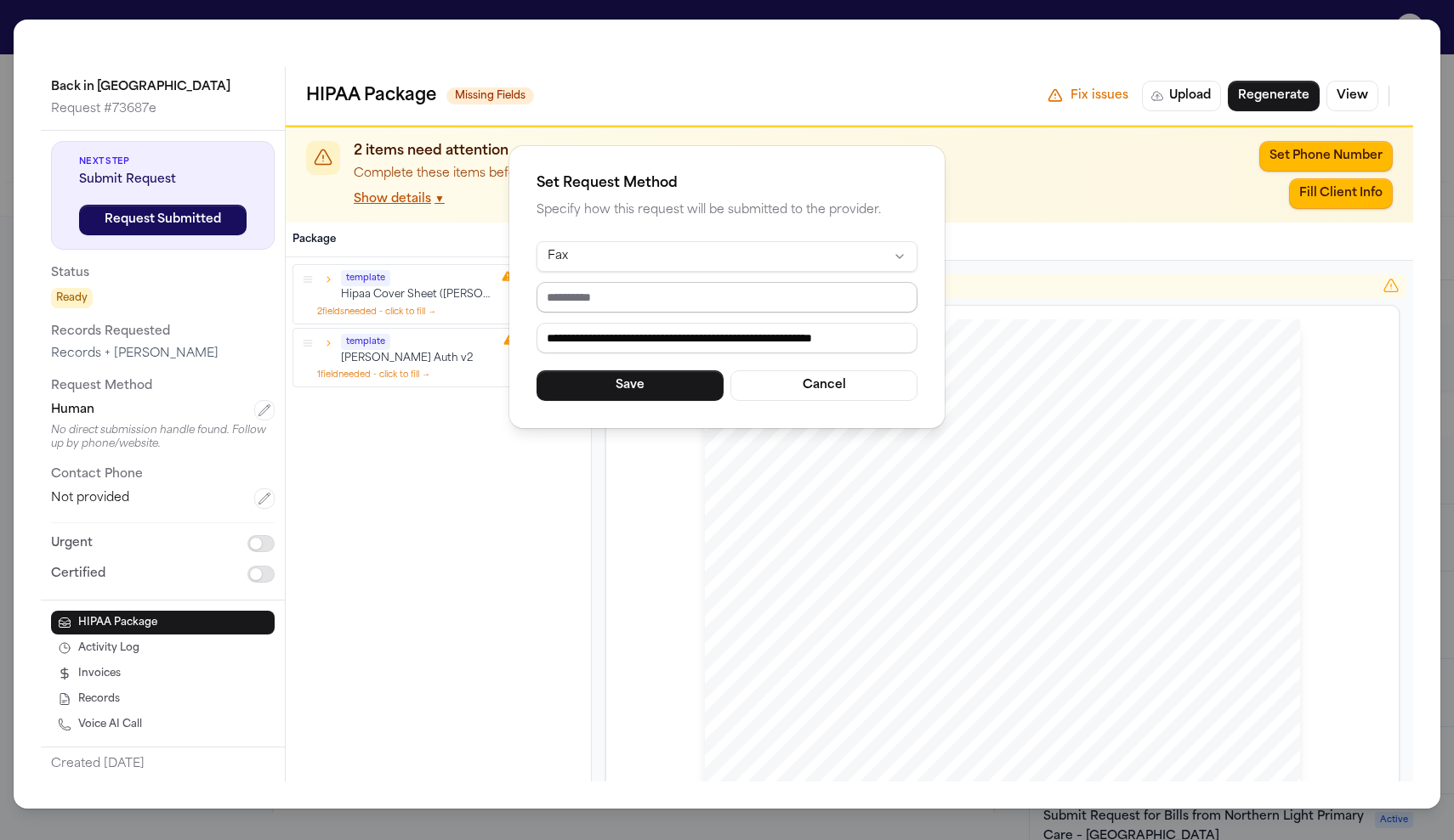
click at [588, 301] on input "tel" at bounding box center [726, 298] width 381 height 30
click at [677, 293] on input "tel" at bounding box center [726, 298] width 381 height 30
click at [648, 306] on input "tel" at bounding box center [726, 298] width 381 height 30
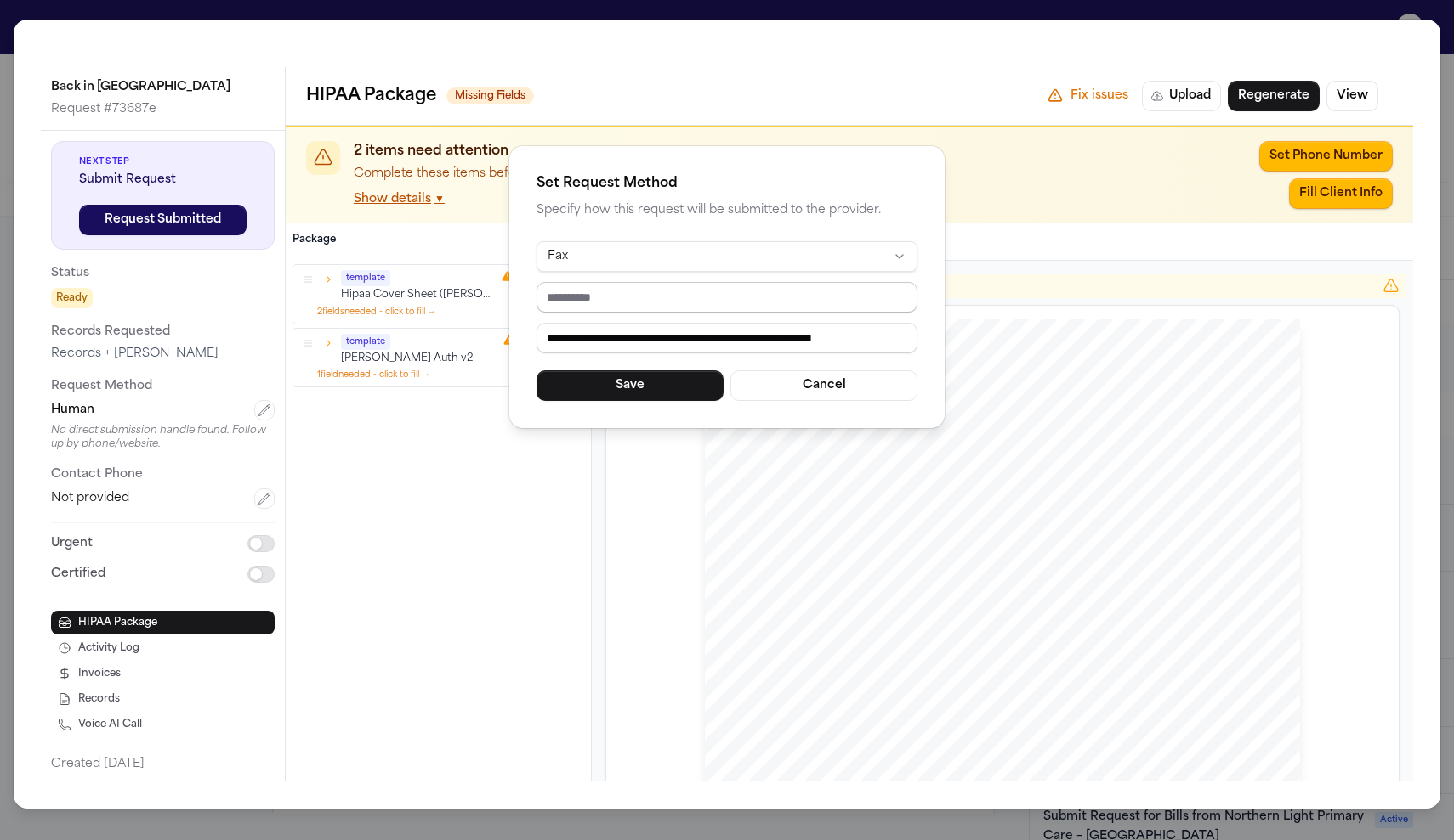
click at [648, 306] on input "tel" at bounding box center [726, 298] width 381 height 30
paste input "**********"
type input "**********"
click at [668, 344] on input "**********" at bounding box center [726, 338] width 381 height 30
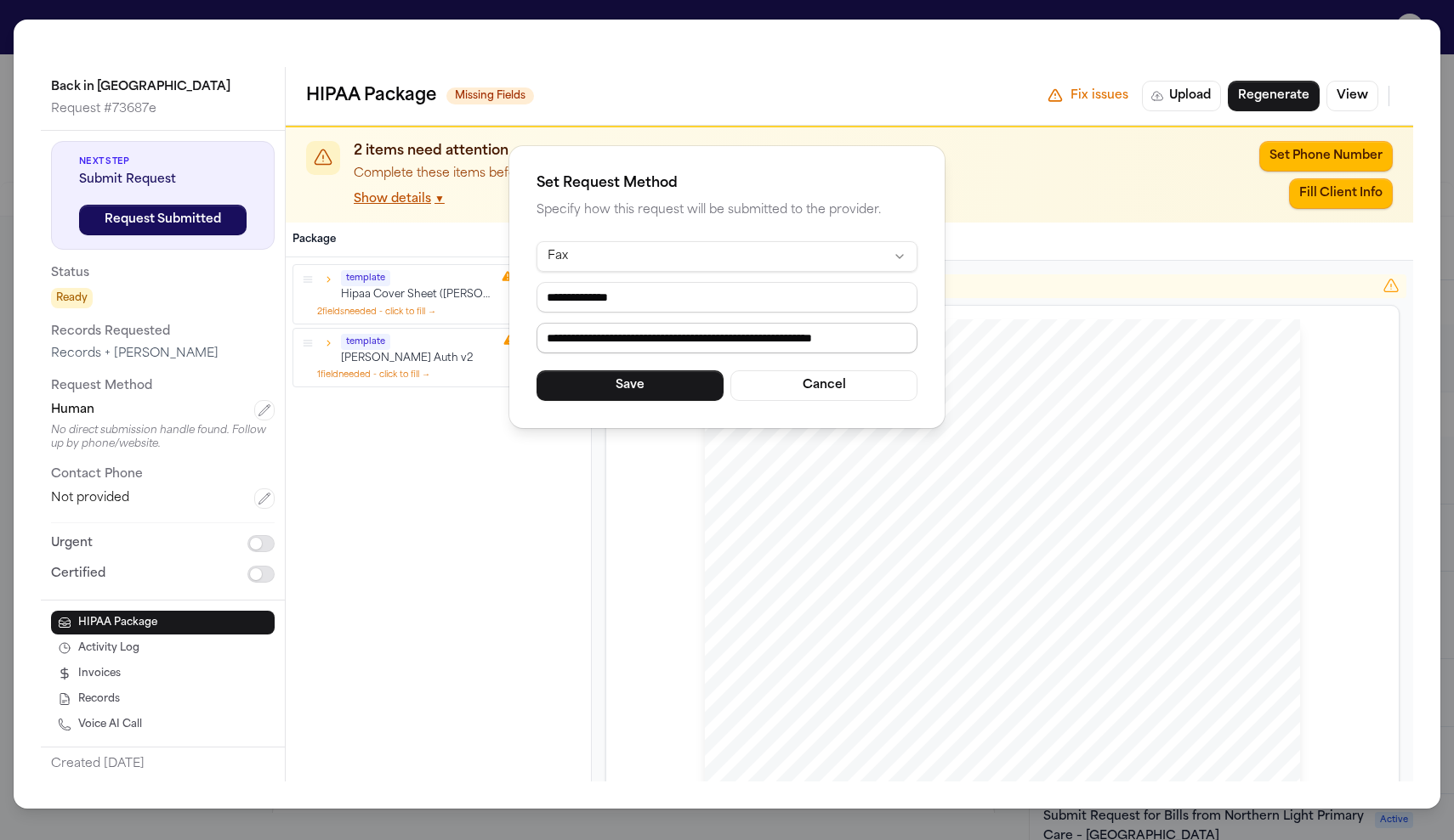
click at [668, 344] on input "**********" at bounding box center [726, 338] width 381 height 30
click at [680, 393] on button "Save" at bounding box center [630, 386] width 187 height 30
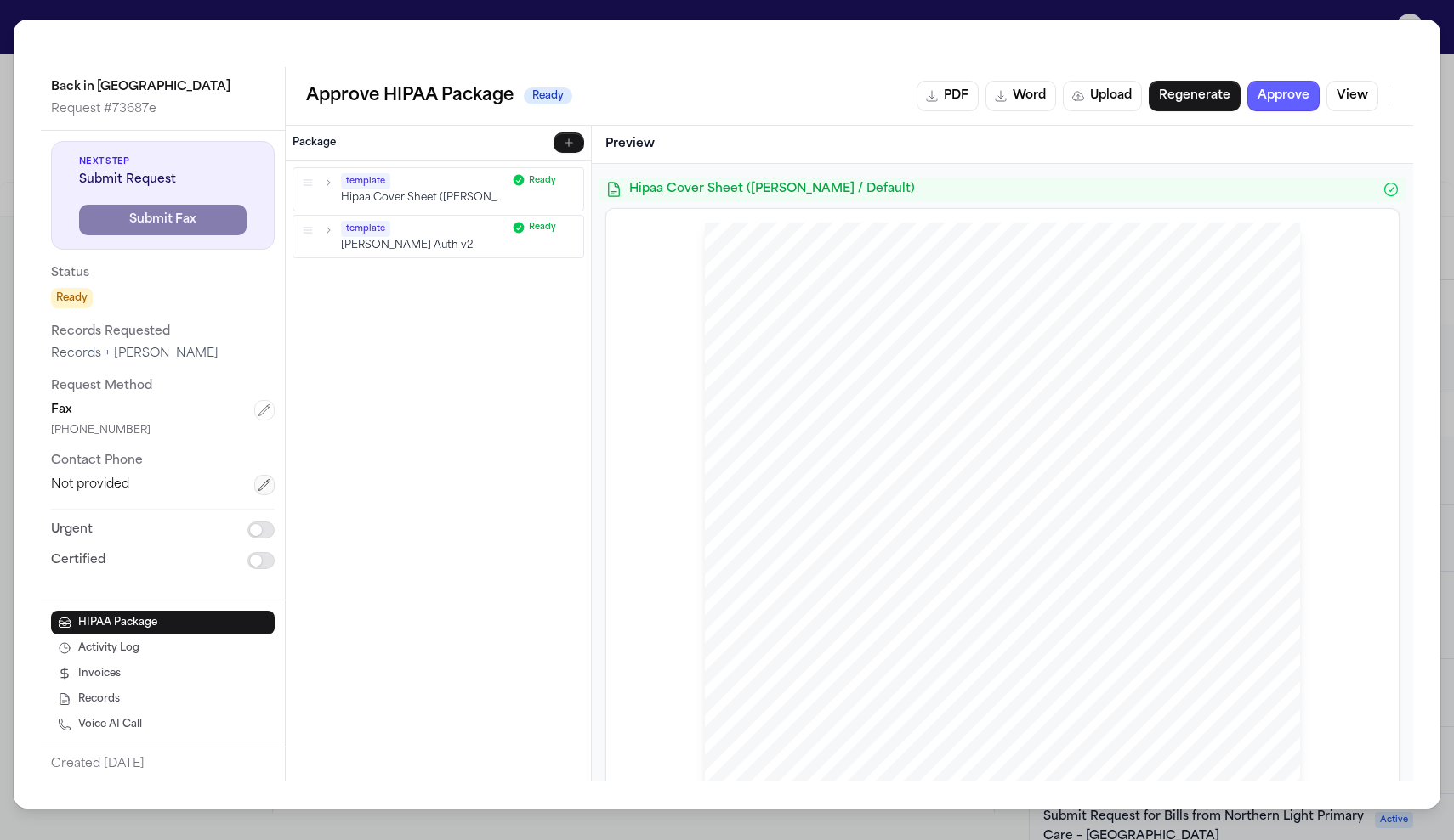
click at [268, 485] on icon "button" at bounding box center [264, 485] width 13 height 13
click at [99, 493] on input "tel" at bounding box center [163, 490] width 224 height 30
click at [130, 493] on input "tel" at bounding box center [163, 490] width 224 height 30
paste input "**********"
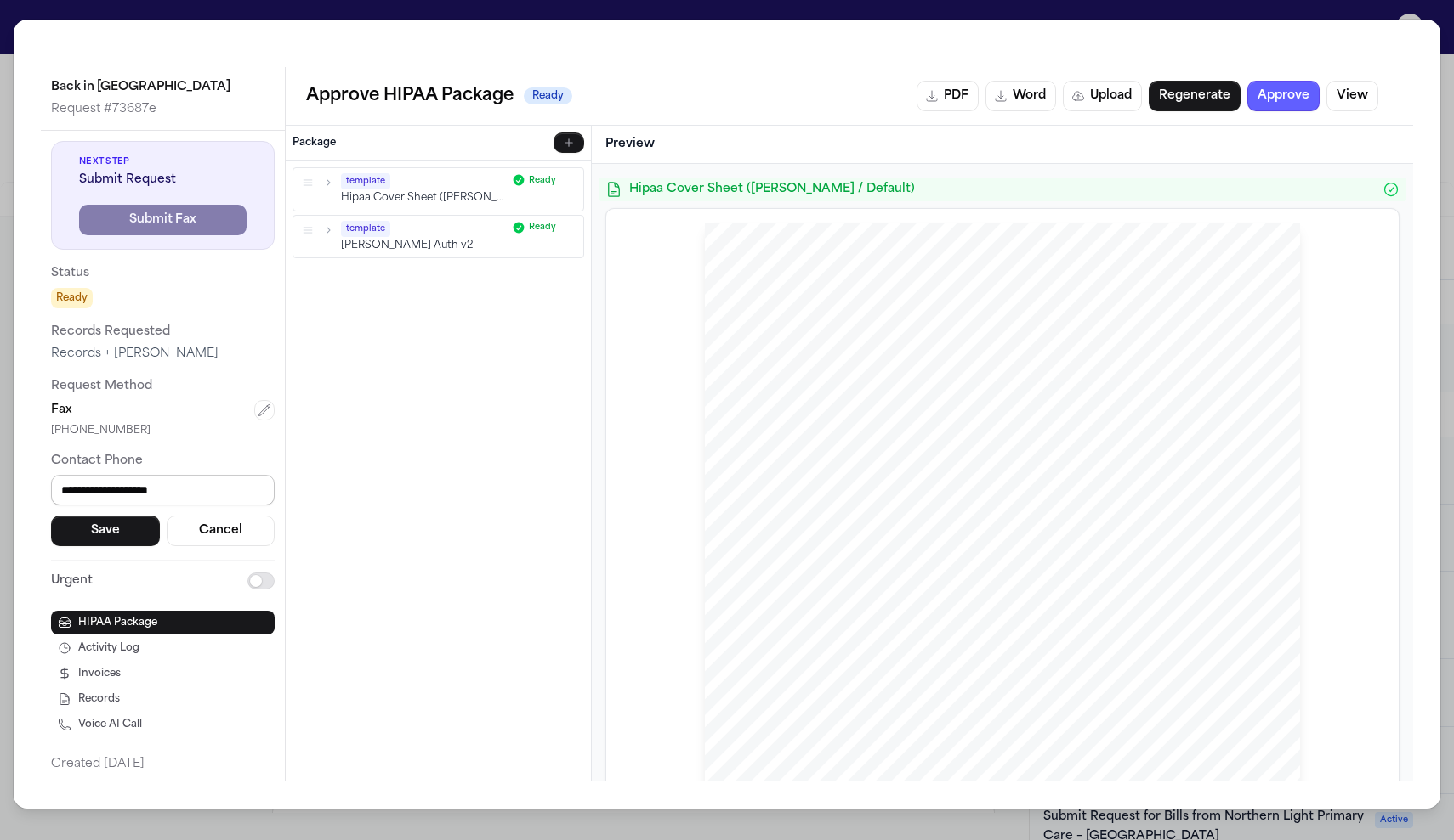
click at [81, 492] on input "**********" at bounding box center [163, 490] width 224 height 30
click at [105, 495] on input "**********" at bounding box center [163, 490] width 224 height 30
click at [118, 493] on input "**********" at bounding box center [163, 490] width 224 height 30
click at [173, 501] on input "**********" at bounding box center [163, 490] width 224 height 30
click at [99, 494] on input "**********" at bounding box center [163, 490] width 224 height 30
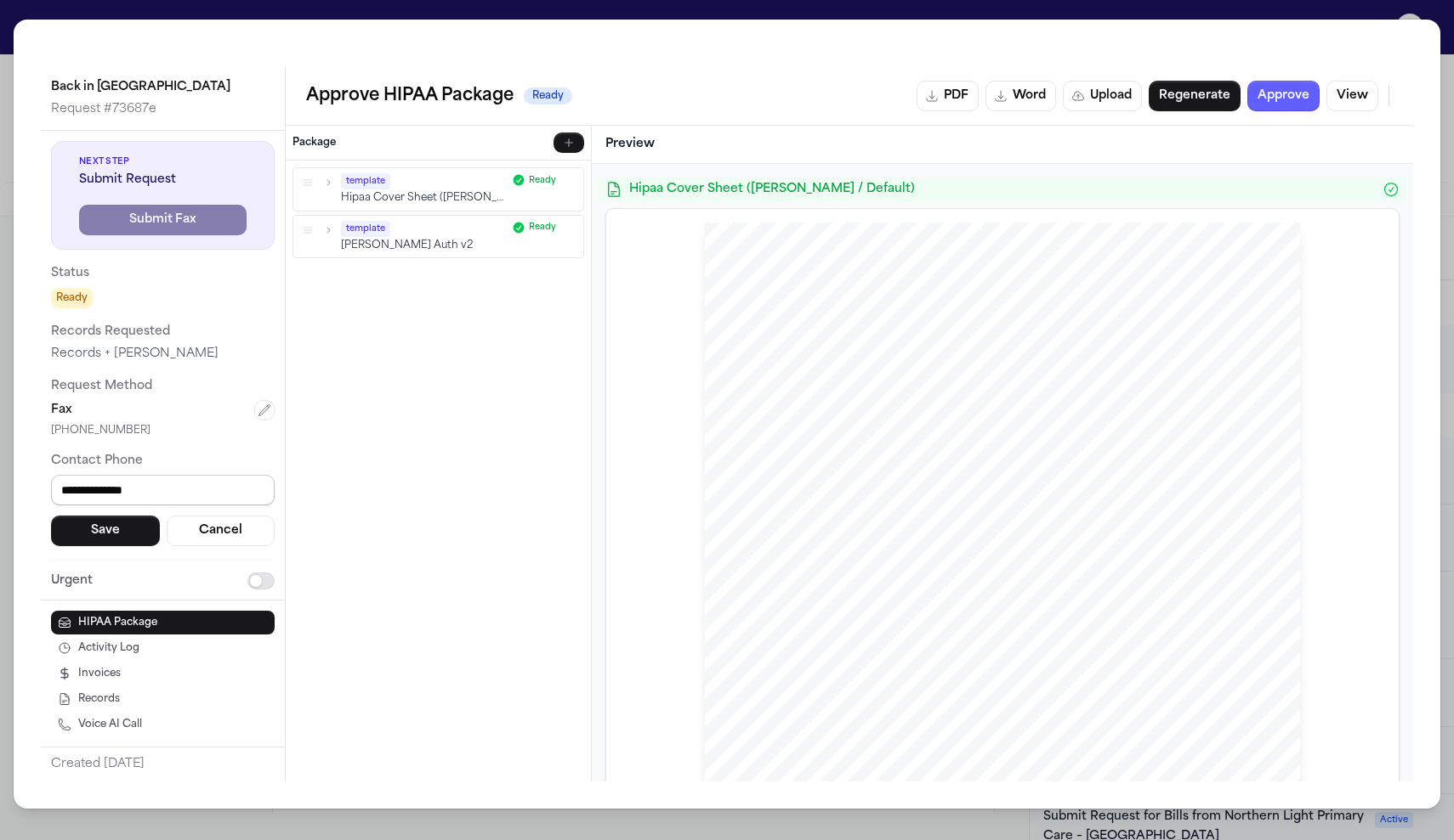
click at [99, 494] on input "**********" at bounding box center [163, 490] width 224 height 30
click at [188, 501] on input "**********" at bounding box center [163, 490] width 224 height 30
type input "**********"
click at [113, 537] on button "Save" at bounding box center [105, 531] width 109 height 30
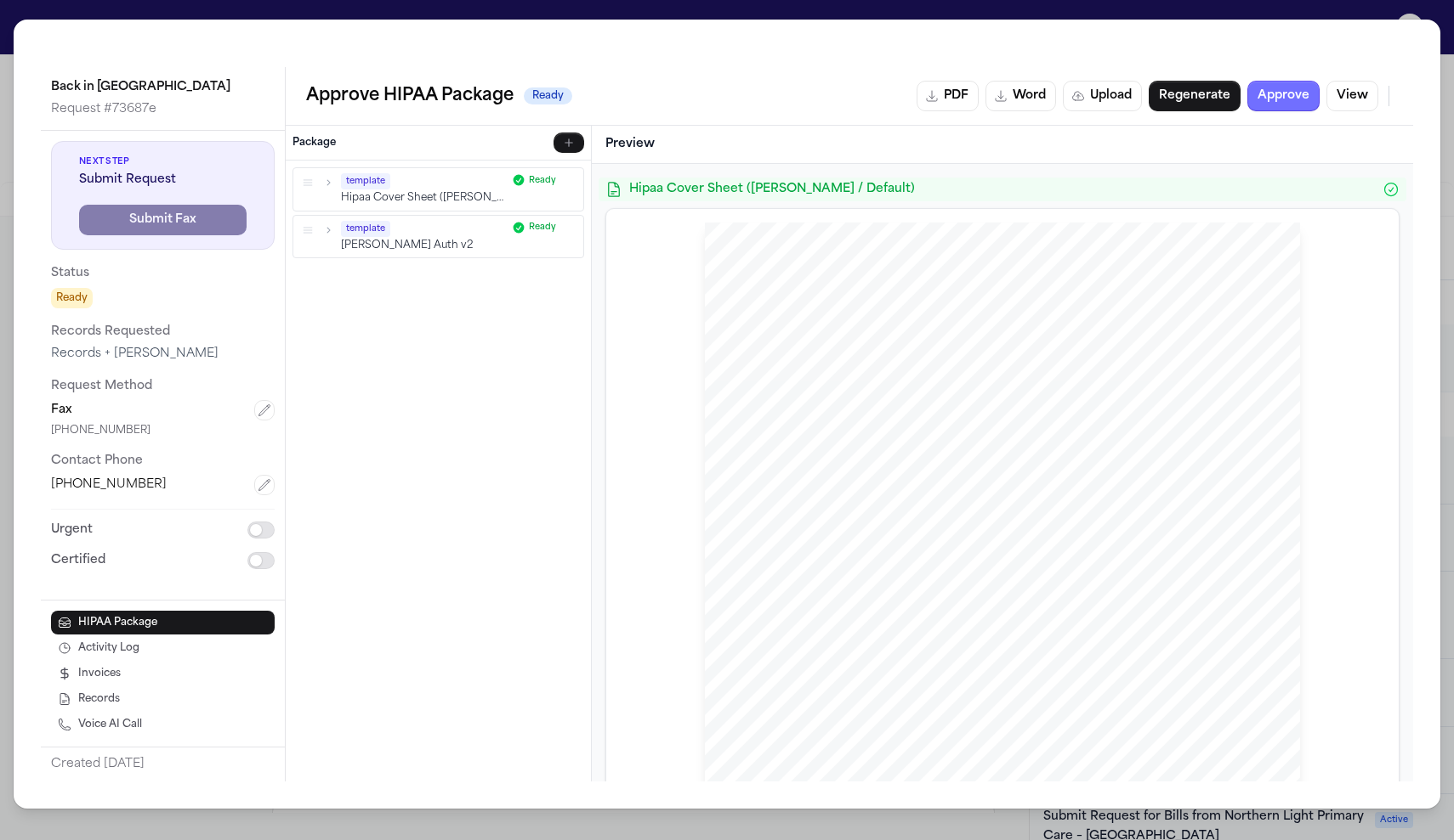
click at [1296, 99] on button "Approve" at bounding box center [1283, 95] width 72 height 30
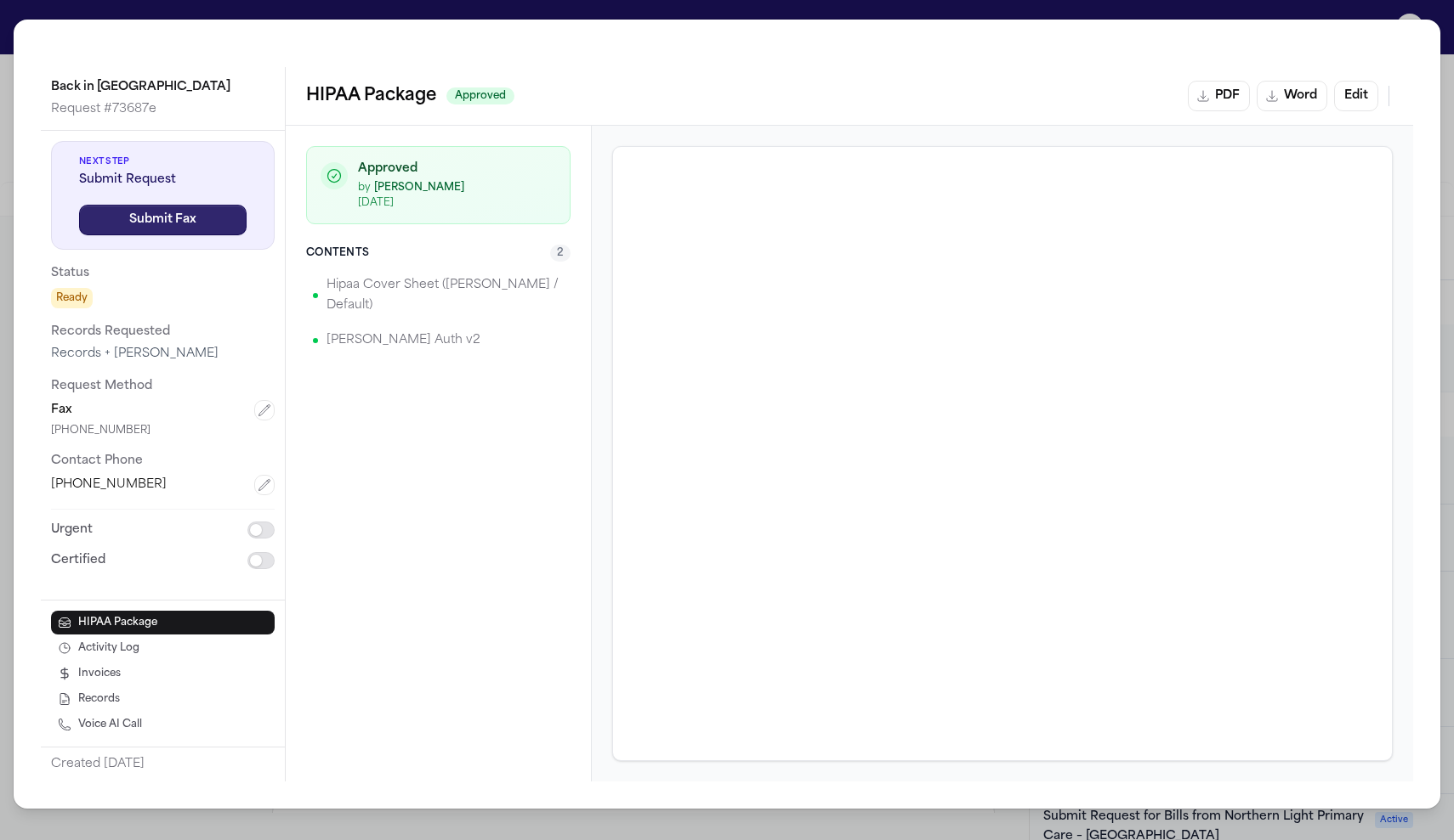
click at [154, 205] on button "Submit Fax" at bounding box center [163, 220] width 167 height 30
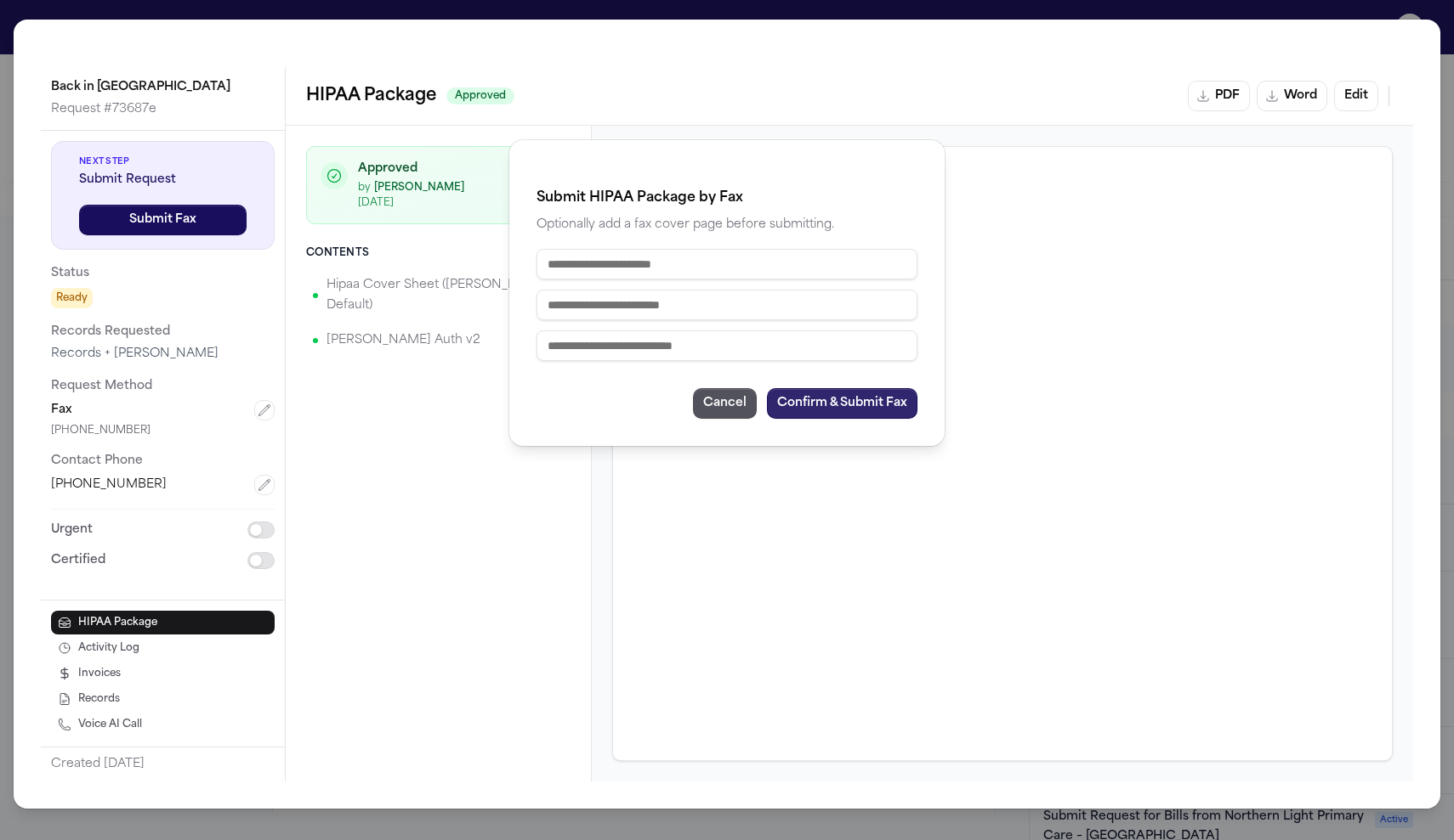
click at [851, 403] on button "Confirm & Submit Fax" at bounding box center [841, 403] width 150 height 30
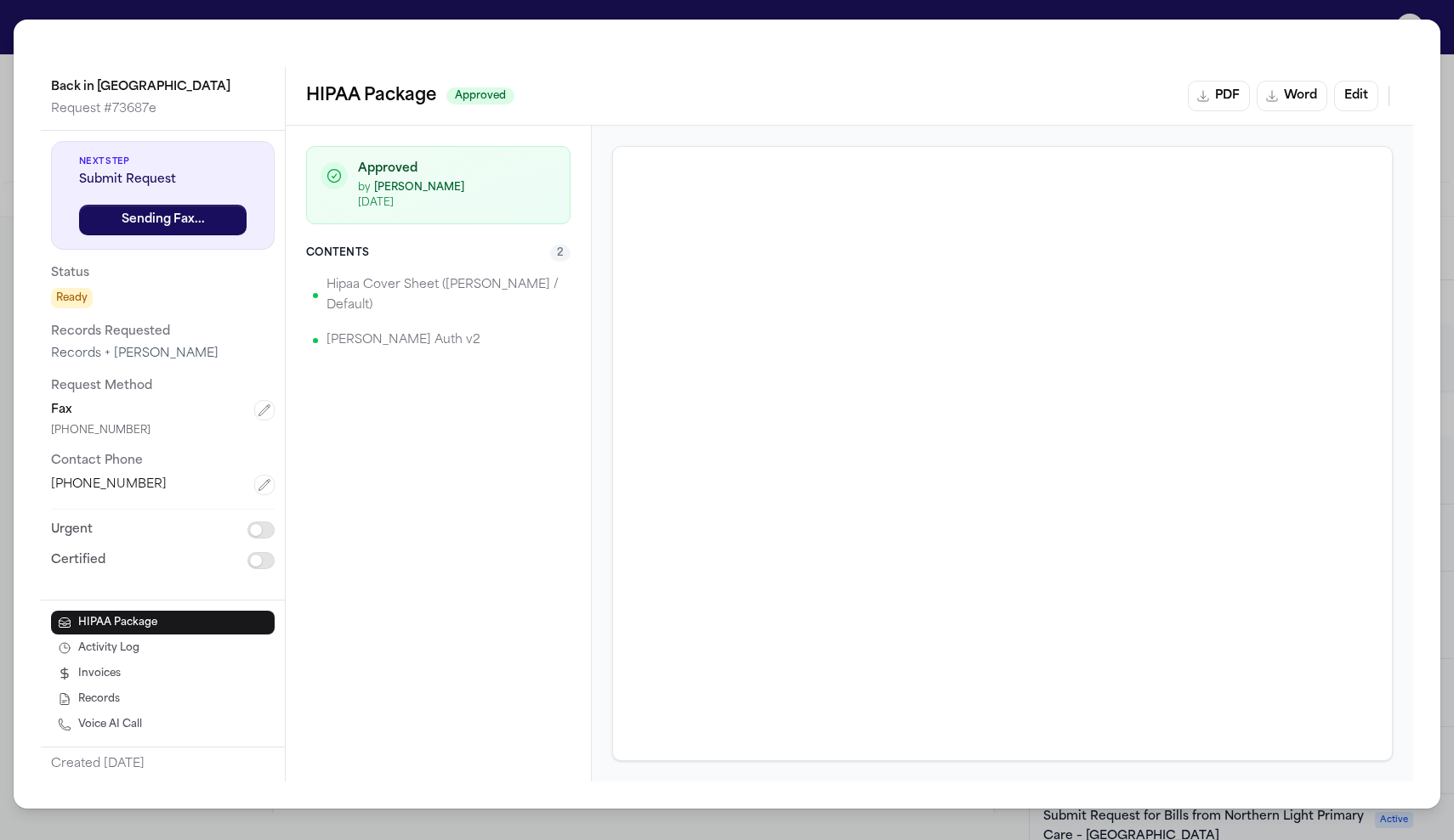
click at [1448, 73] on div "Back in Balance Wellness Center Request # 73687e Next Step Submit Request Sendi…" at bounding box center [727, 420] width 1454 height 840
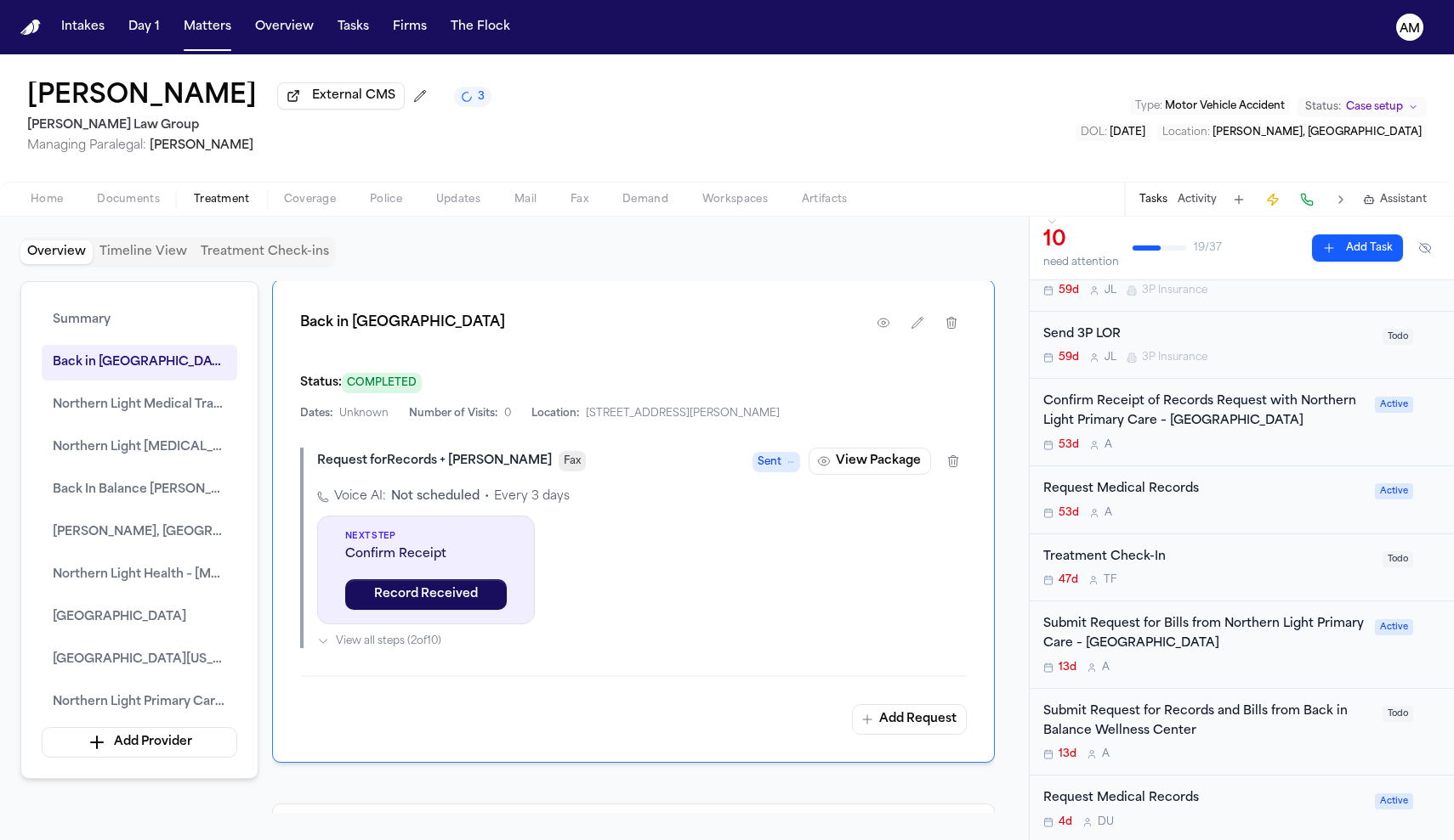
scroll to position [203, 0]
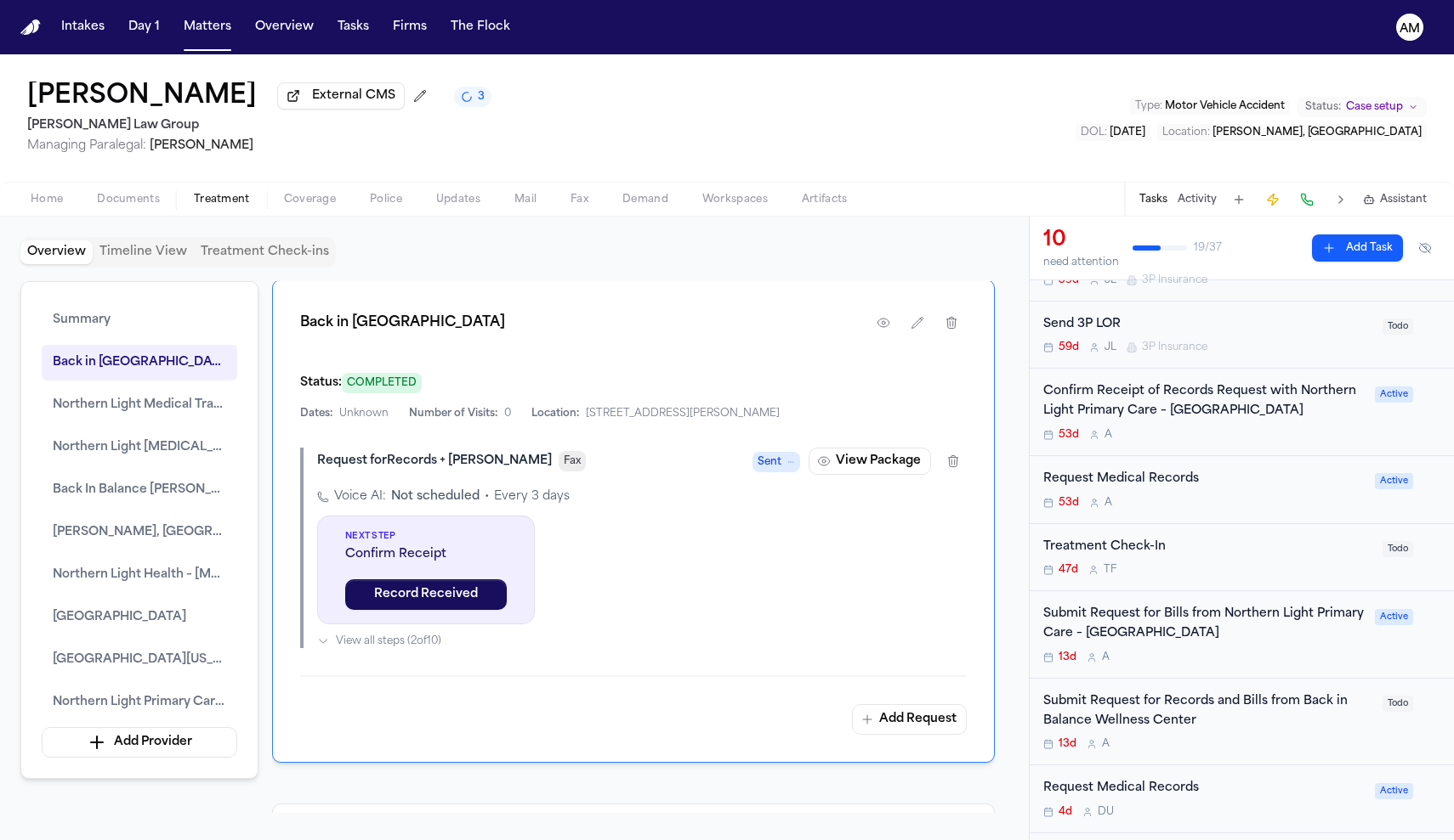
click at [1238, 748] on div "Submit Request for Records and Bills from Back in Balance Wellness Center 13d A…" at bounding box center [1241, 723] width 424 height 88
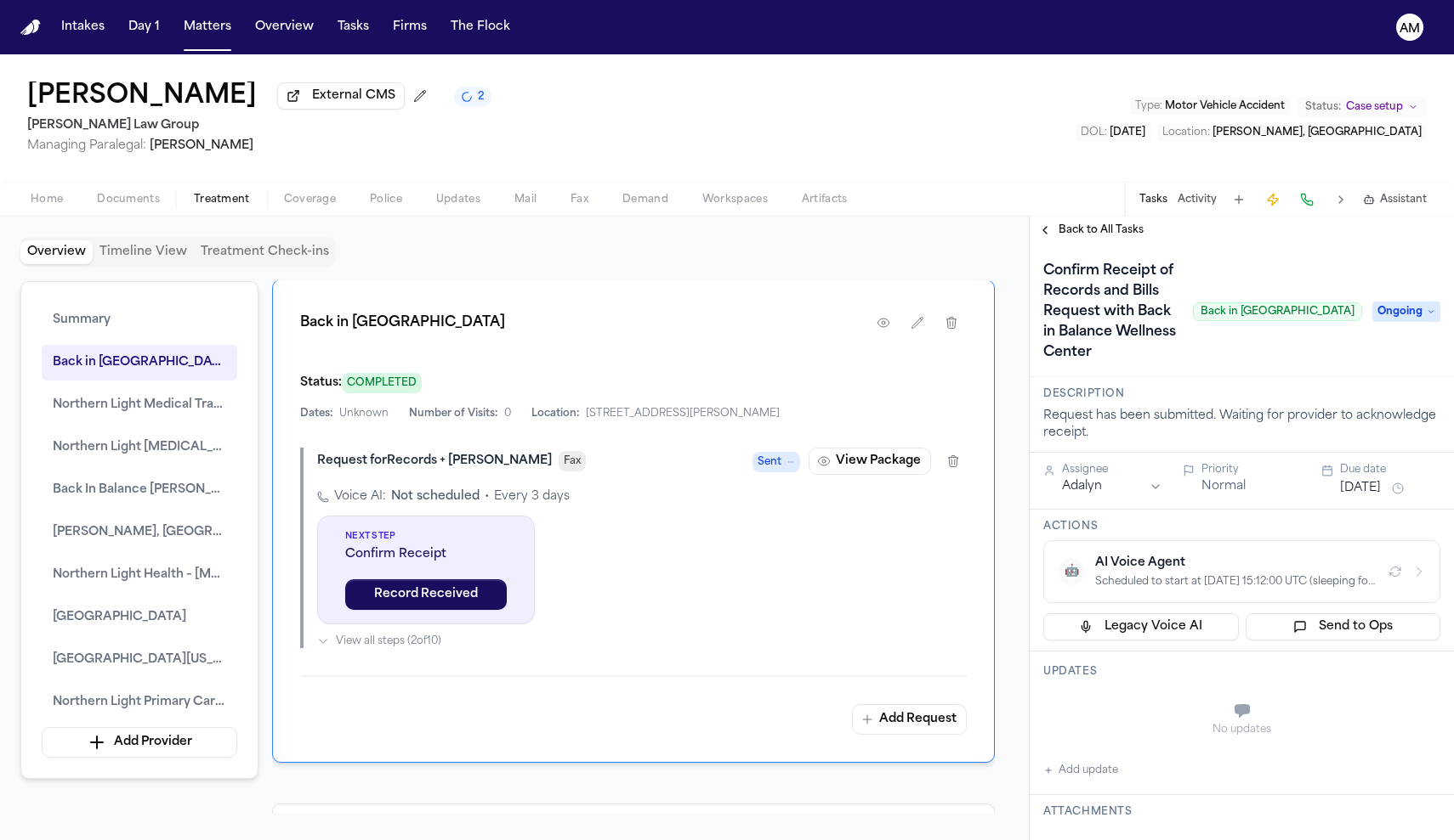
click at [1080, 231] on span "Back to All Tasks" at bounding box center [1101, 231] width 85 height 13
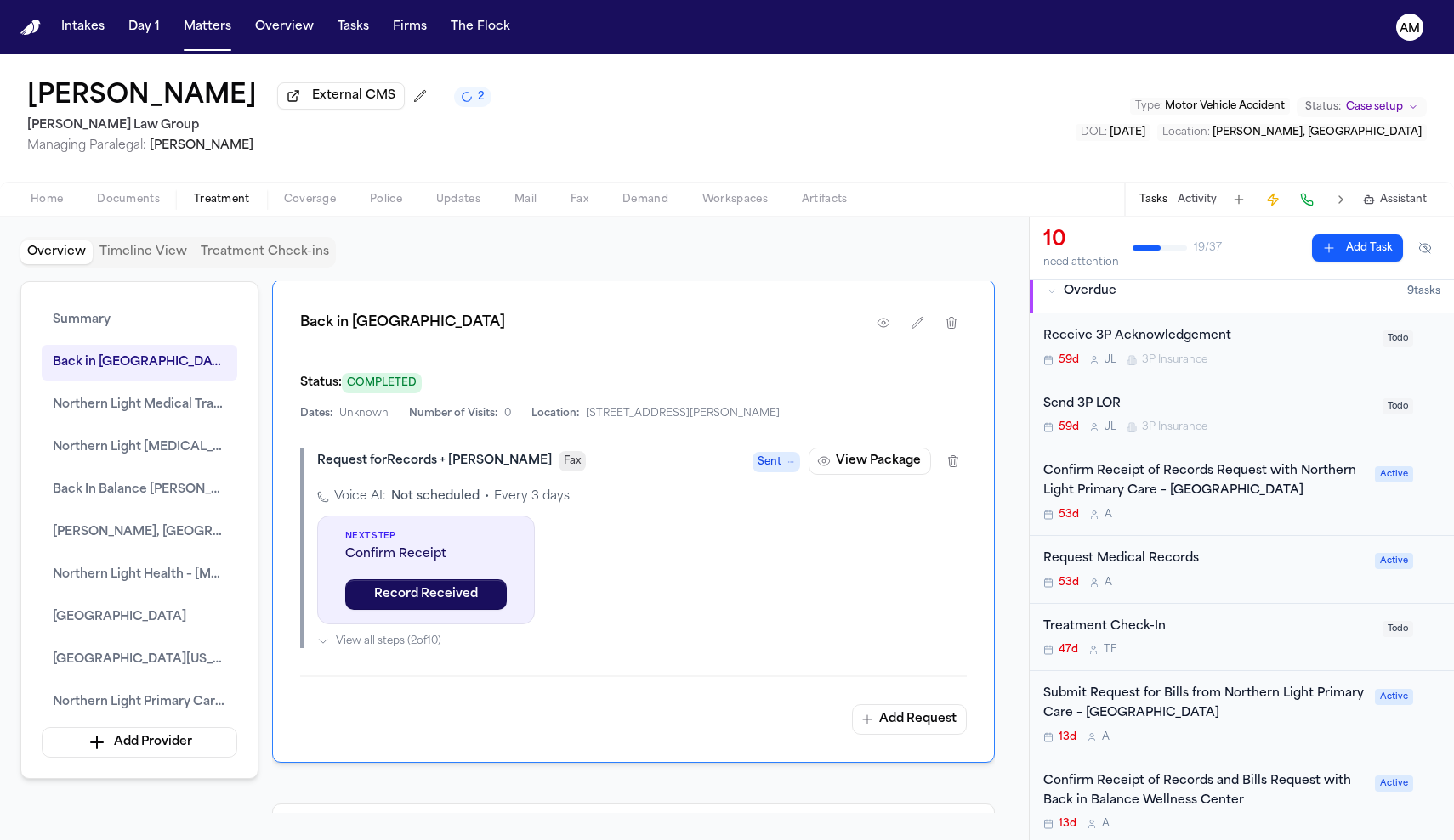
scroll to position [178, 0]
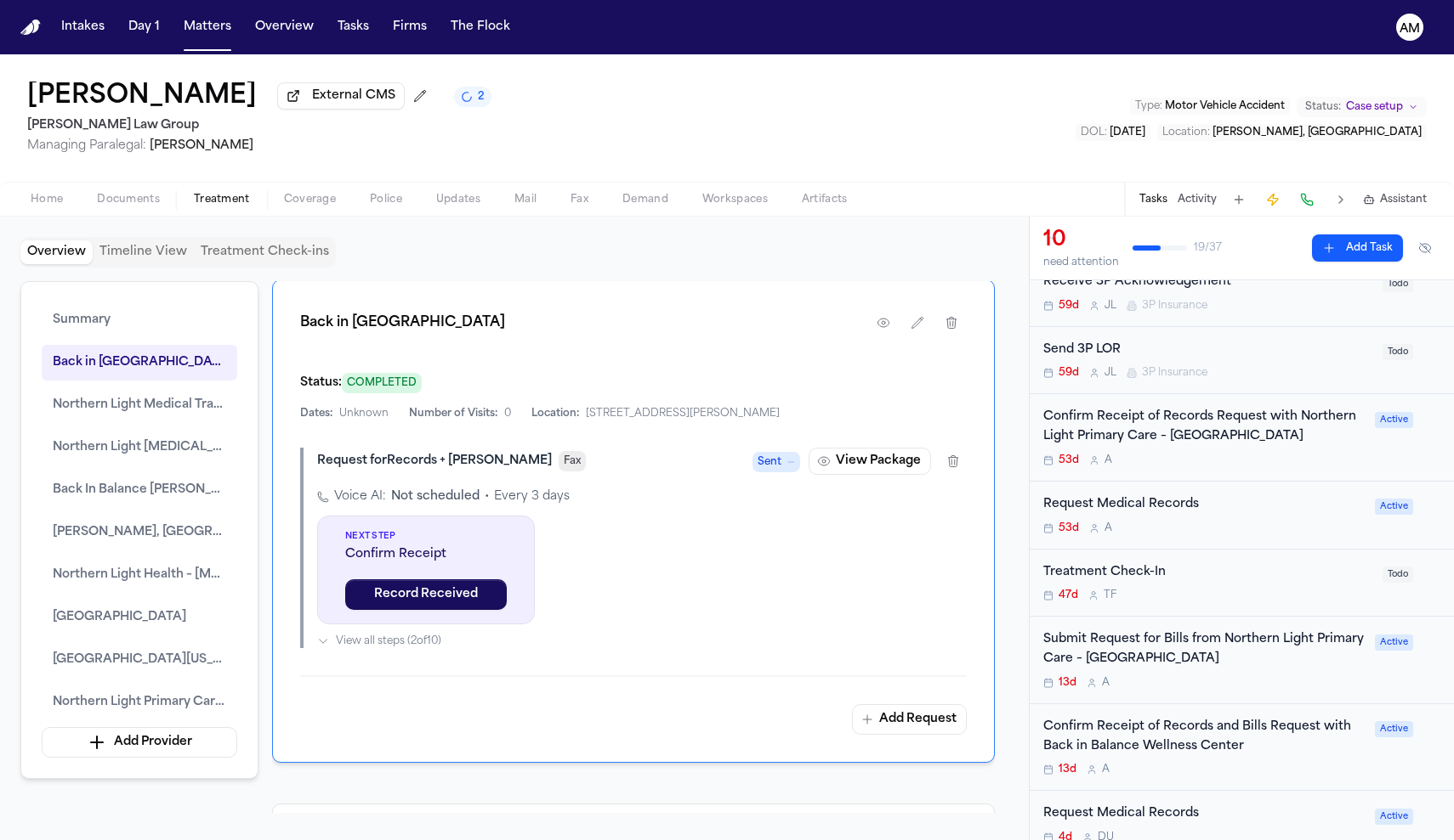
click at [1248, 534] on div "53d A" at bounding box center [1203, 528] width 321 height 13
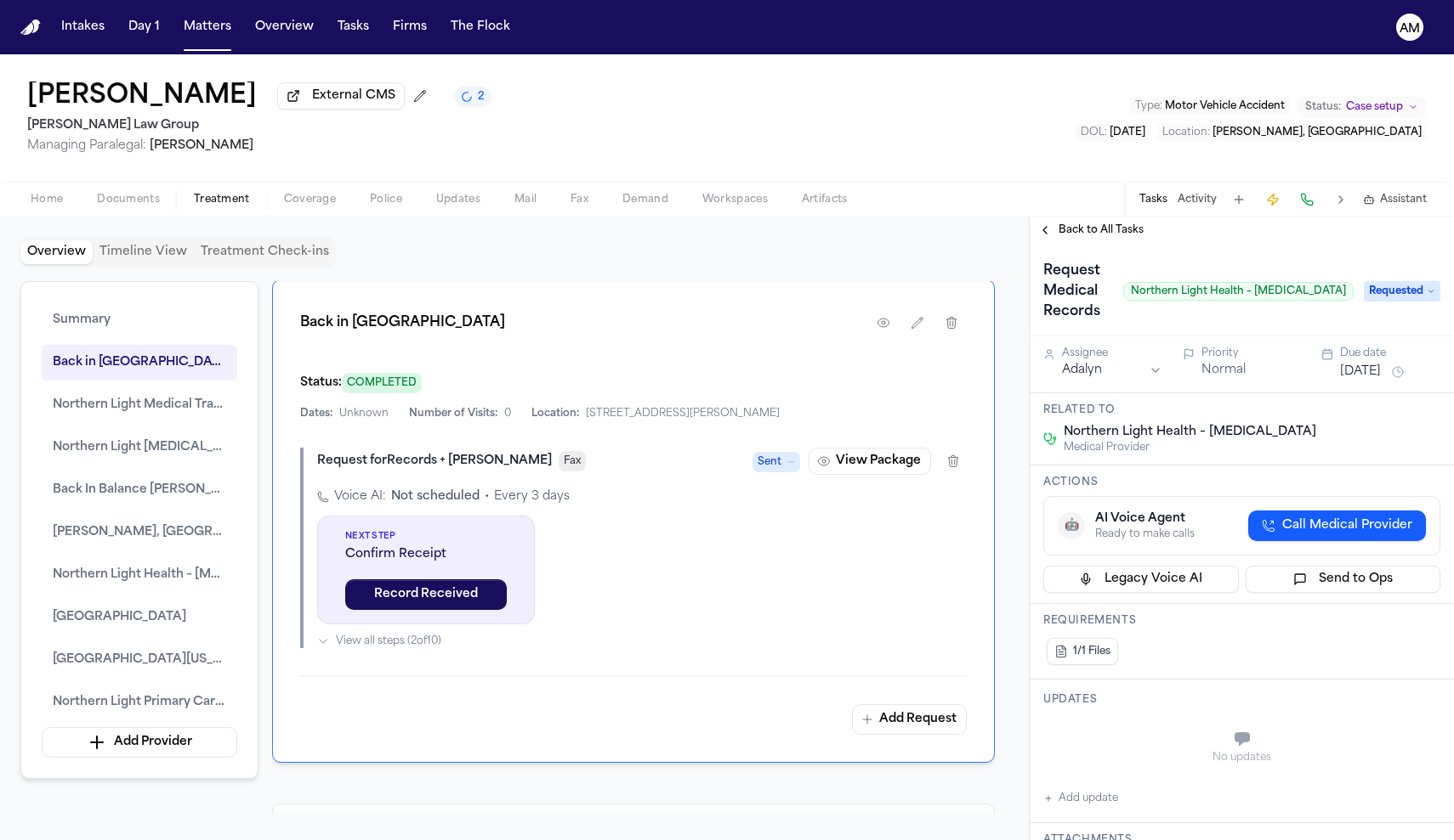
click at [1107, 235] on span "Back to All Tasks" at bounding box center [1101, 231] width 85 height 13
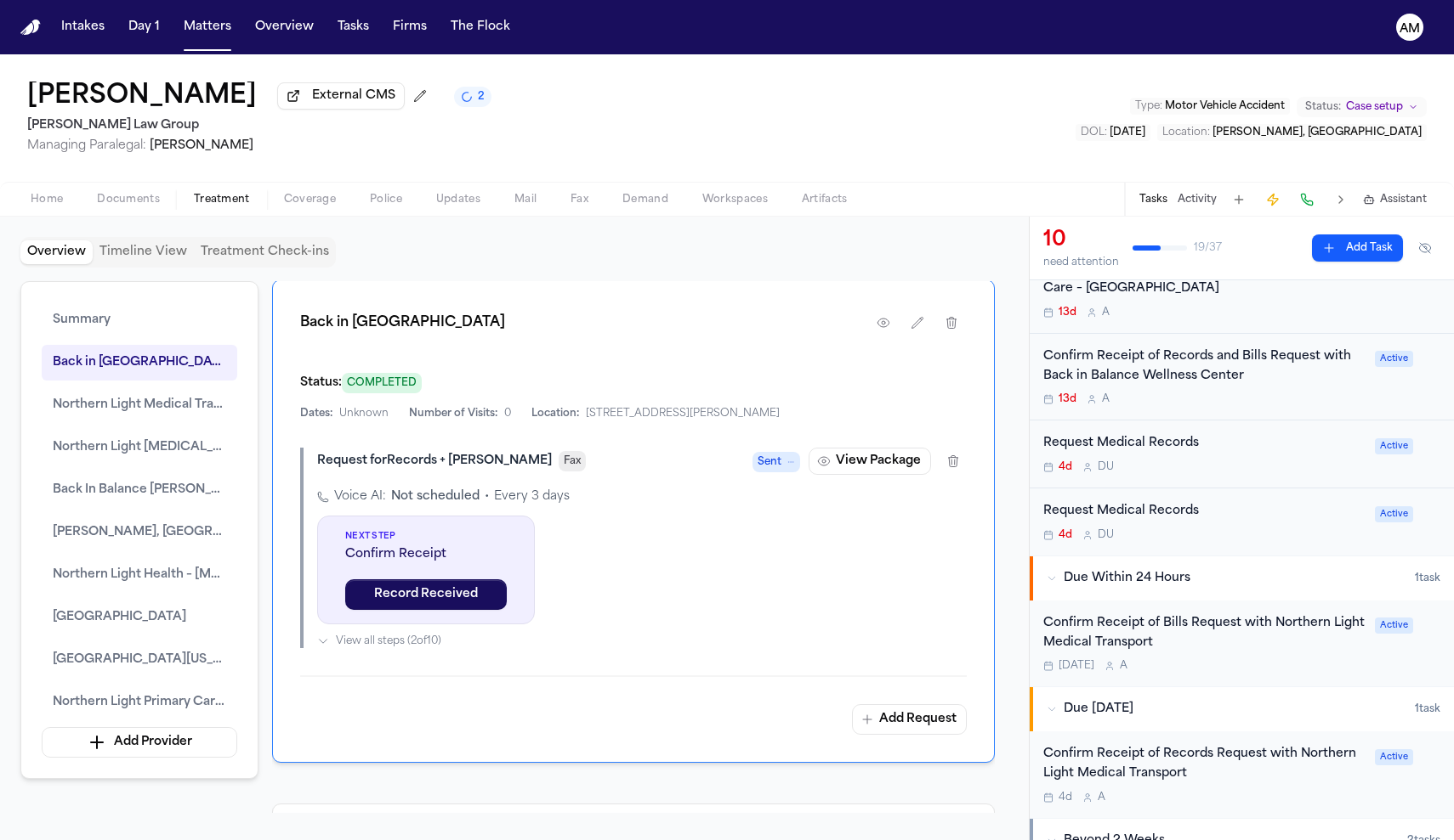
scroll to position [553, 0]
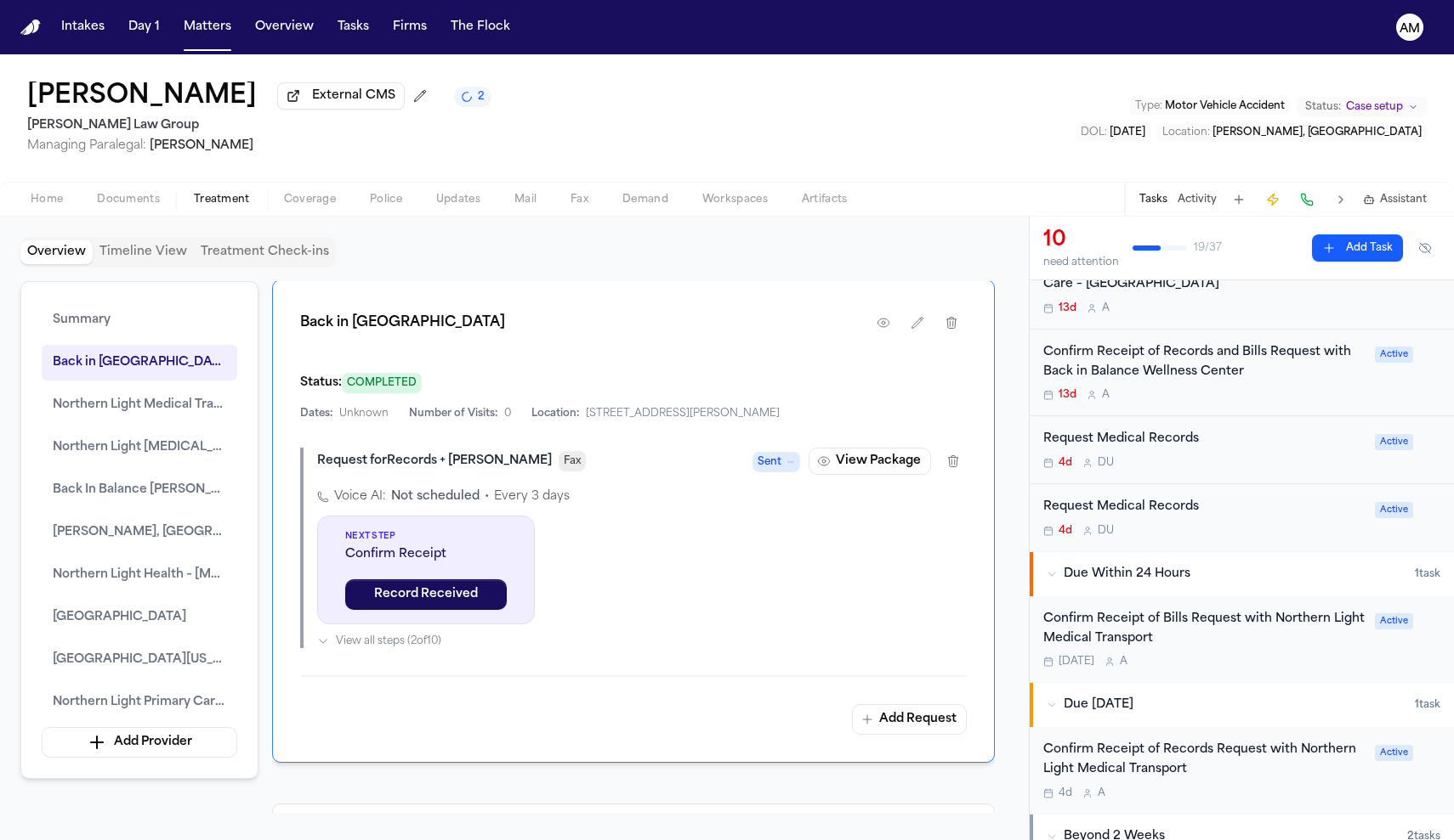
click at [1264, 457] on div "4d D U" at bounding box center [1203, 463] width 321 height 13
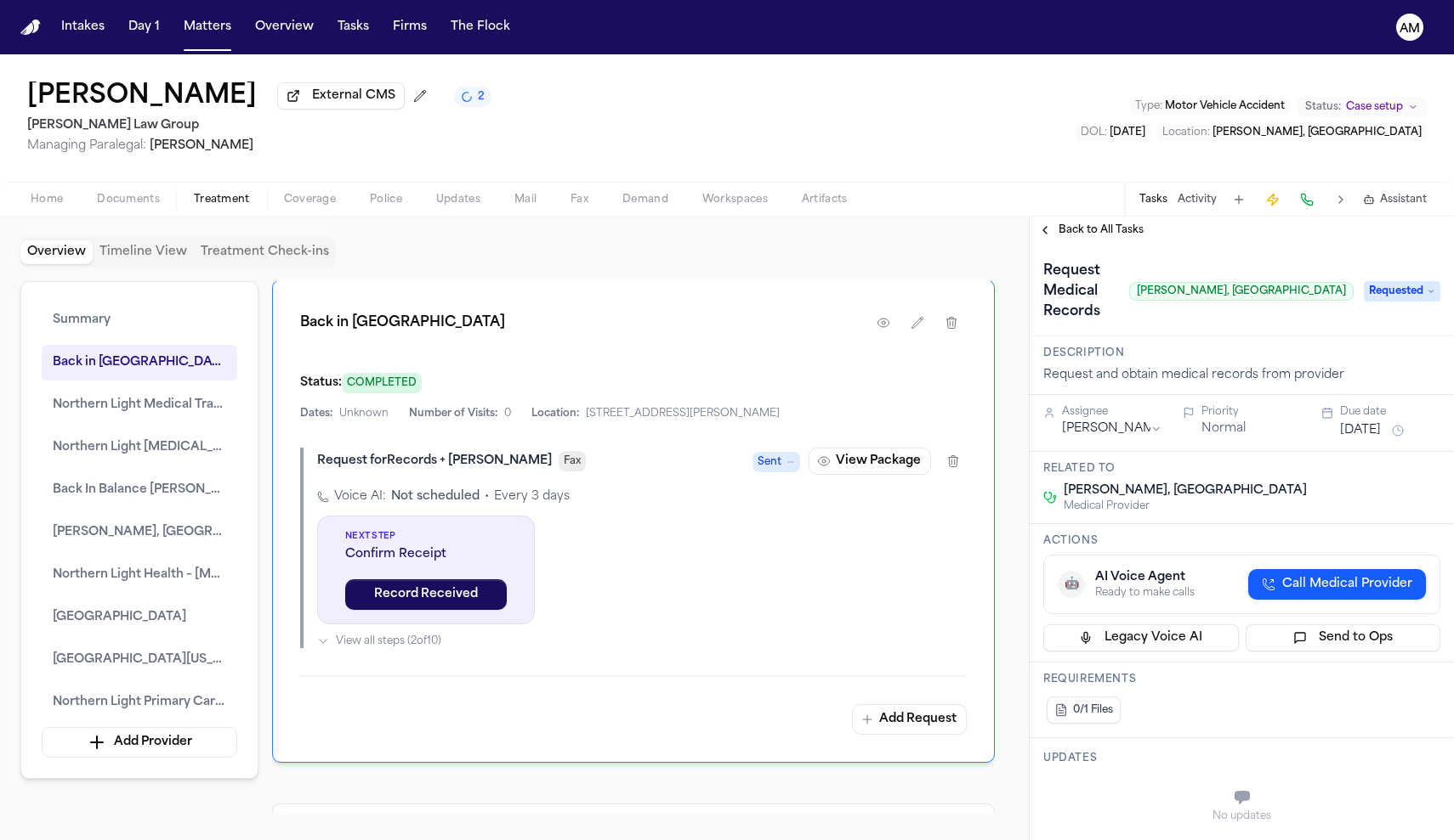
click at [1079, 233] on span "Back to All Tasks" at bounding box center [1101, 231] width 85 height 13
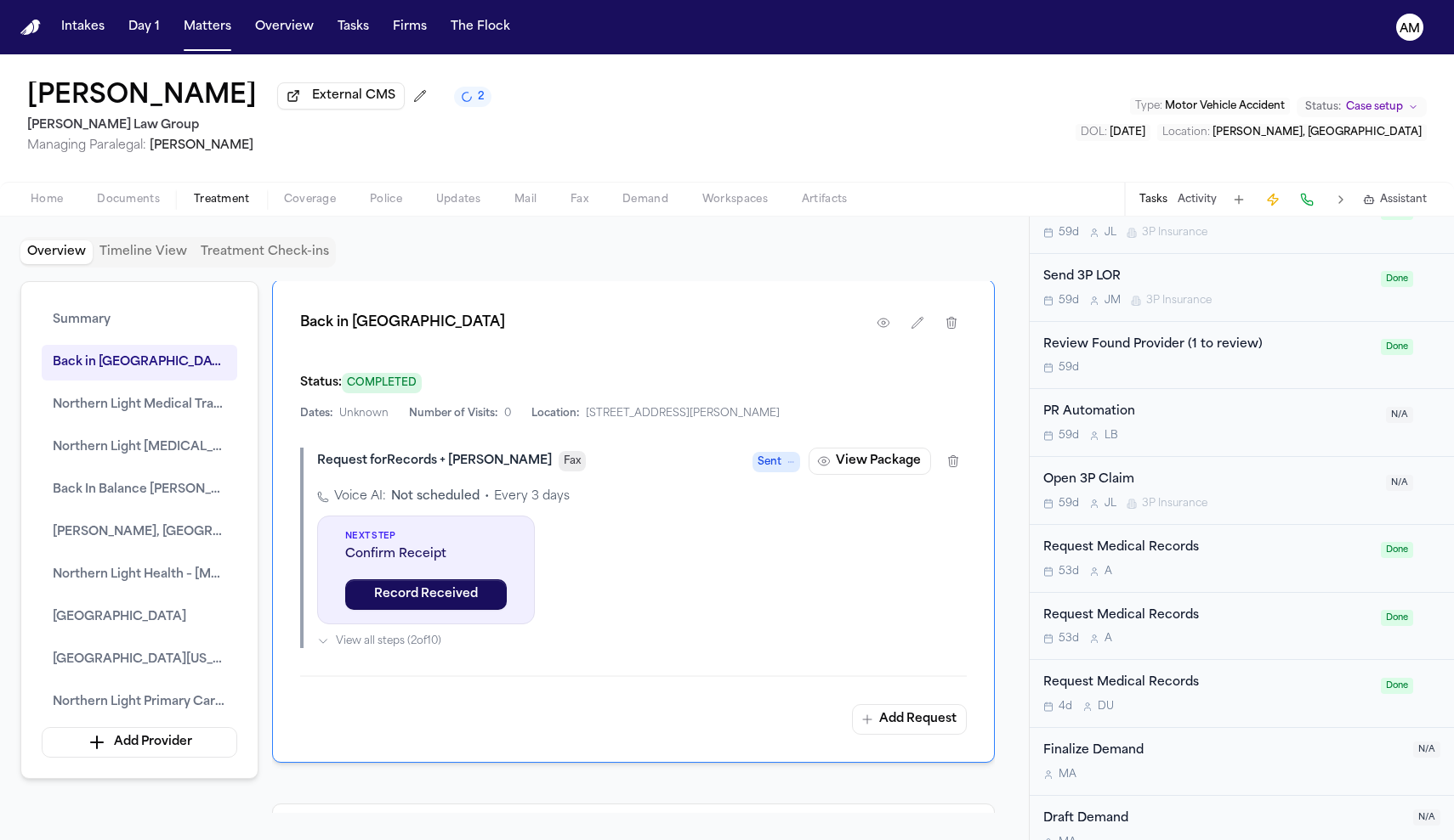
scroll to position [2271, 0]
click at [1227, 678] on div "Request Medical Records 4d D U" at bounding box center [1206, 694] width 327 height 40
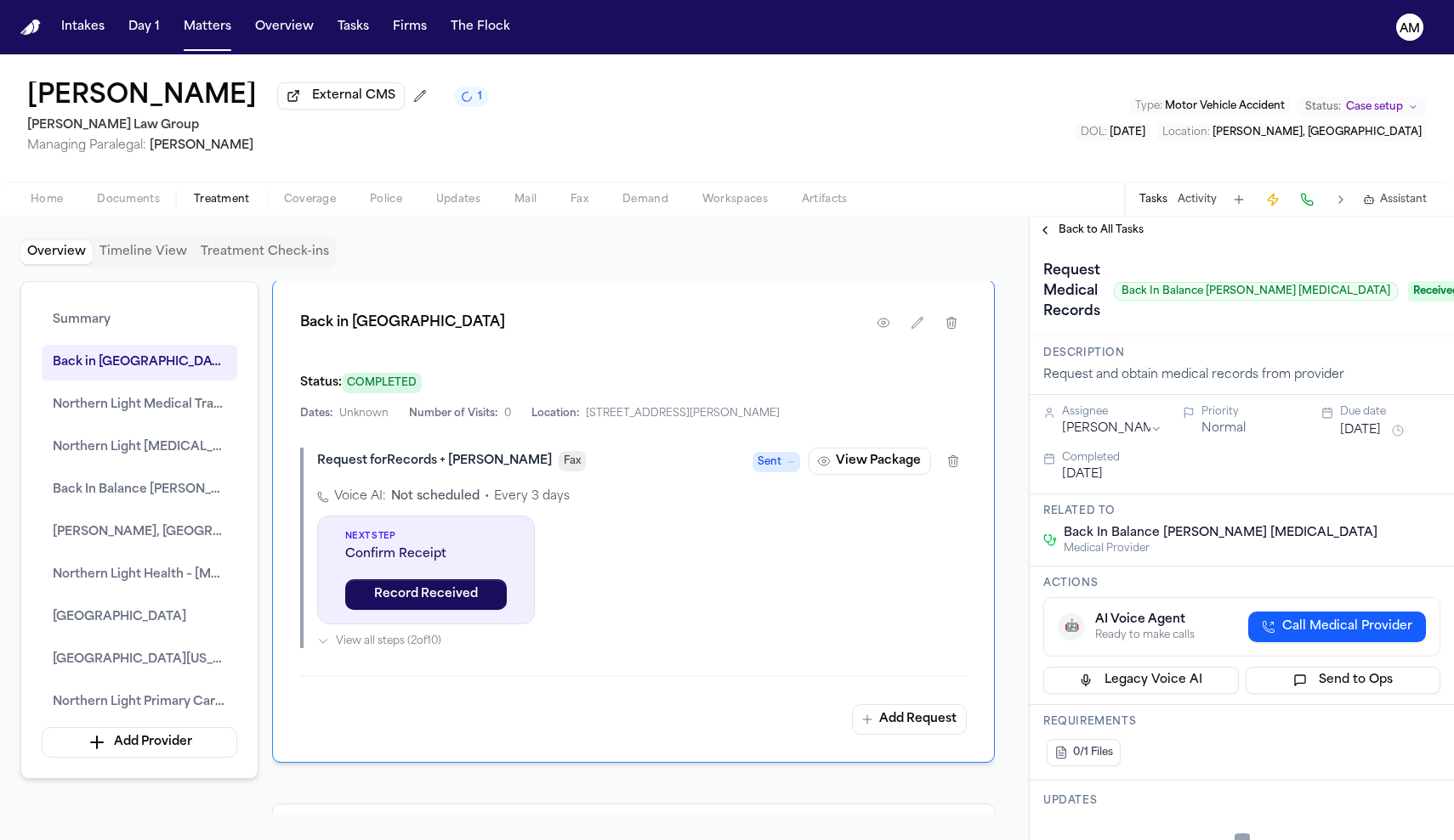
click at [1097, 226] on span "Back to All Tasks" at bounding box center [1101, 231] width 85 height 13
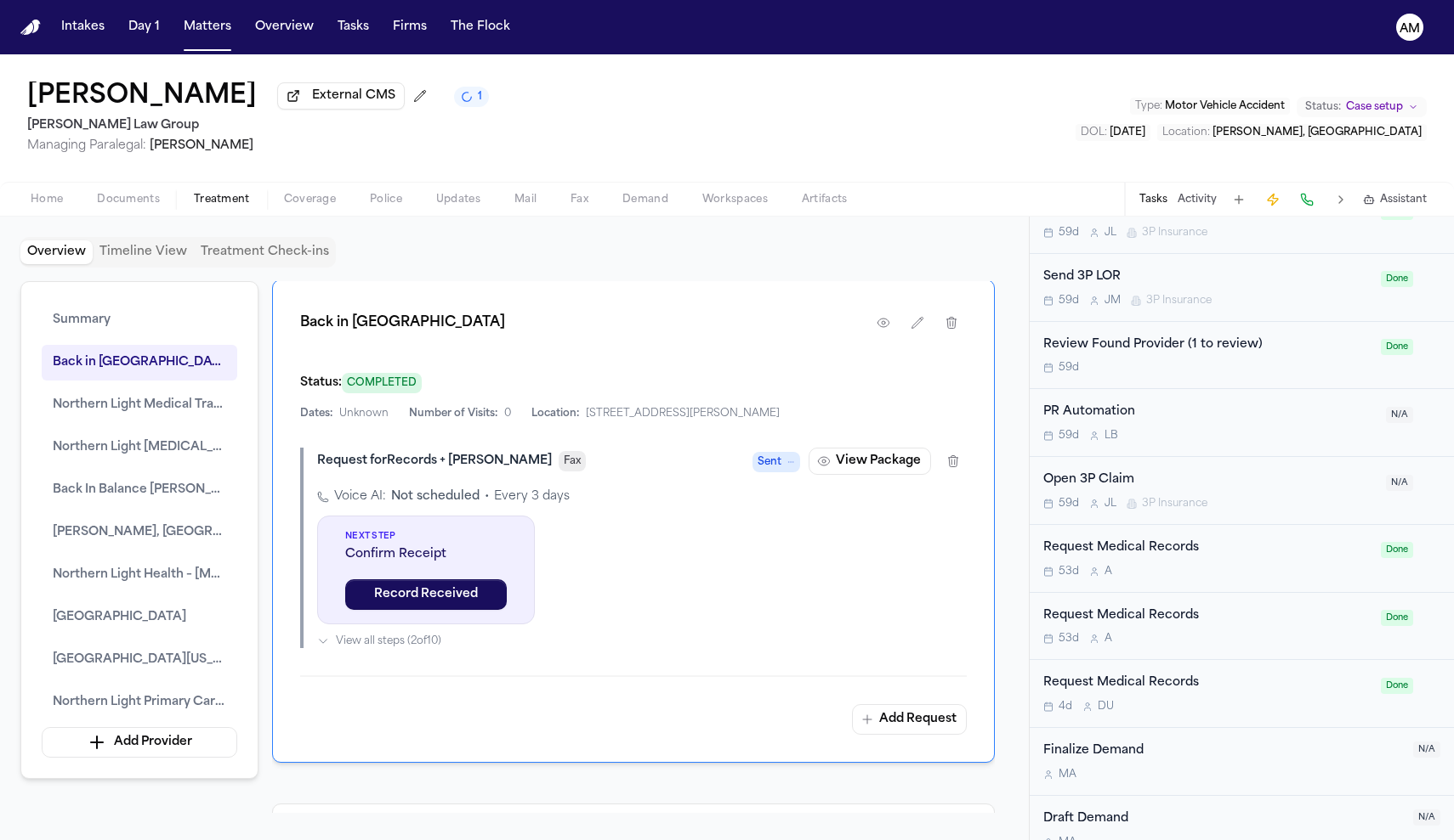
scroll to position [2271, 0]
click at [1236, 633] on div "53d A" at bounding box center [1206, 640] width 327 height 13
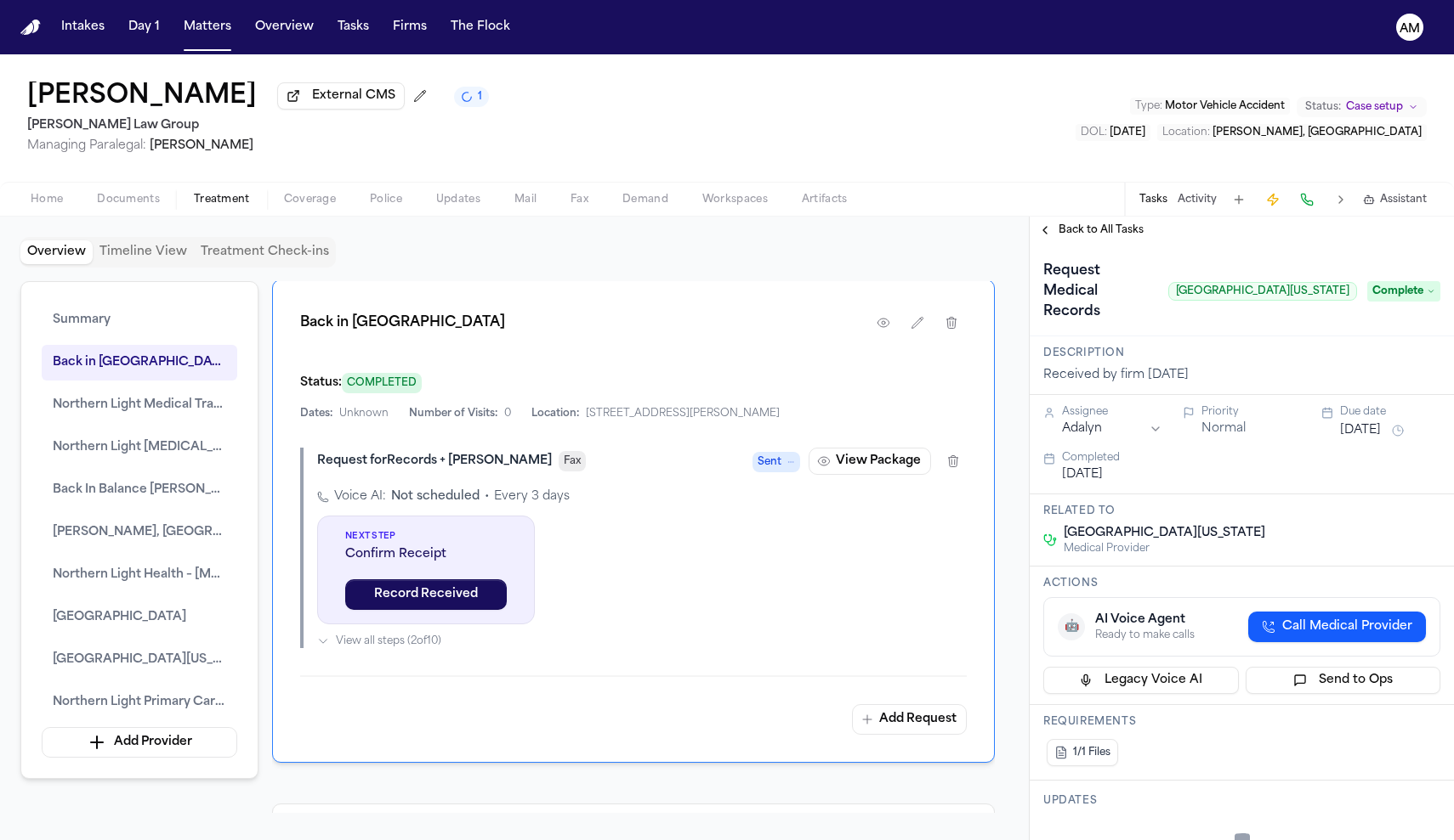
click at [1110, 231] on span "Back to All Tasks" at bounding box center [1101, 231] width 85 height 13
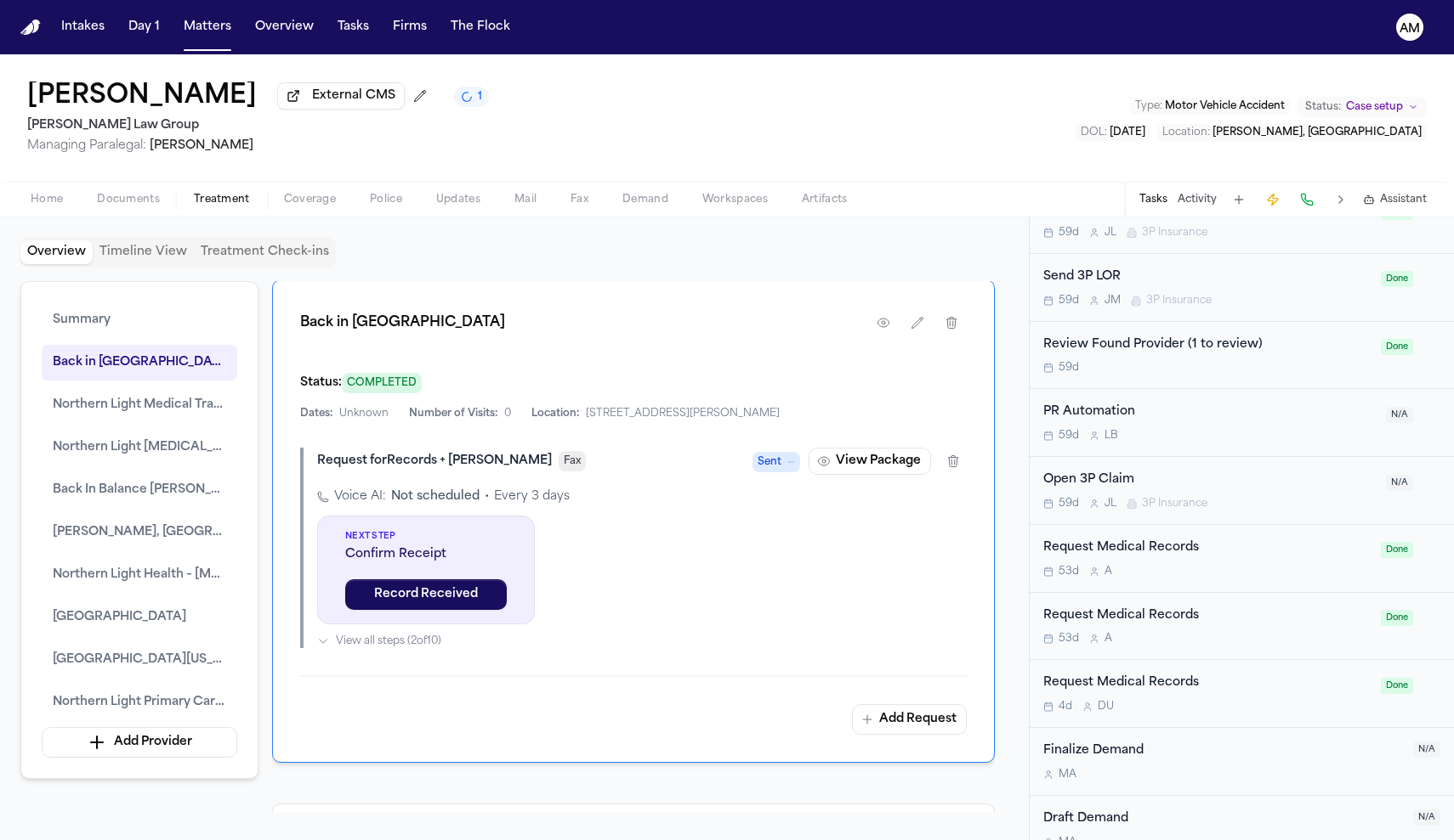
scroll to position [2271, 0]
click at [1213, 540] on div "Request Medical Records" at bounding box center [1206, 549] width 327 height 20
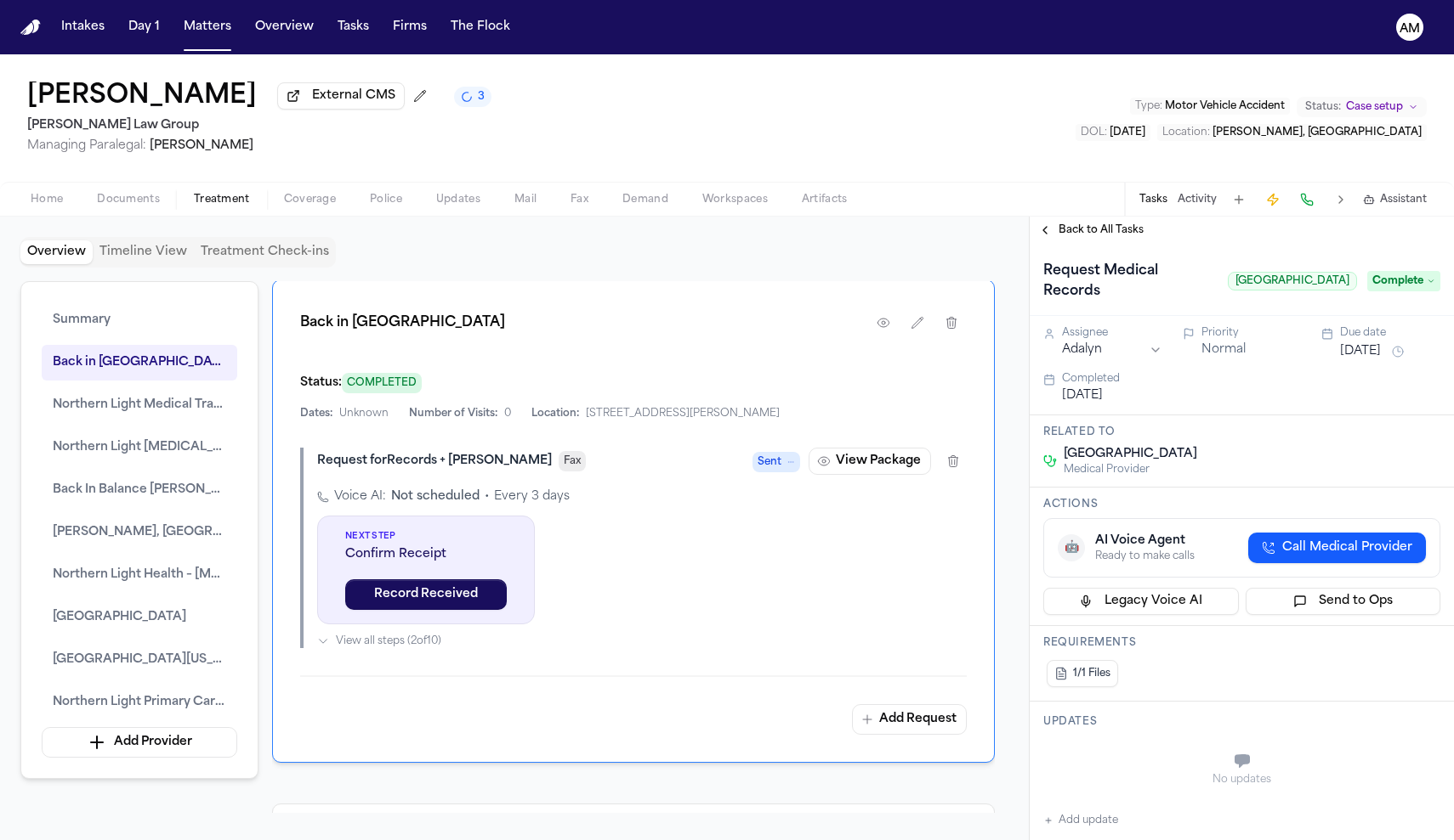
click at [1110, 226] on span "Back to All Tasks" at bounding box center [1101, 231] width 85 height 13
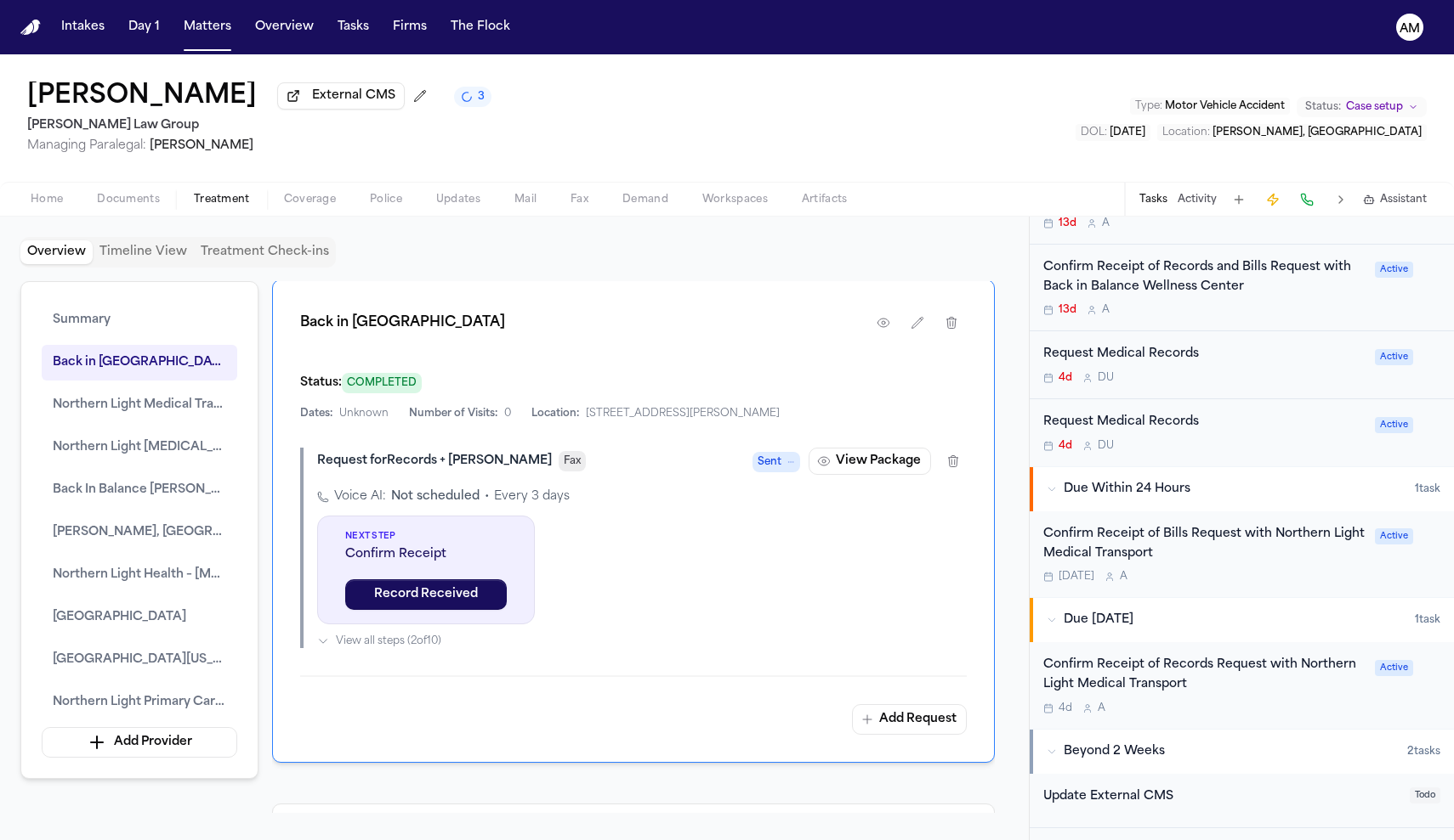
scroll to position [629, 0]
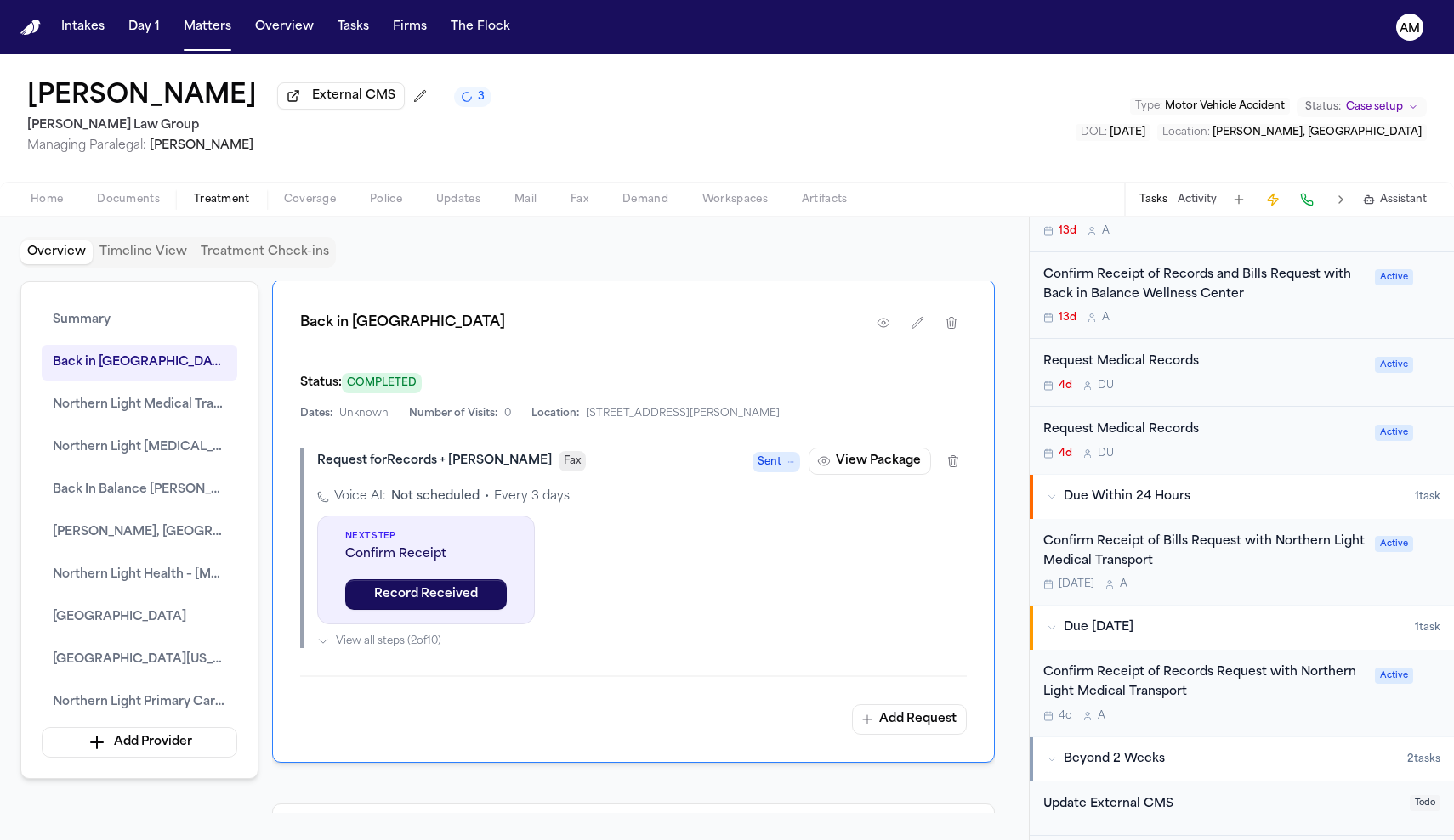
click at [1210, 447] on div "4d D U" at bounding box center [1203, 454] width 321 height 13
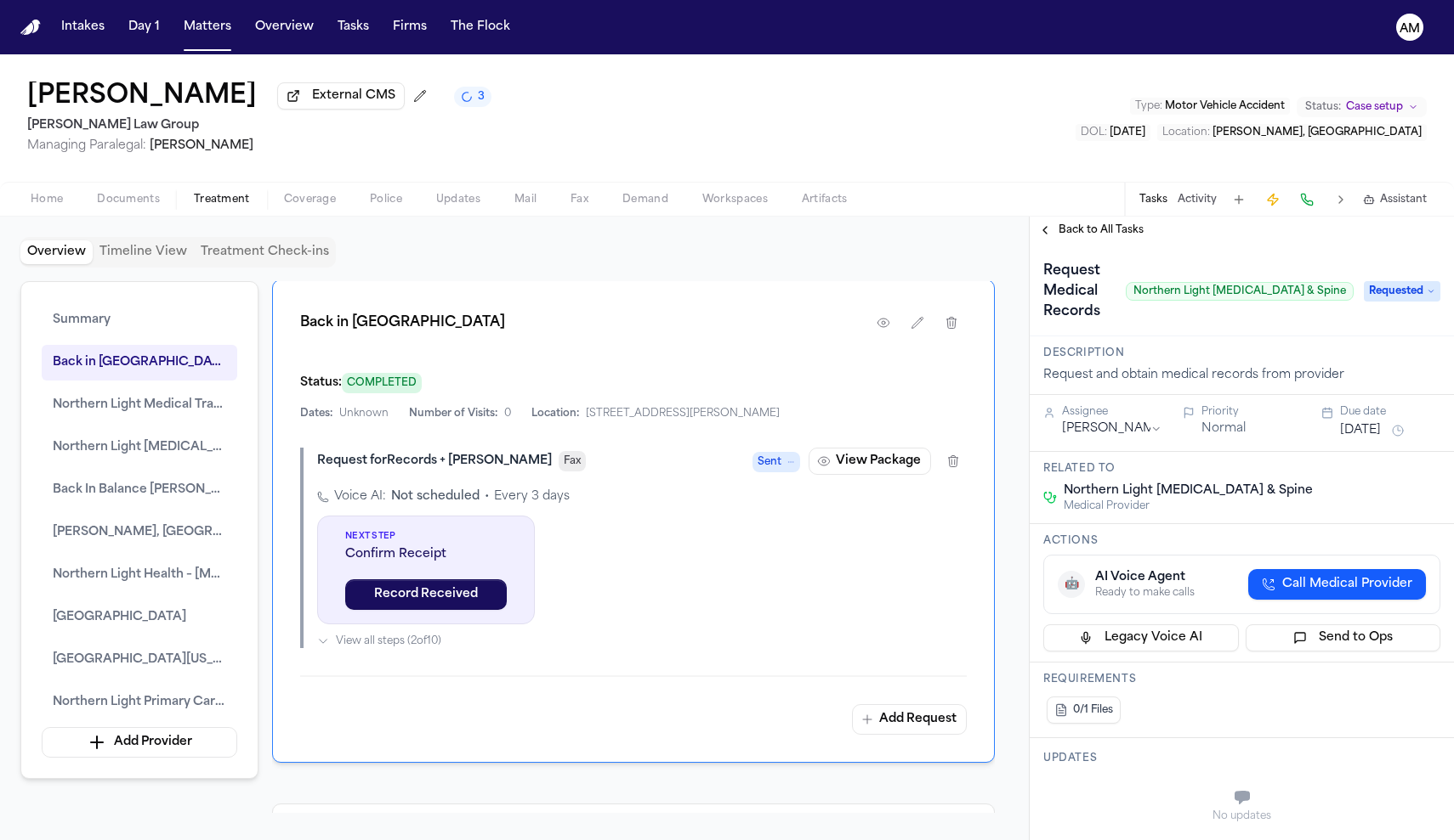
click at [1085, 249] on div "Request Medical Records Northern Light [MEDICAL_DATA] & Spine Requested" at bounding box center [1241, 290] width 424 height 93
click at [1068, 228] on span "Back to All Tasks" at bounding box center [1101, 231] width 85 height 13
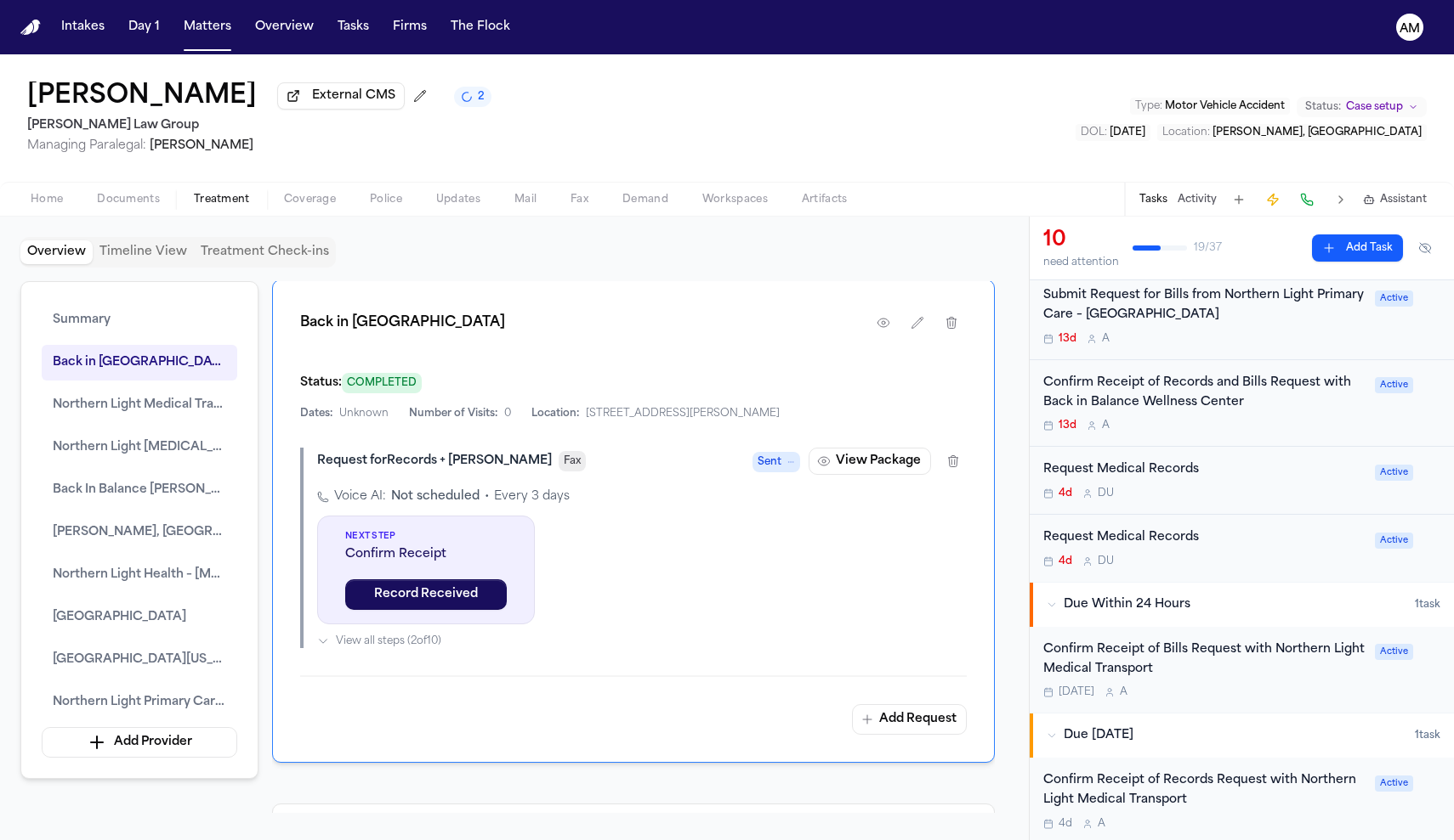
scroll to position [524, 0]
click at [1285, 532] on div "Request Medical Records" at bounding box center [1203, 536] width 321 height 20
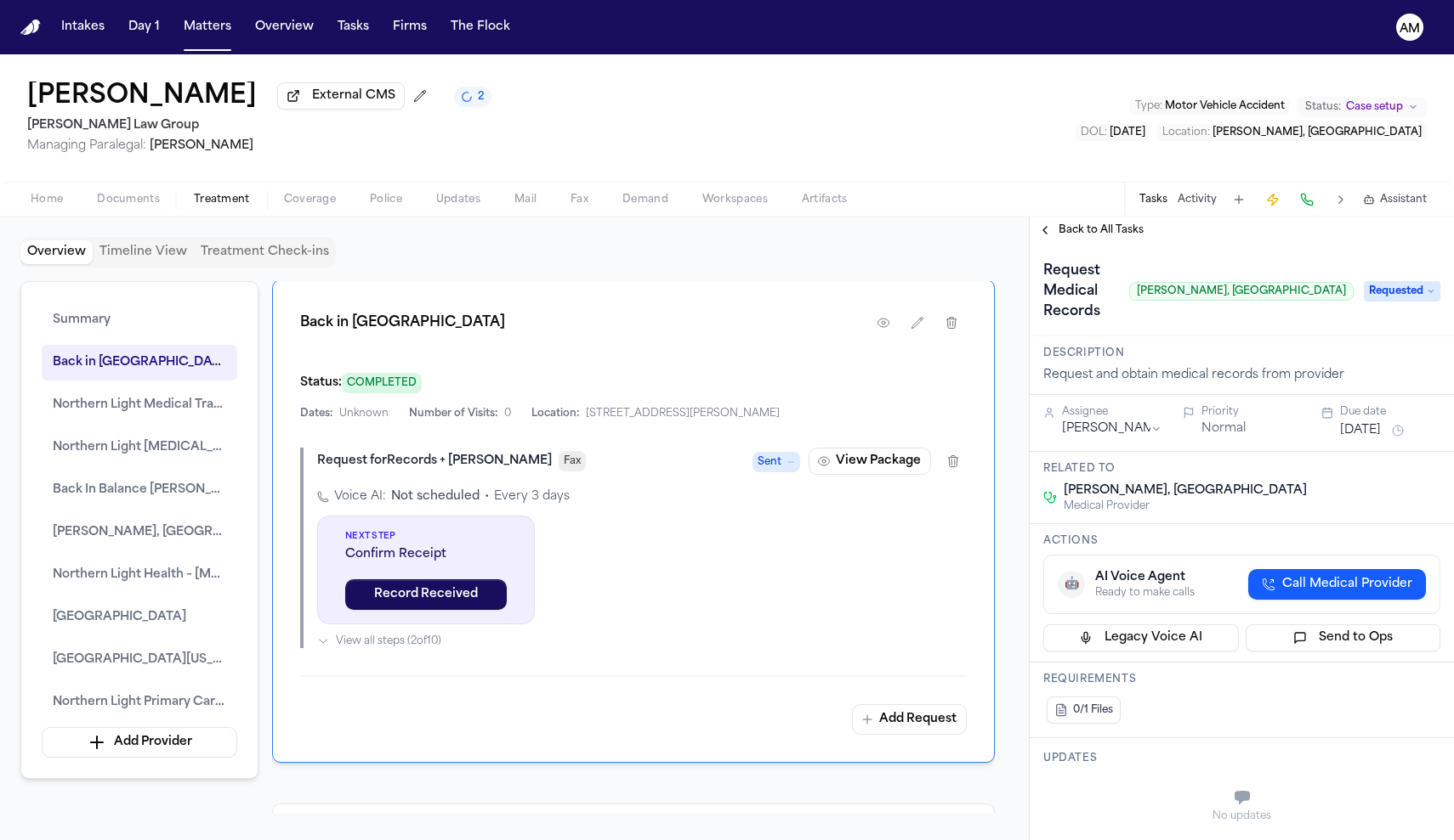
click at [1078, 237] on span "Back to All Tasks" at bounding box center [1101, 231] width 85 height 13
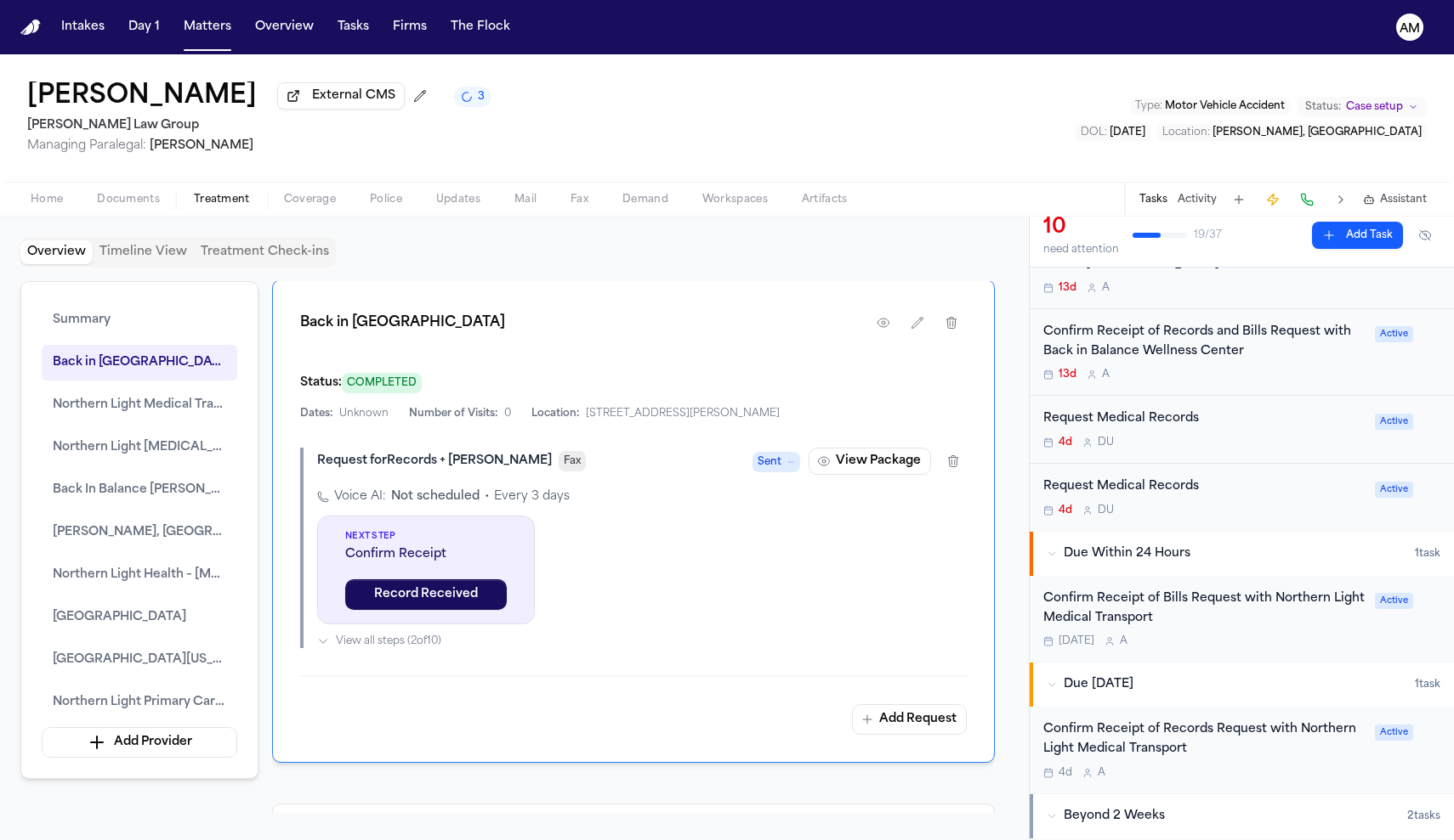
scroll to position [560, 0]
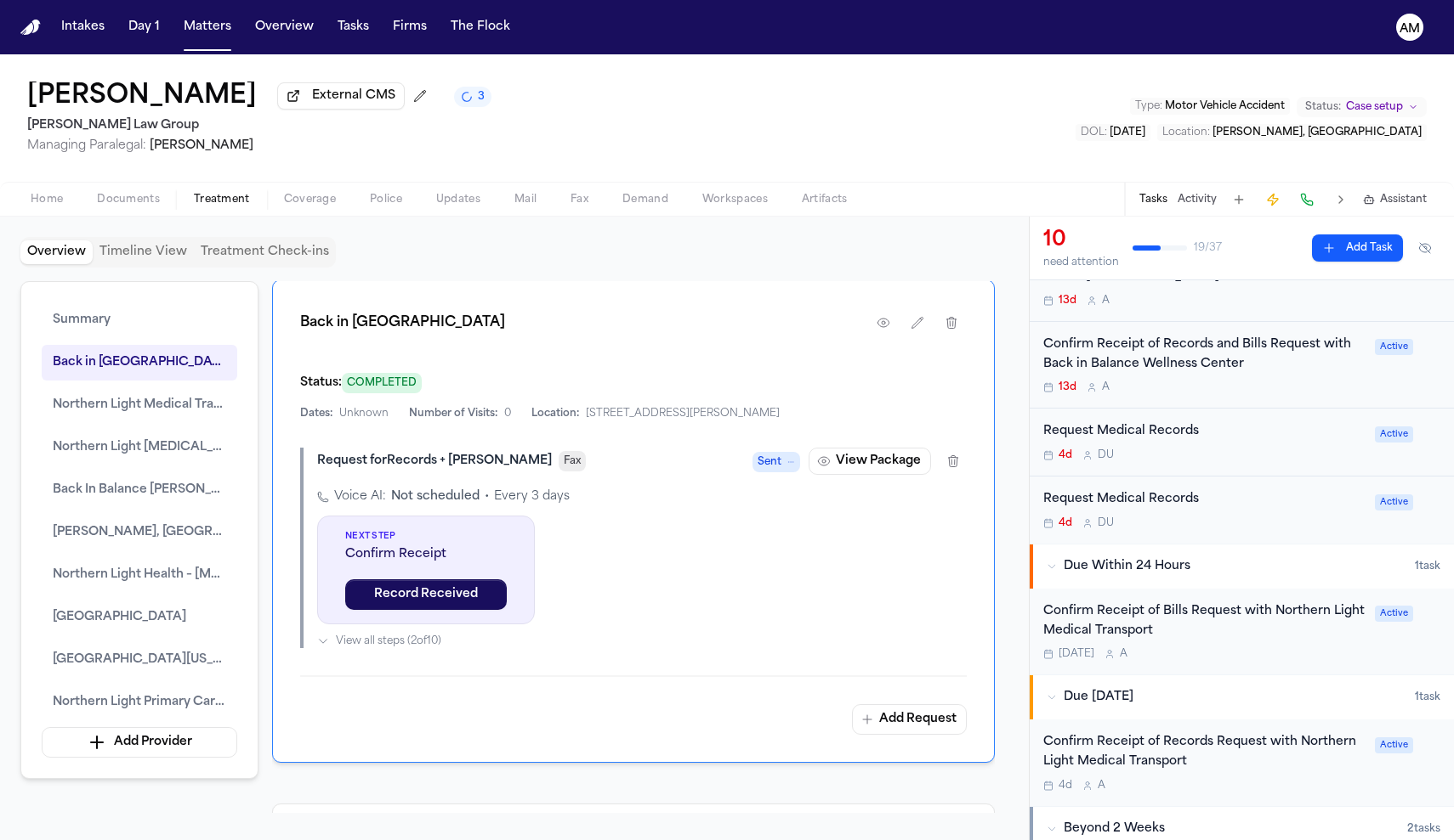
click at [1213, 502] on div "Request Medical Records" at bounding box center [1203, 500] width 321 height 20
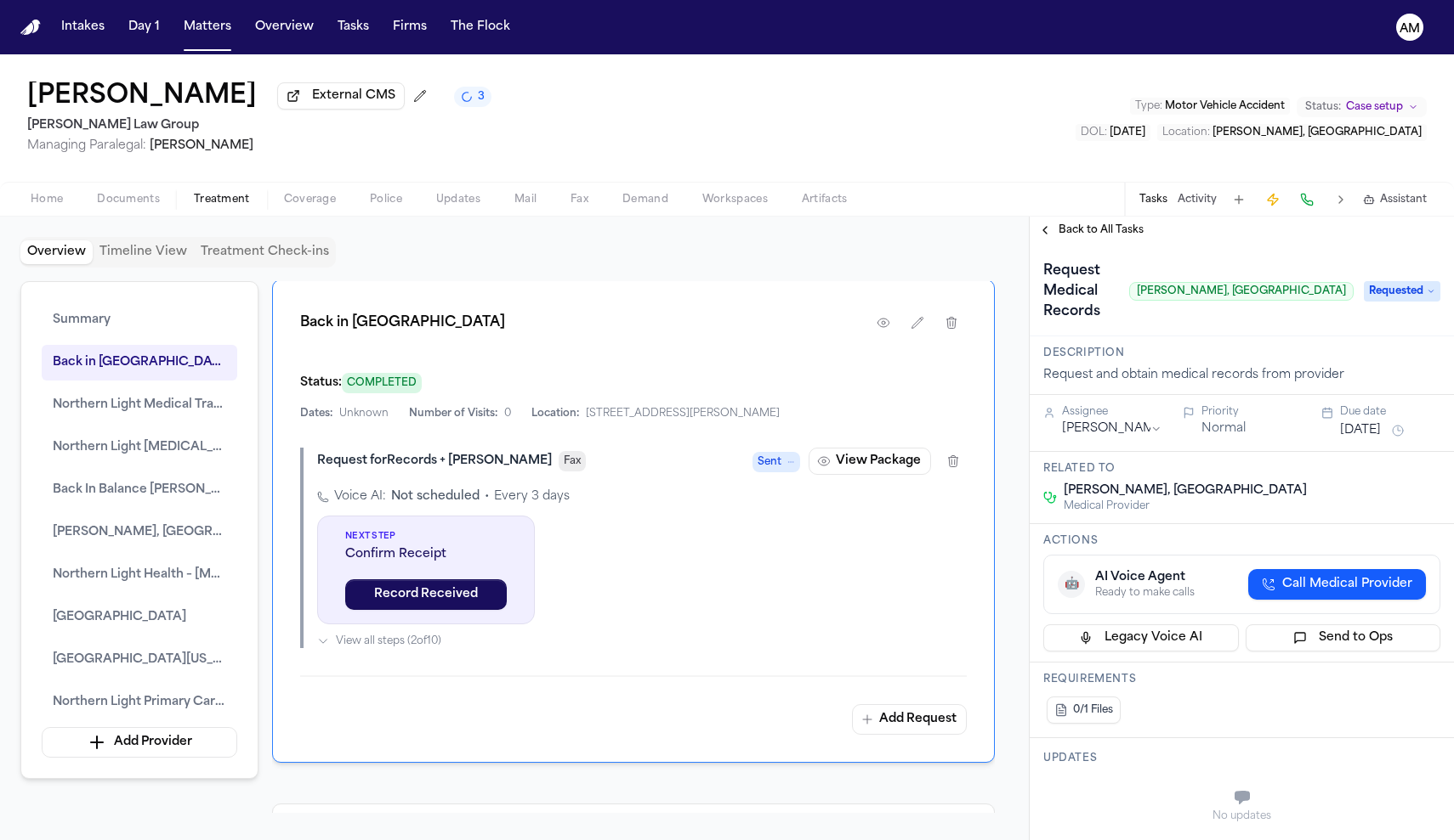
click at [1105, 237] on span "Back to All Tasks" at bounding box center [1101, 231] width 85 height 13
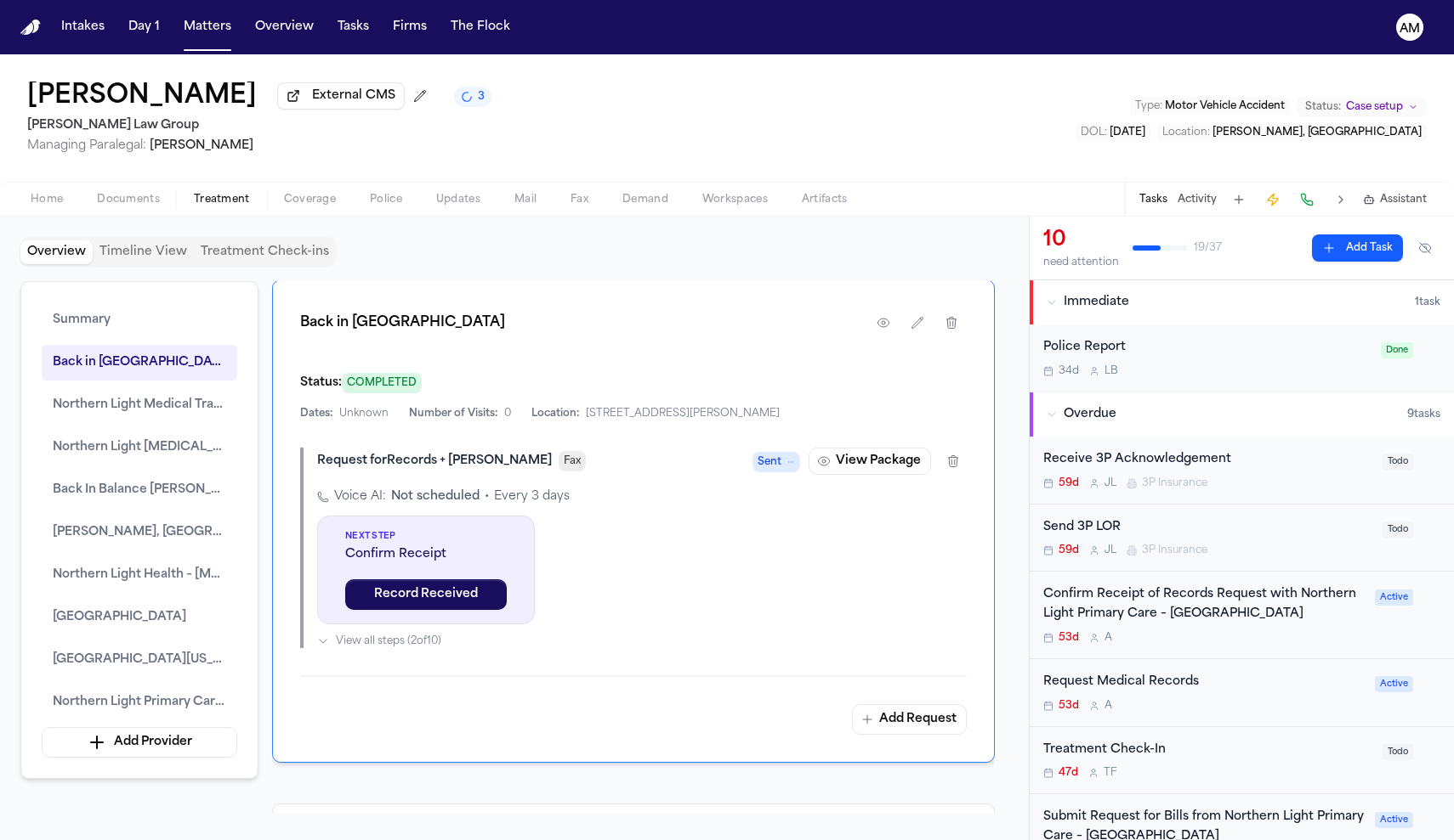
click at [1250, 701] on div "53d A" at bounding box center [1203, 706] width 321 height 13
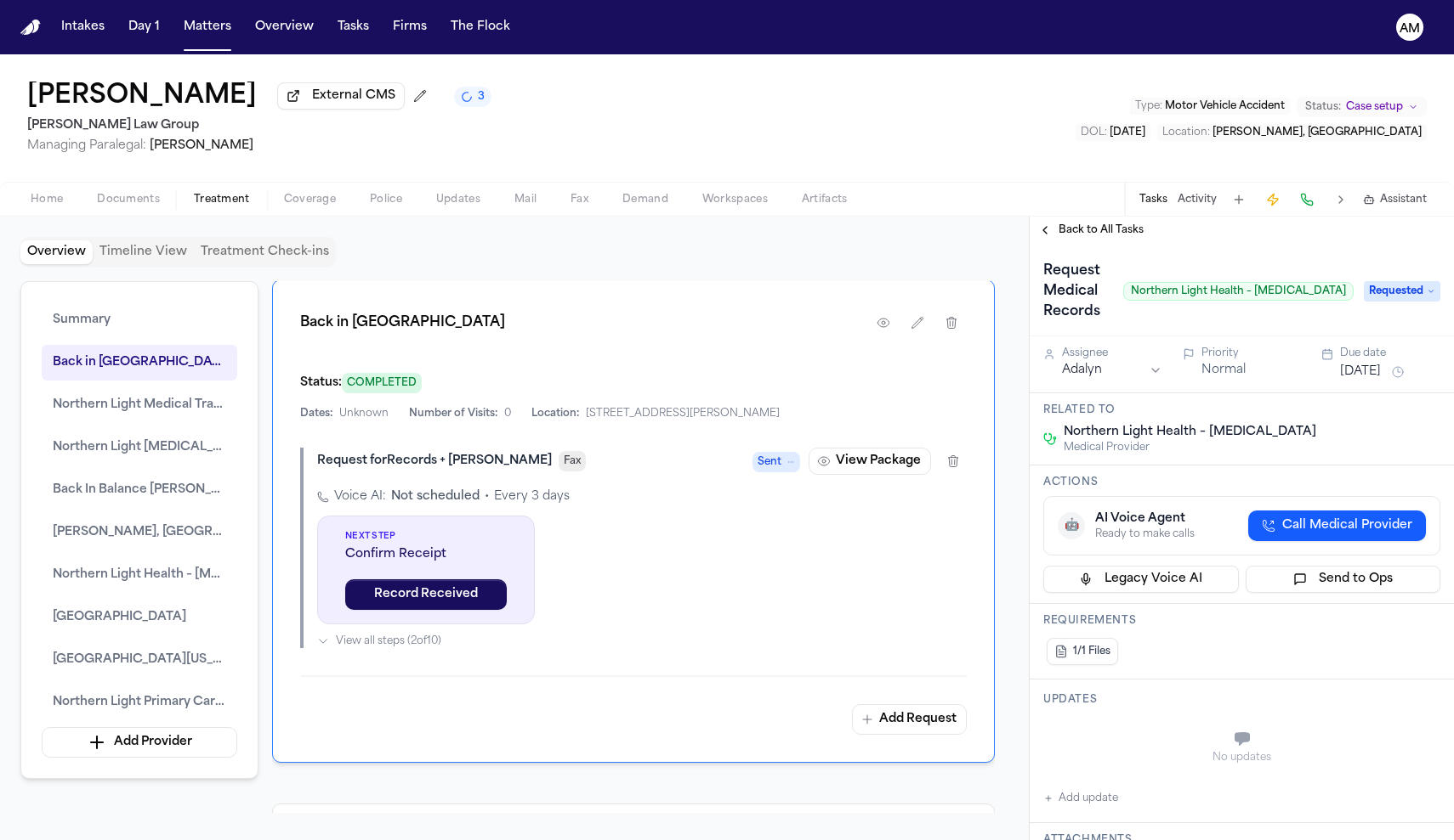
click at [1123, 231] on span "Back to All Tasks" at bounding box center [1101, 231] width 85 height 13
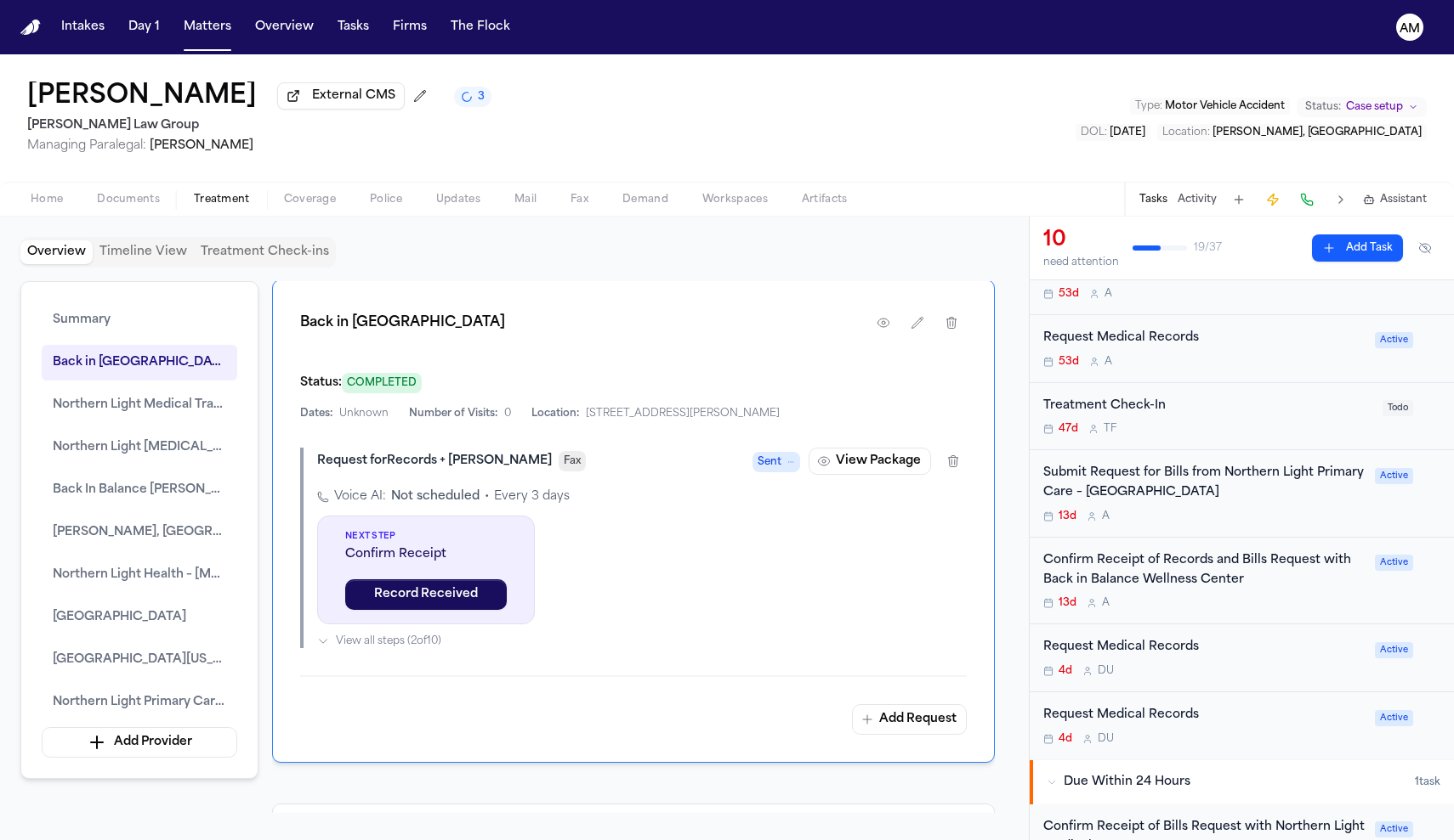
scroll to position [355, 0]
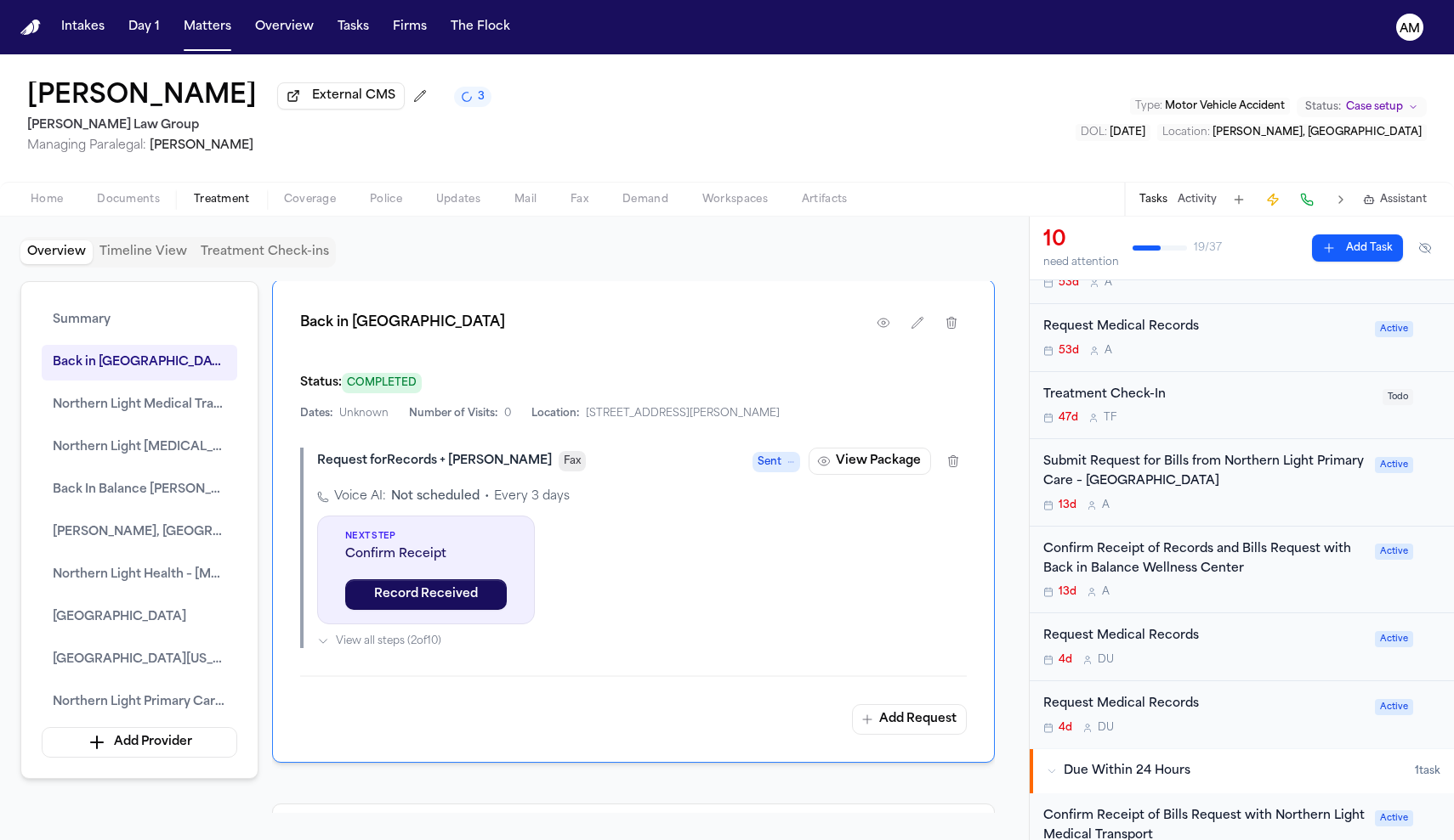
click at [1220, 647] on div "Request Medical Records 4d D U" at bounding box center [1203, 647] width 321 height 40
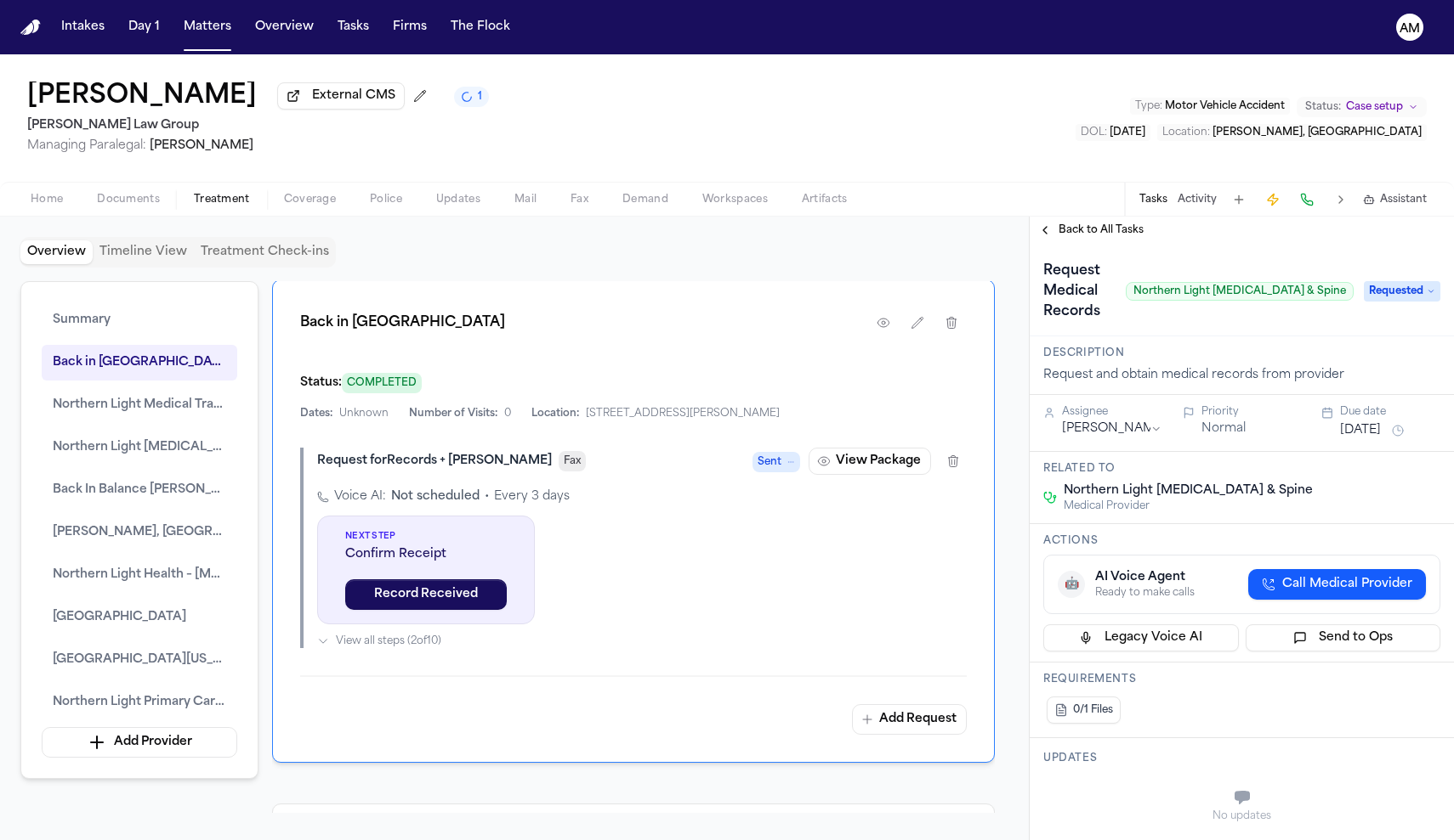
click at [1107, 227] on span "Back to All Tasks" at bounding box center [1101, 231] width 85 height 13
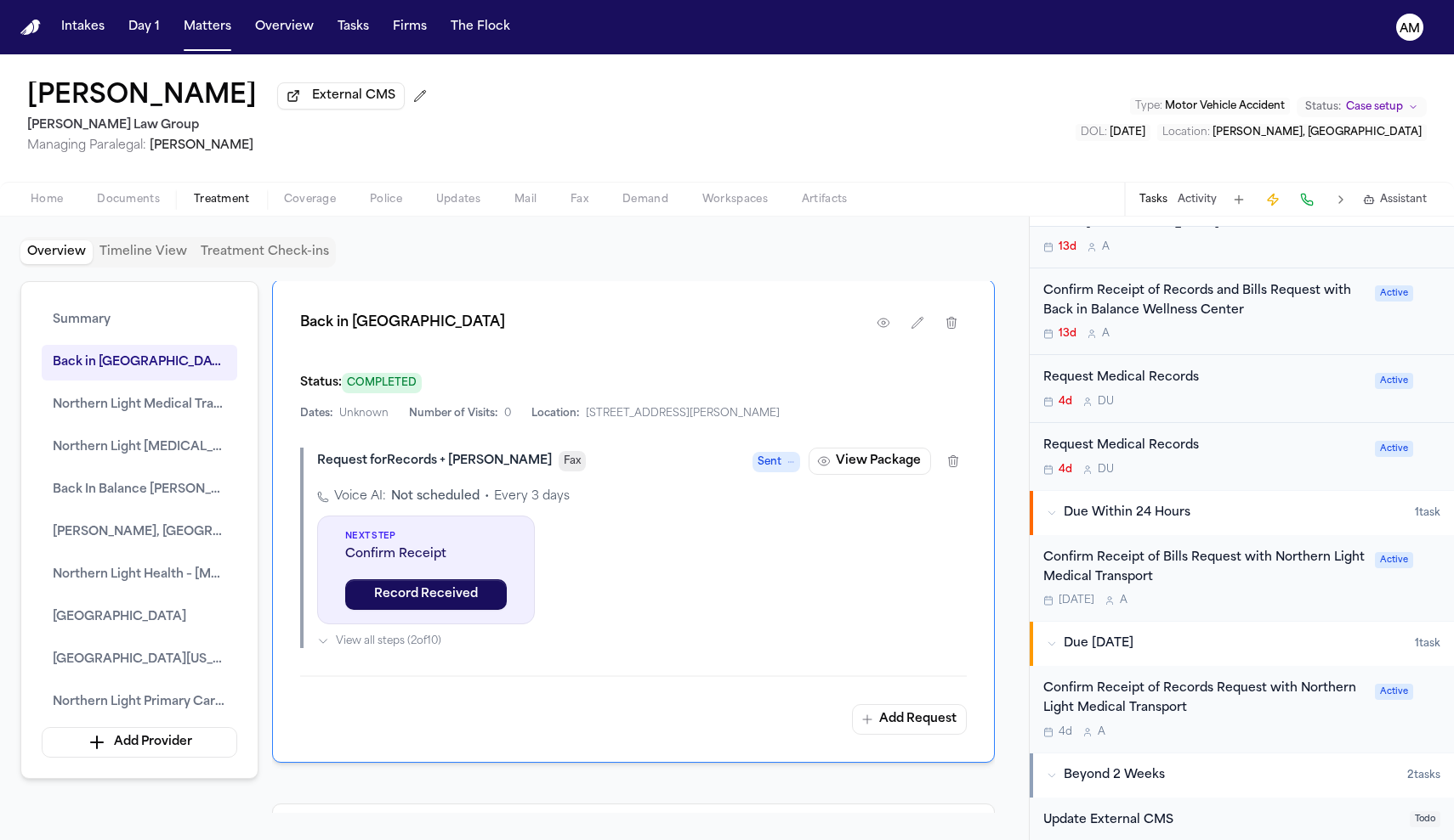
scroll to position [592, 0]
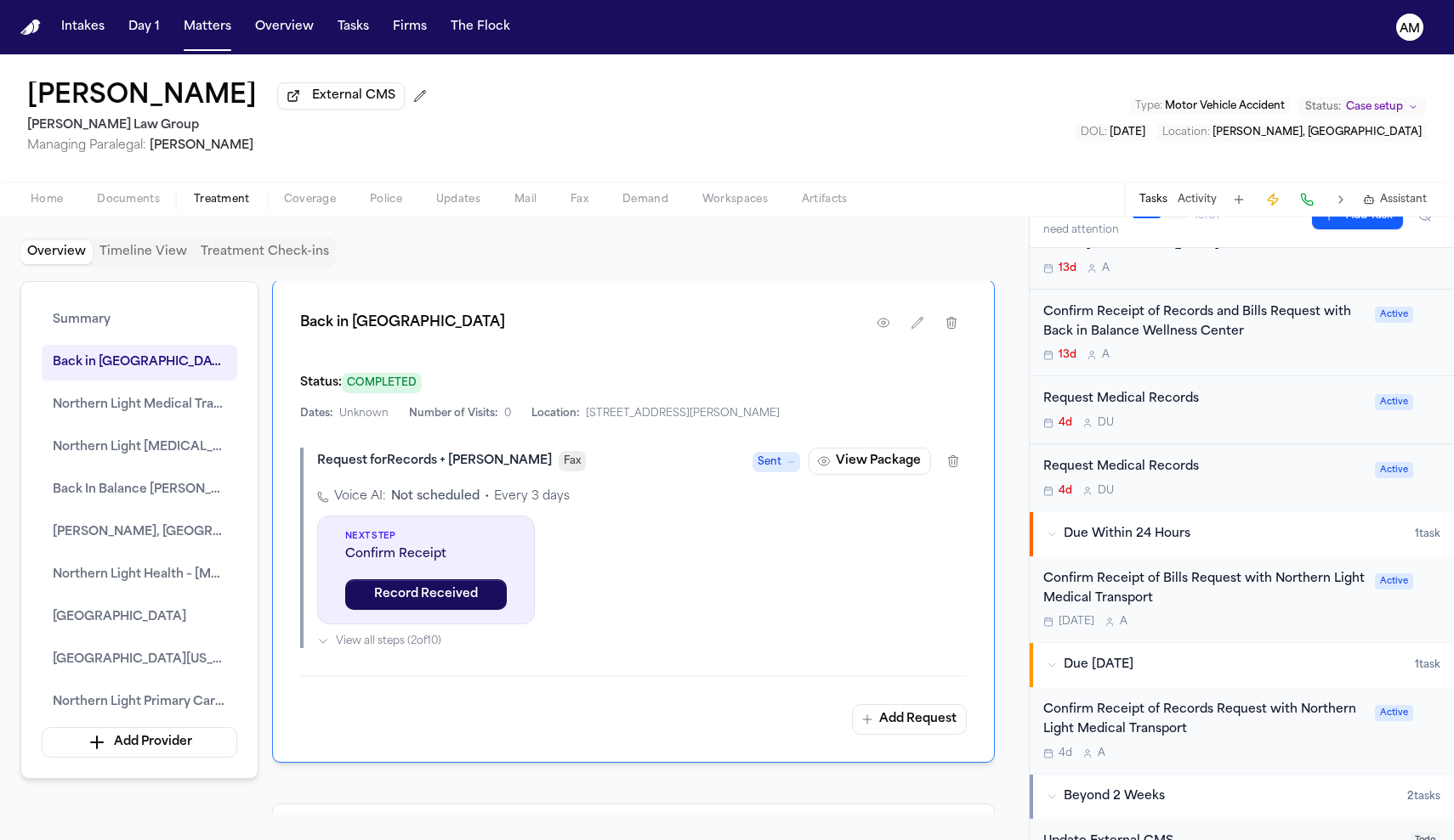
click at [1178, 485] on div "4d D U" at bounding box center [1203, 491] width 321 height 13
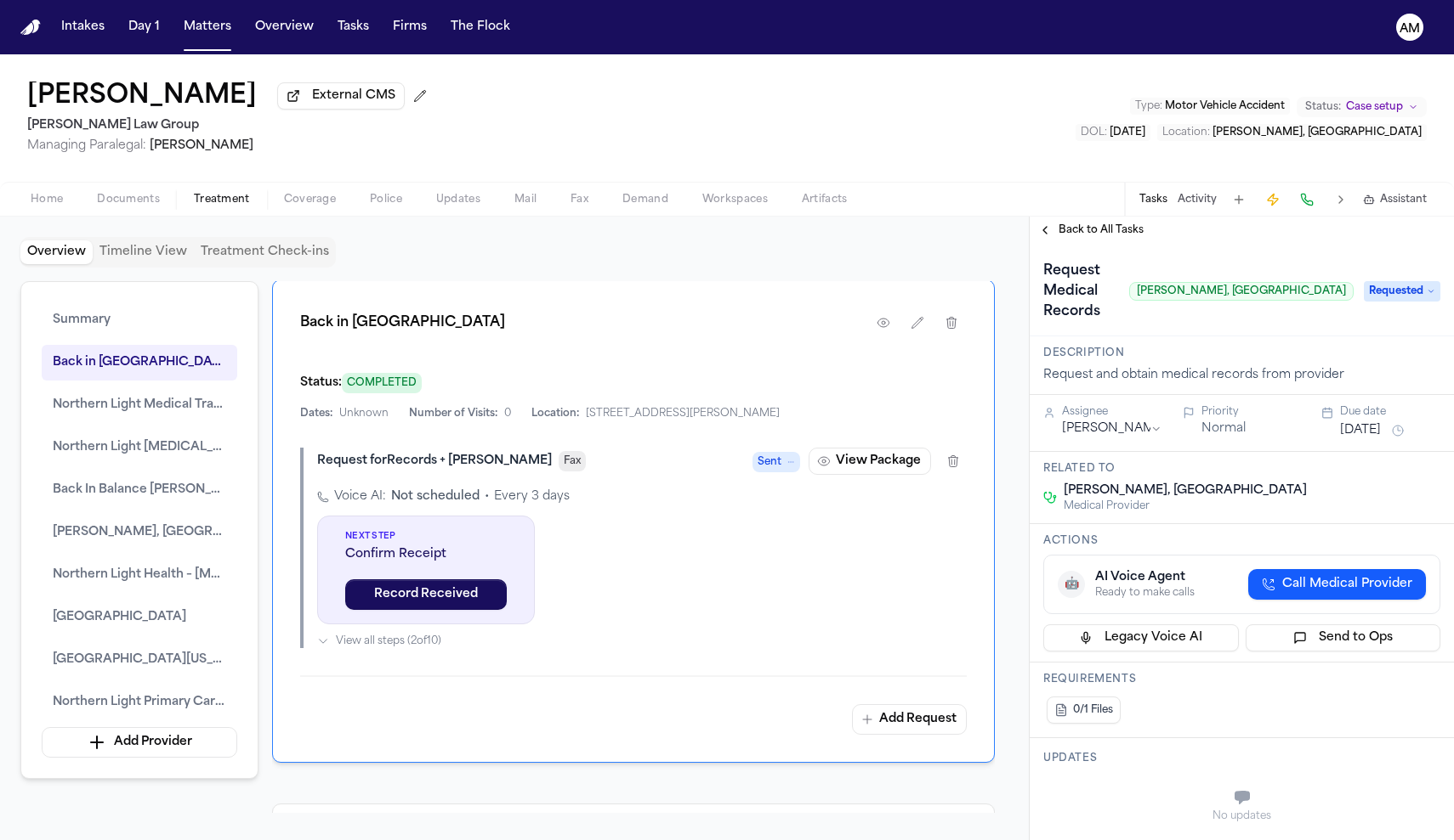
click at [1089, 228] on span "Back to All Tasks" at bounding box center [1101, 231] width 85 height 13
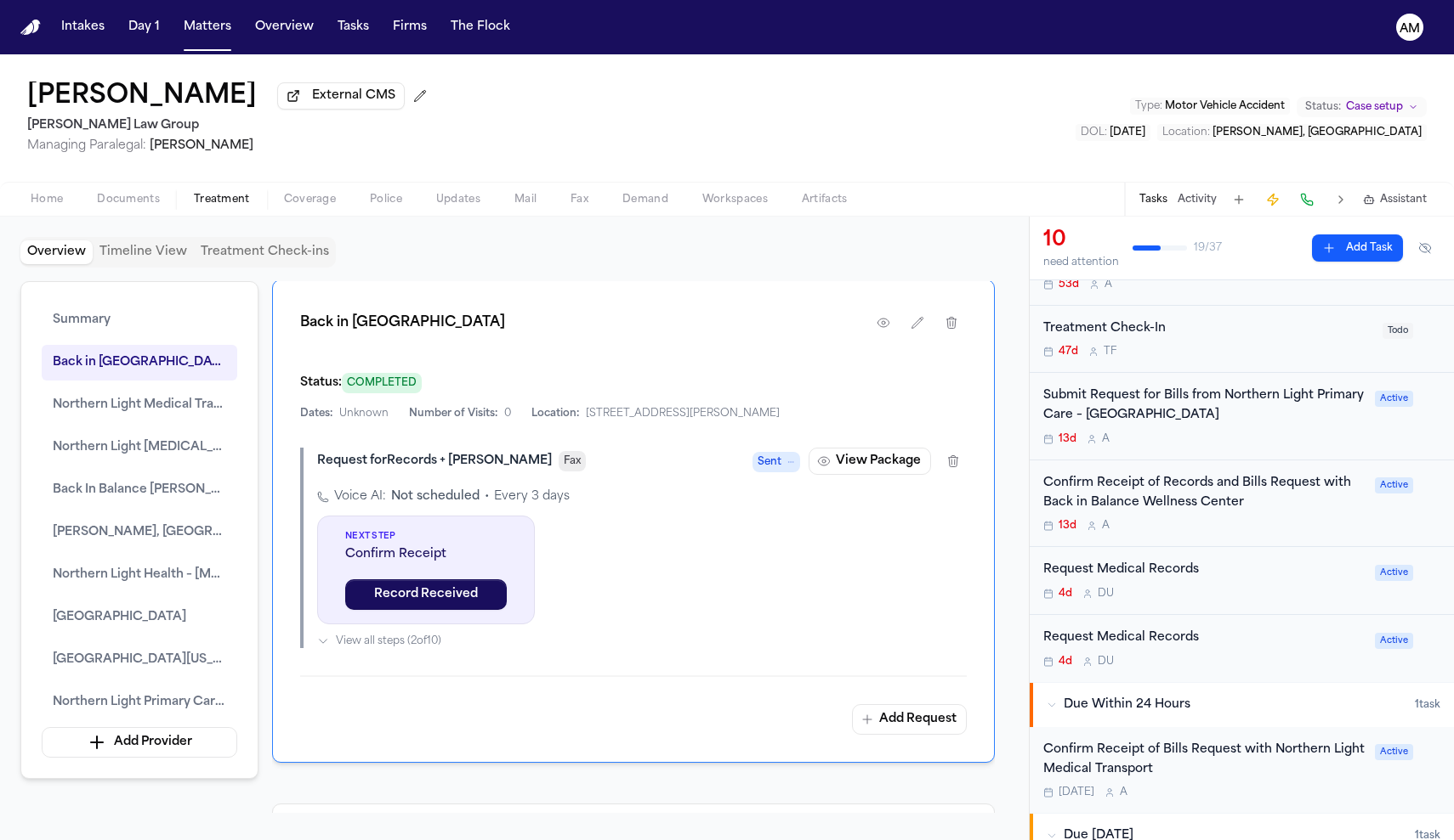
scroll to position [430, 0]
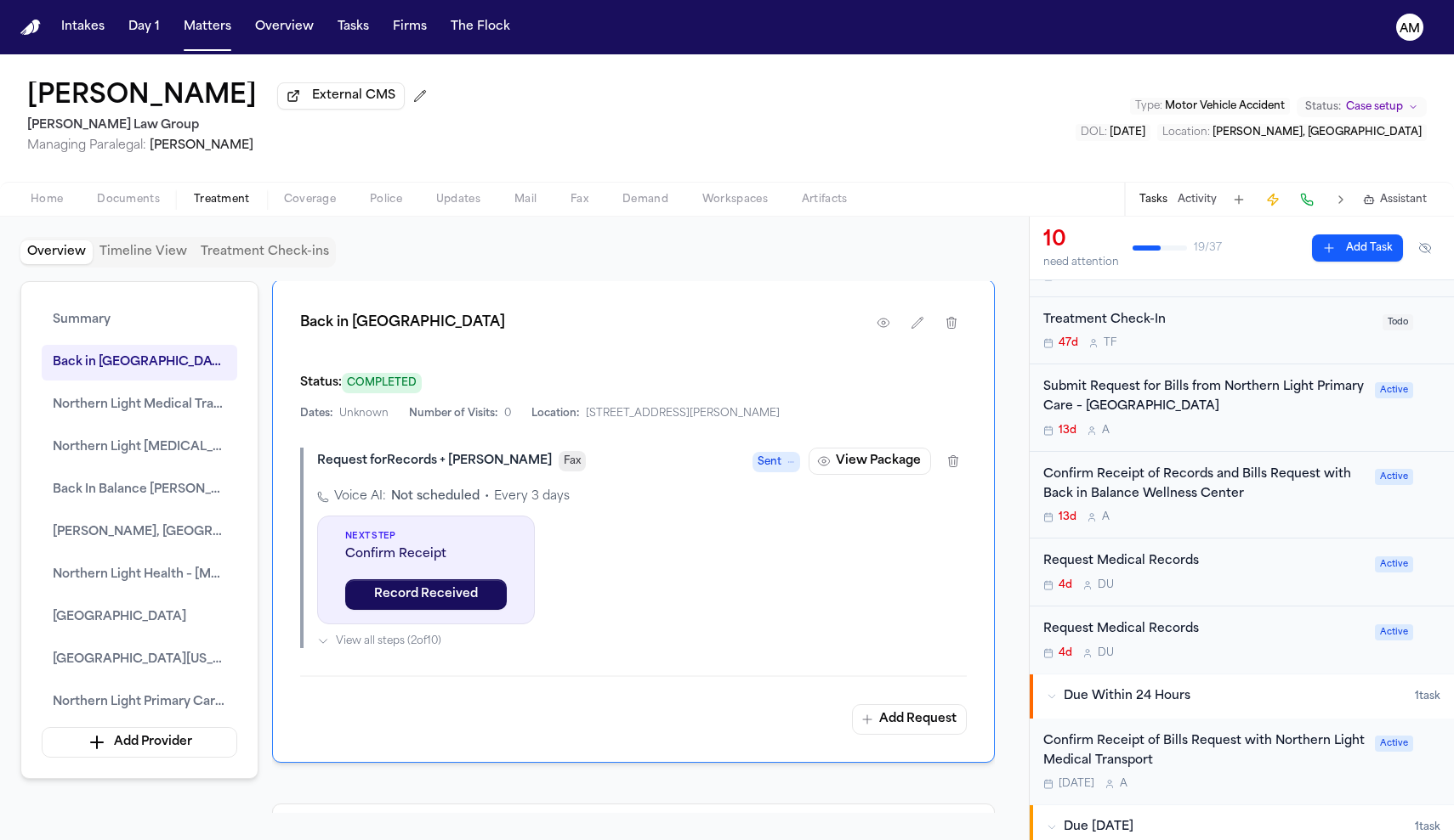
click at [1230, 572] on div "Request Medical Records 4d D U" at bounding box center [1203, 573] width 321 height 40
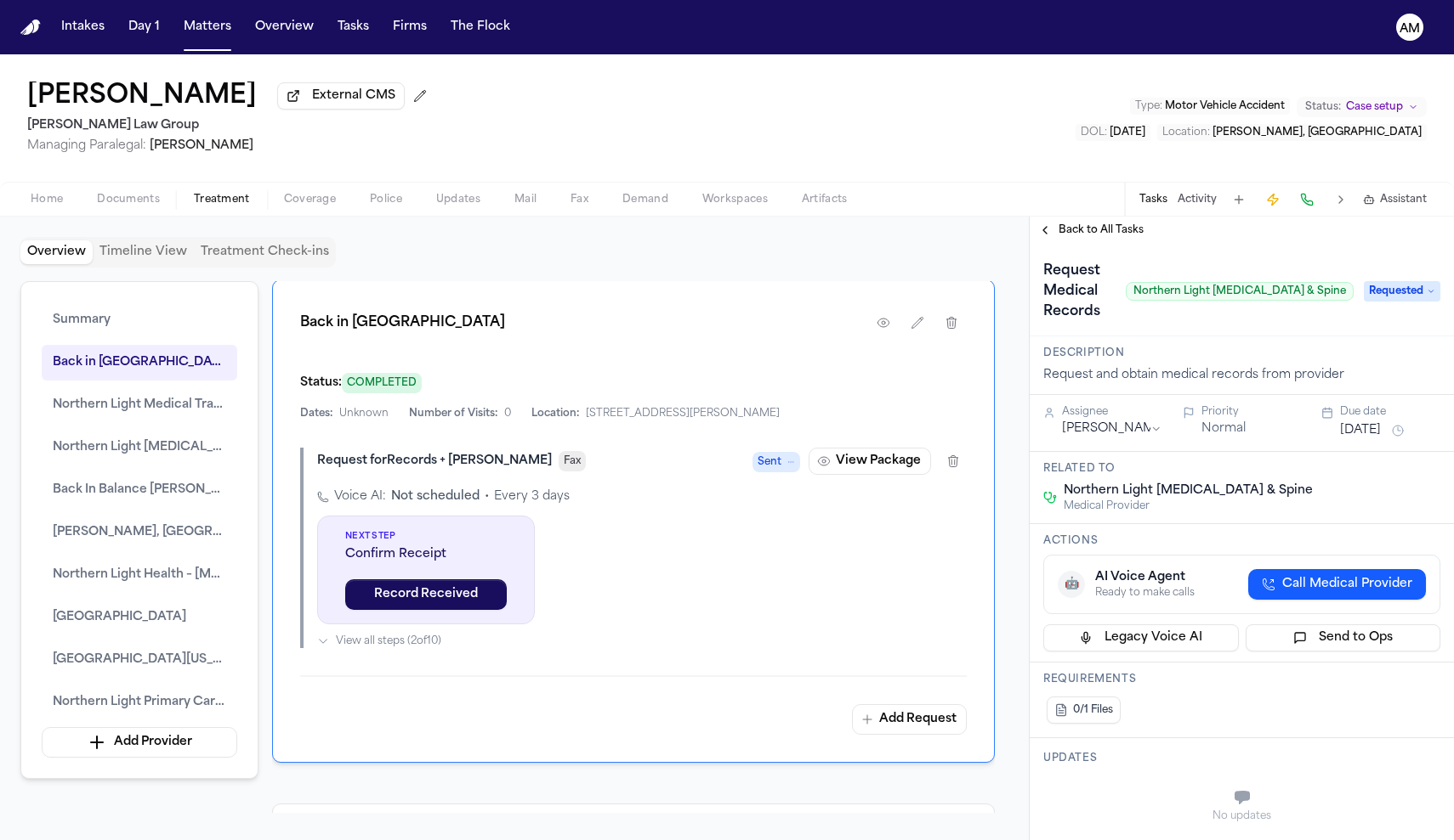
click at [1078, 232] on span "Back to All Tasks" at bounding box center [1101, 231] width 85 height 13
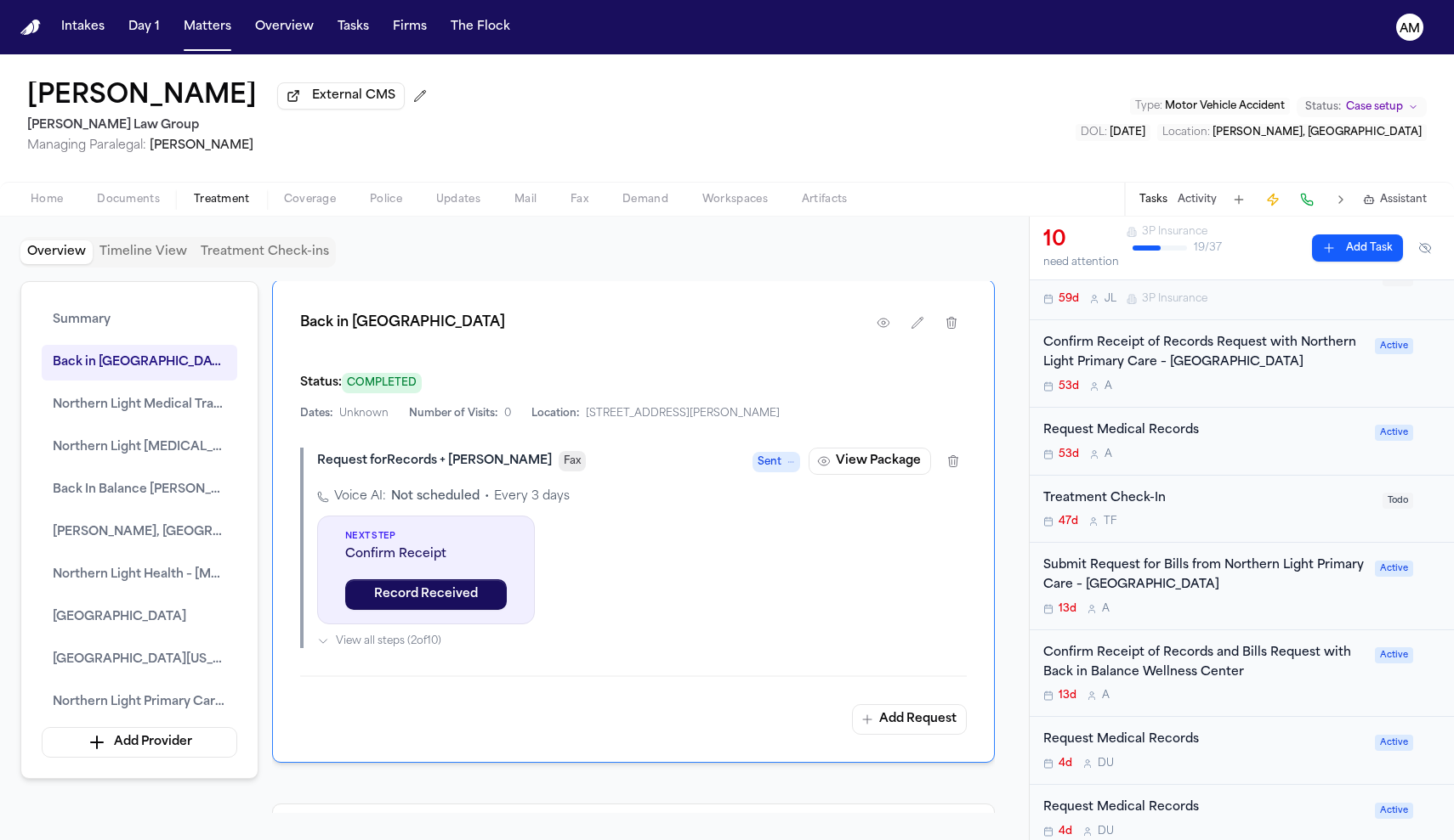
scroll to position [252, 0]
click at [1245, 729] on div "Request Medical Records" at bounding box center [1203, 739] width 321 height 20
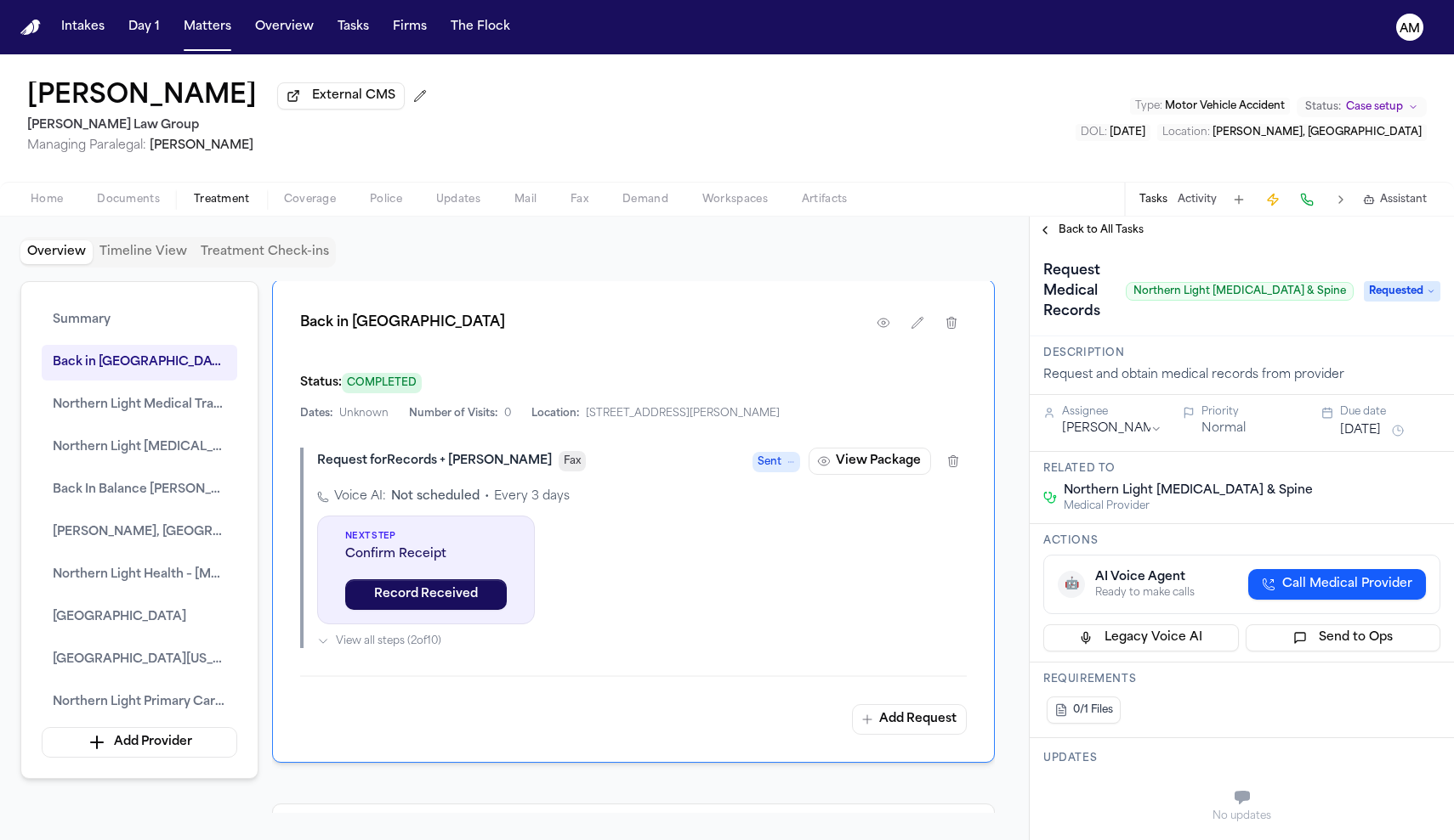
click at [1118, 237] on span "Back to All Tasks" at bounding box center [1101, 231] width 85 height 13
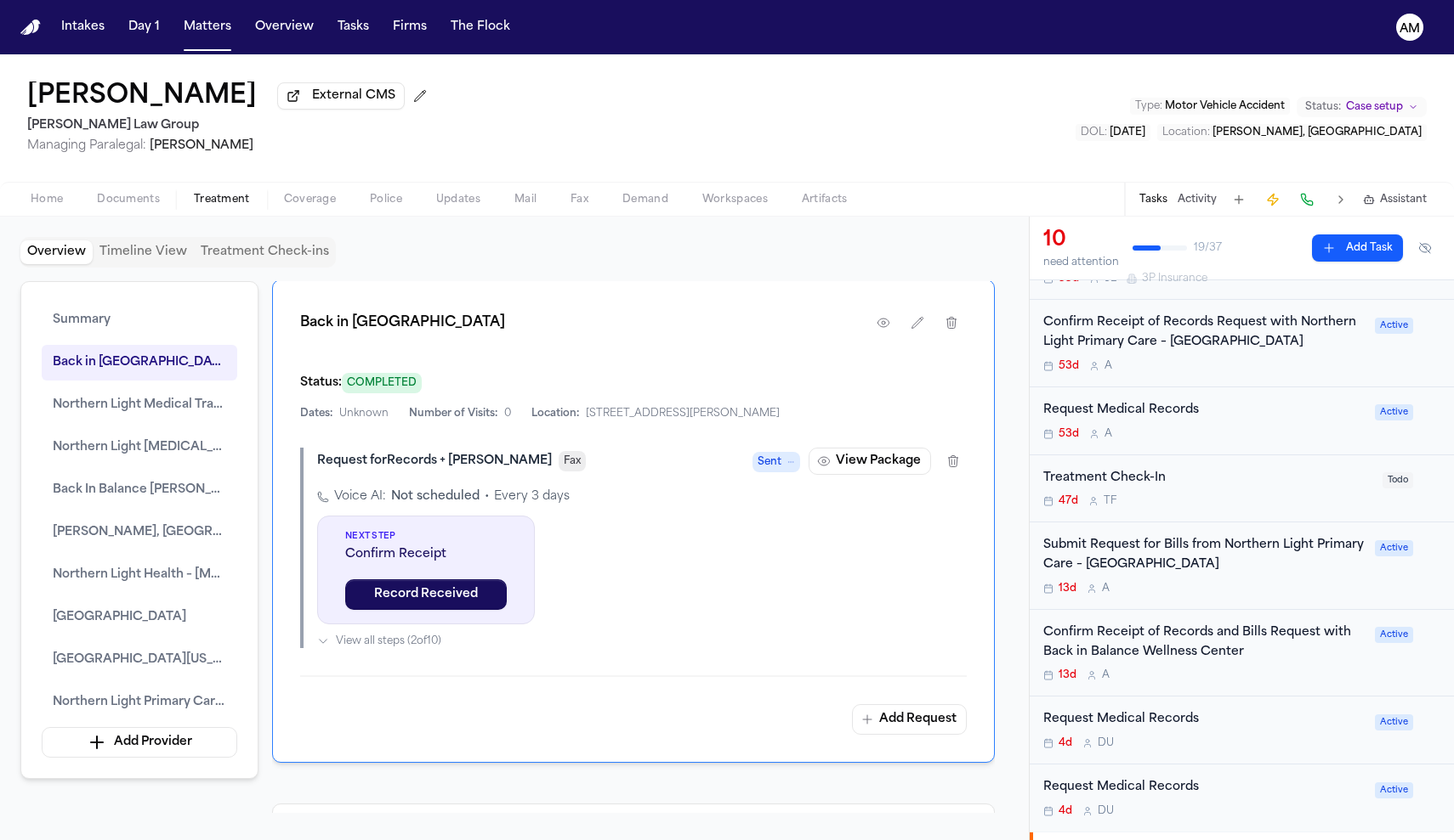
scroll to position [317, 0]
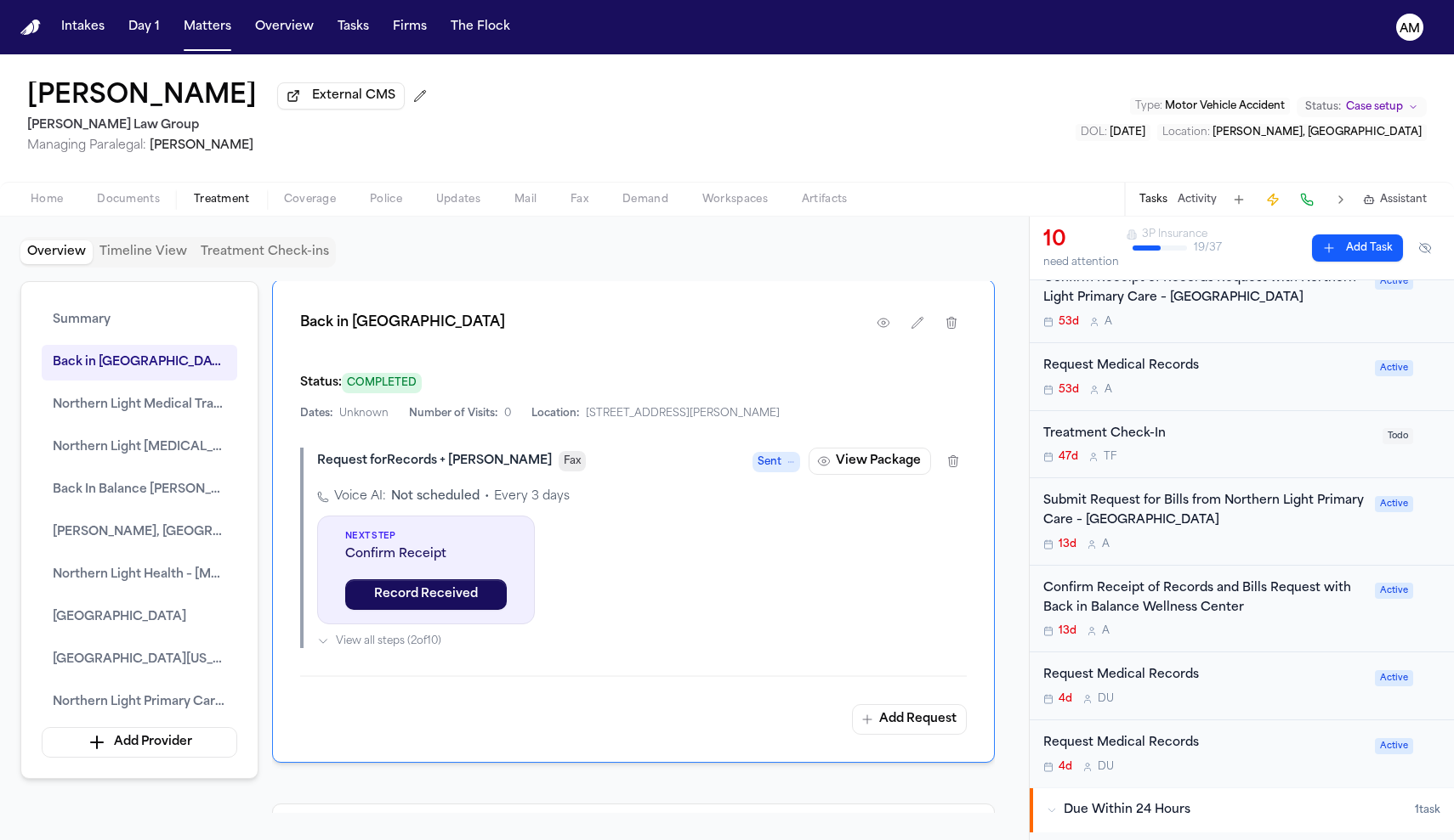
click at [1232, 688] on div "Request Medical Records 4d D U" at bounding box center [1203, 686] width 321 height 40
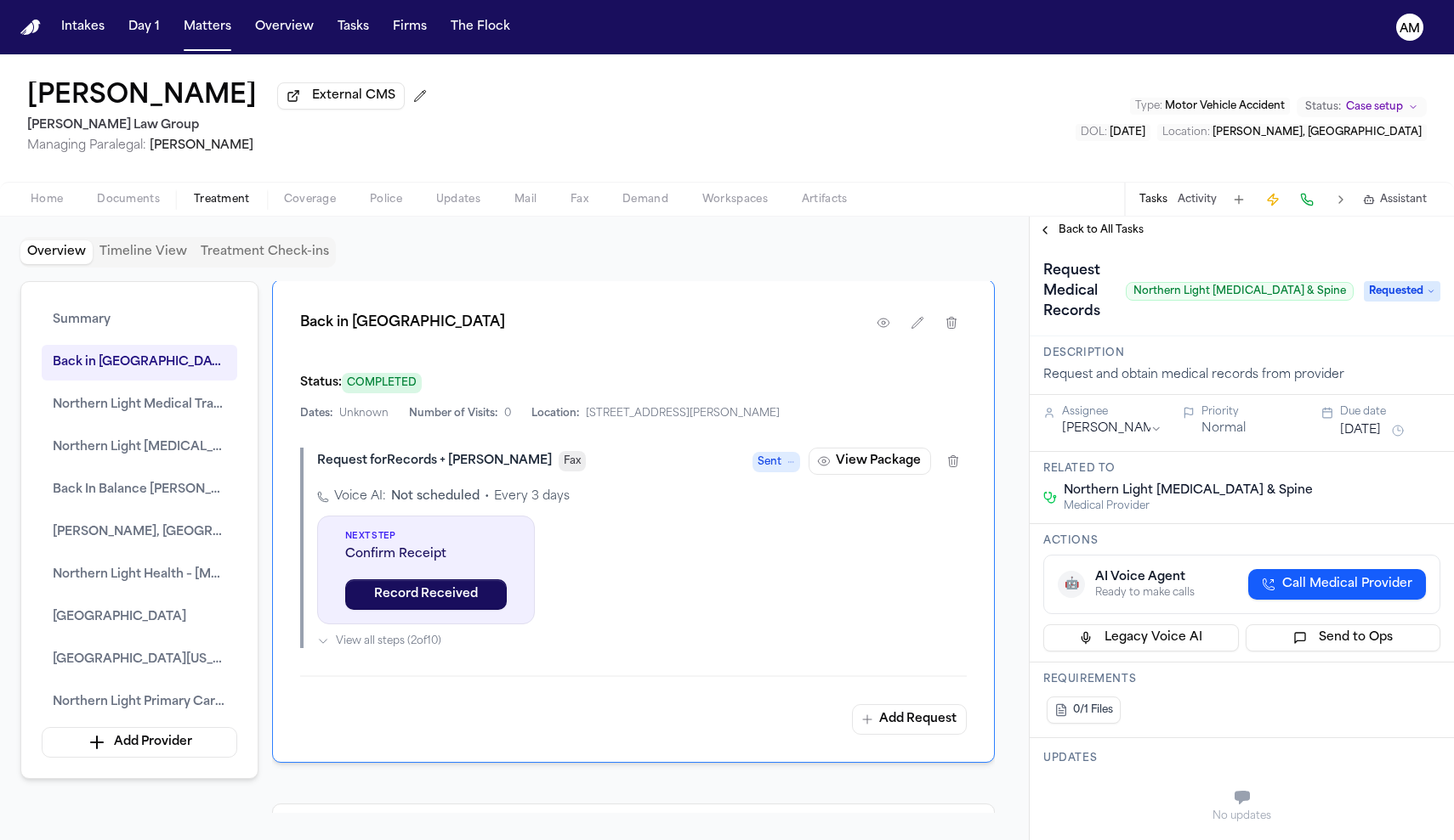
click at [1099, 230] on span "Back to All Tasks" at bounding box center [1101, 231] width 85 height 13
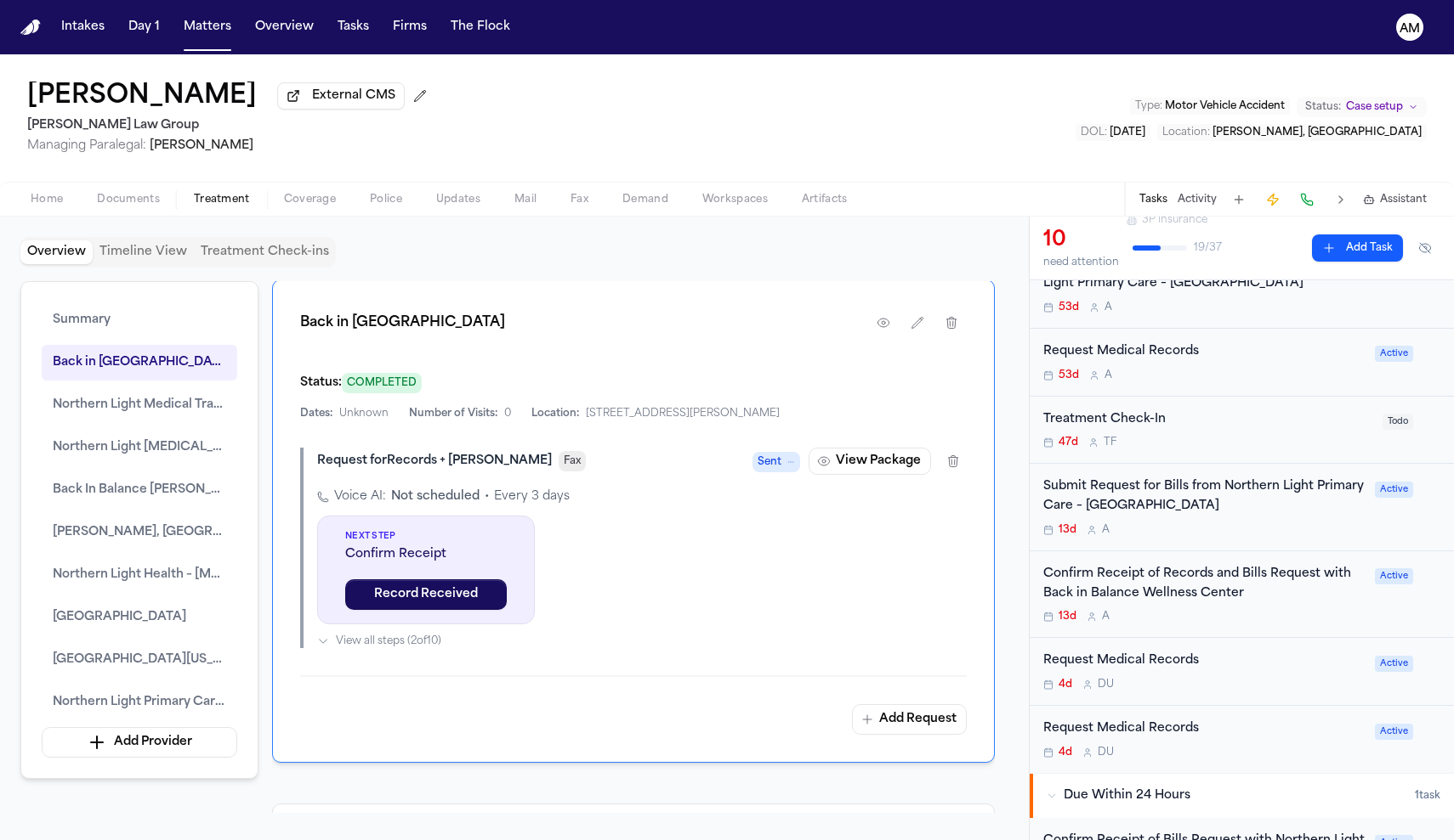
scroll to position [332, 0]
